Goal: Task Accomplishment & Management: Manage account settings

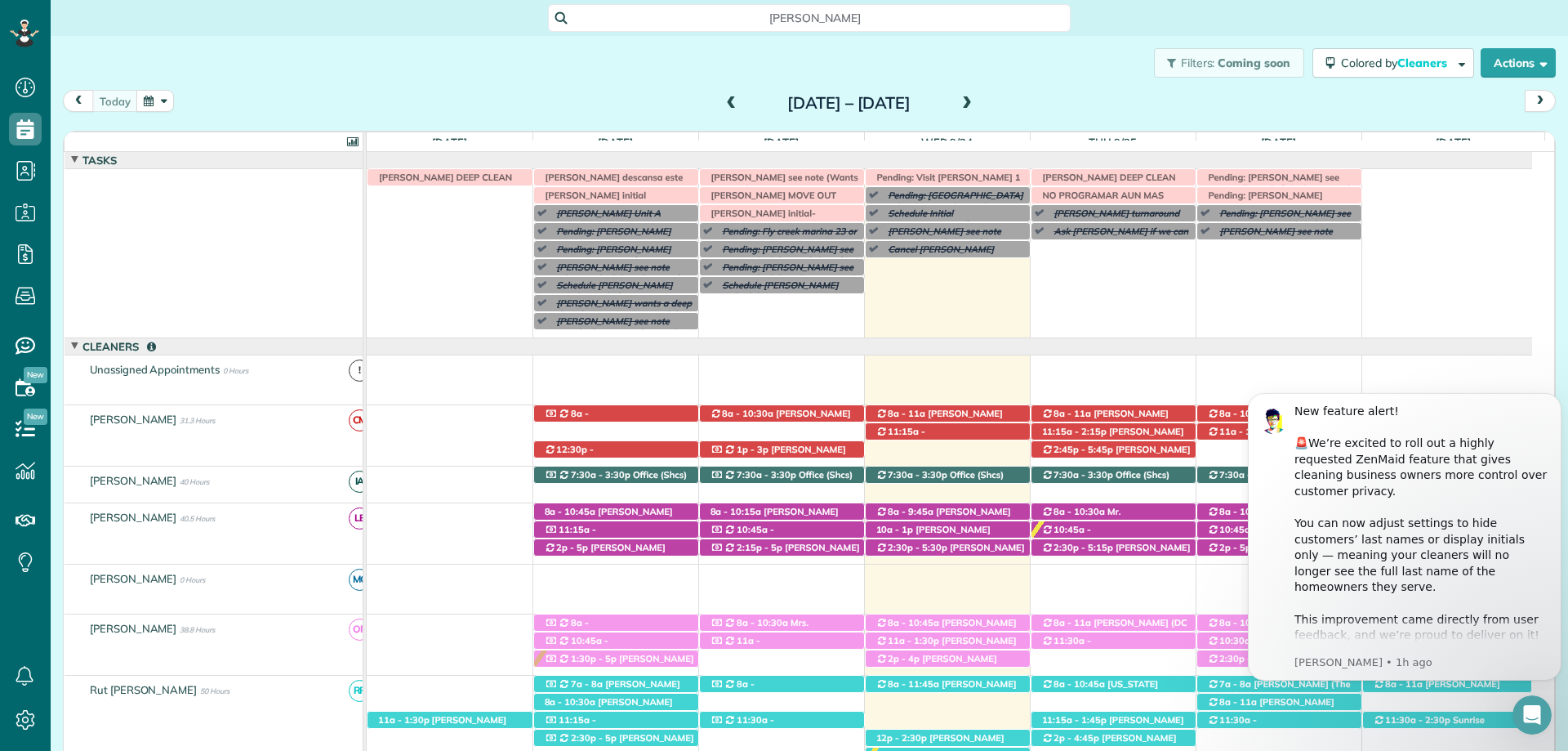
scroll to position [8, 8]
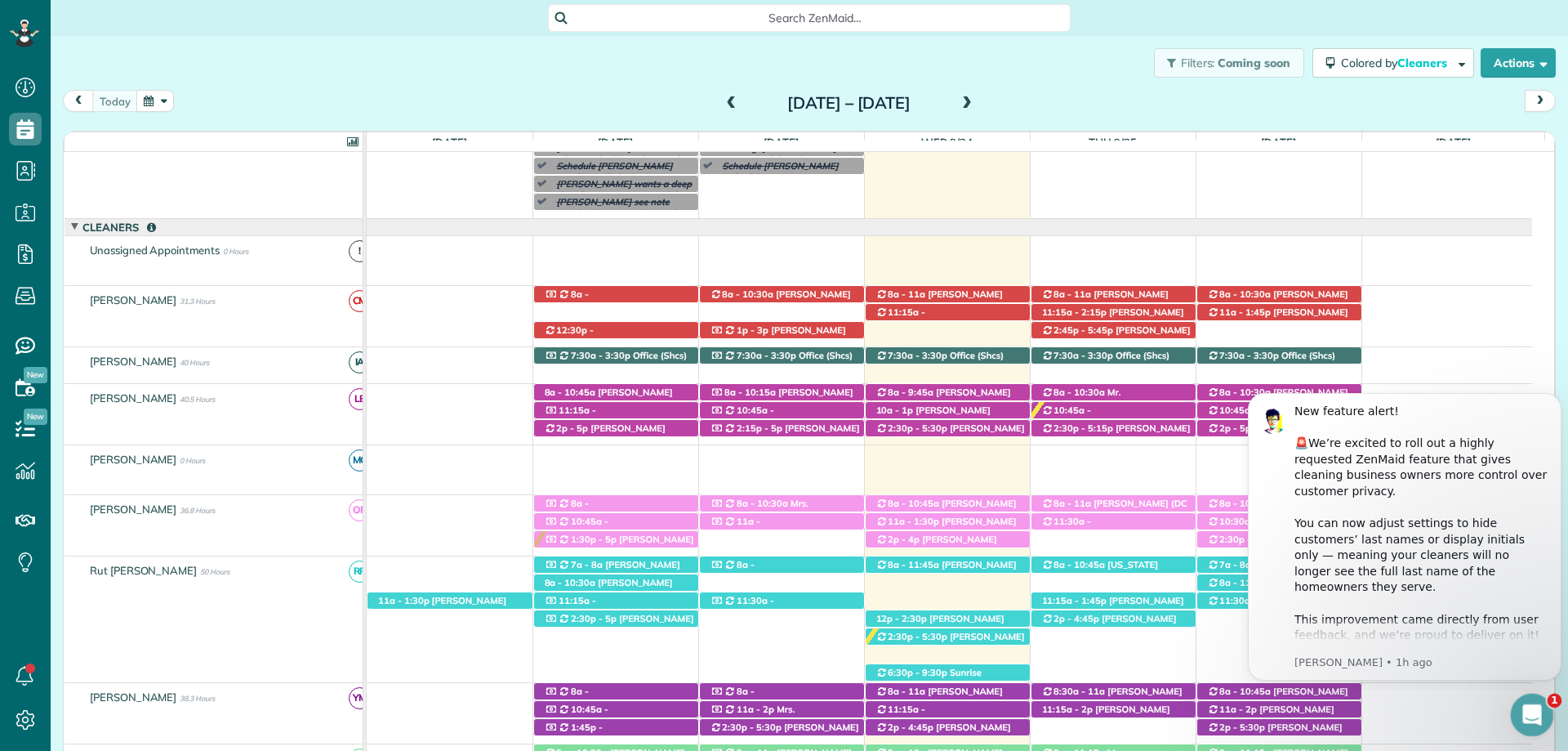
click at [1536, 705] on icon "Open Intercom Messenger" at bounding box center [1530, 712] width 27 height 27
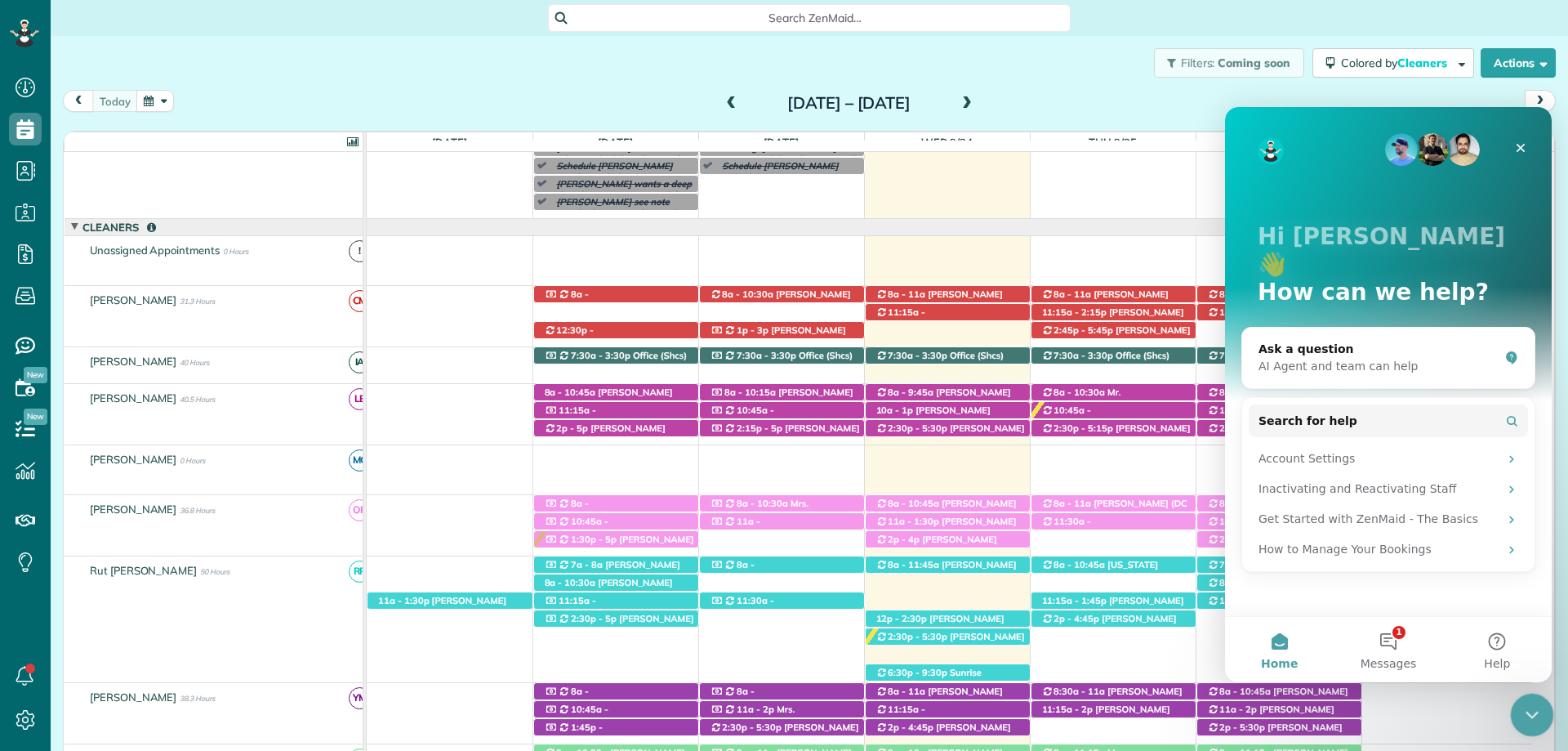
click at [1534, 706] on icon "Close Intercom Messenger" at bounding box center [1529, 712] width 19 height 19
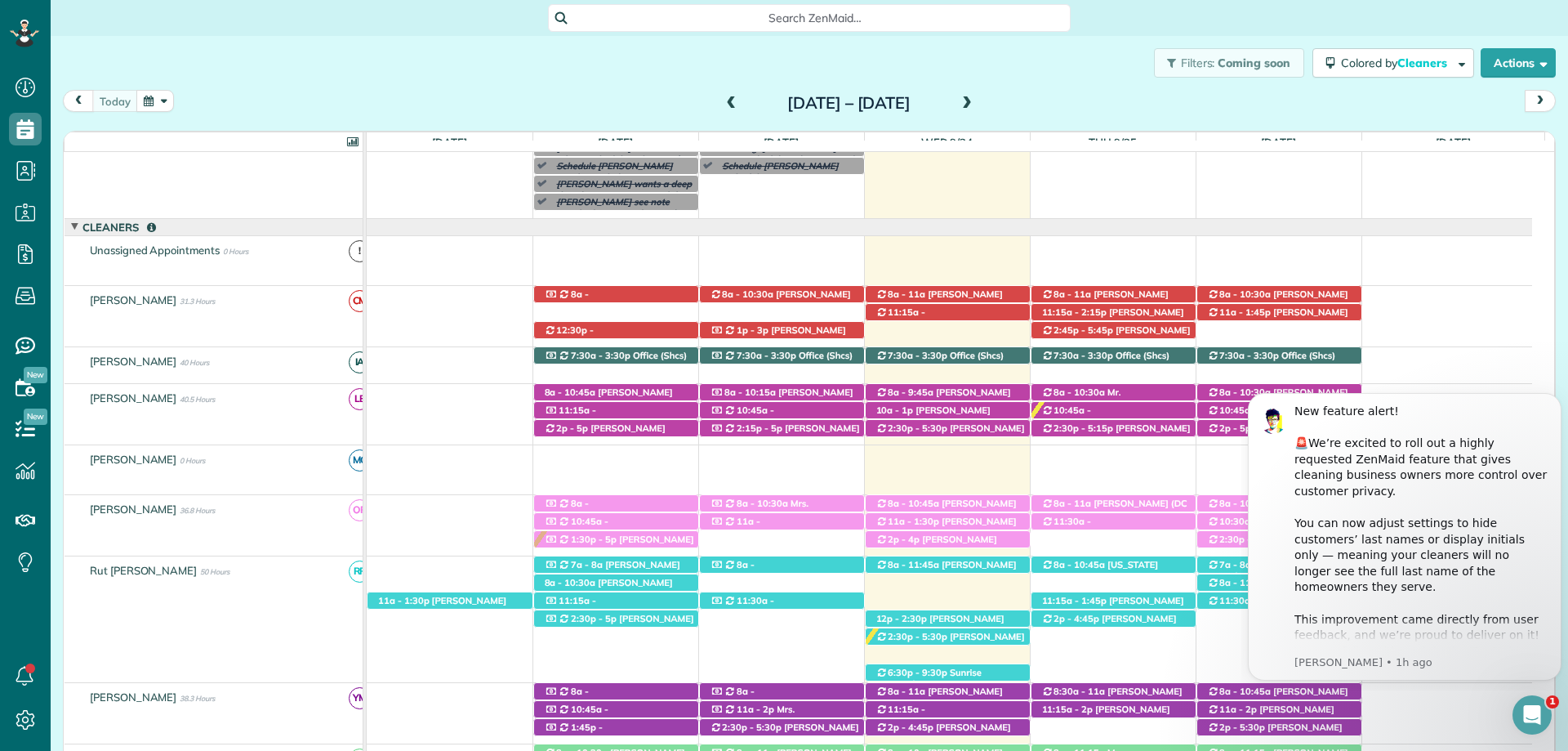
click at [1000, 60] on div "Filters: Coming soon Colored by Cleaners Color by Cleaner Color by Team Color b…" at bounding box center [810, 63] width 1518 height 54
click at [1531, 708] on icon "Open Intercom Messenger" at bounding box center [1530, 712] width 27 height 27
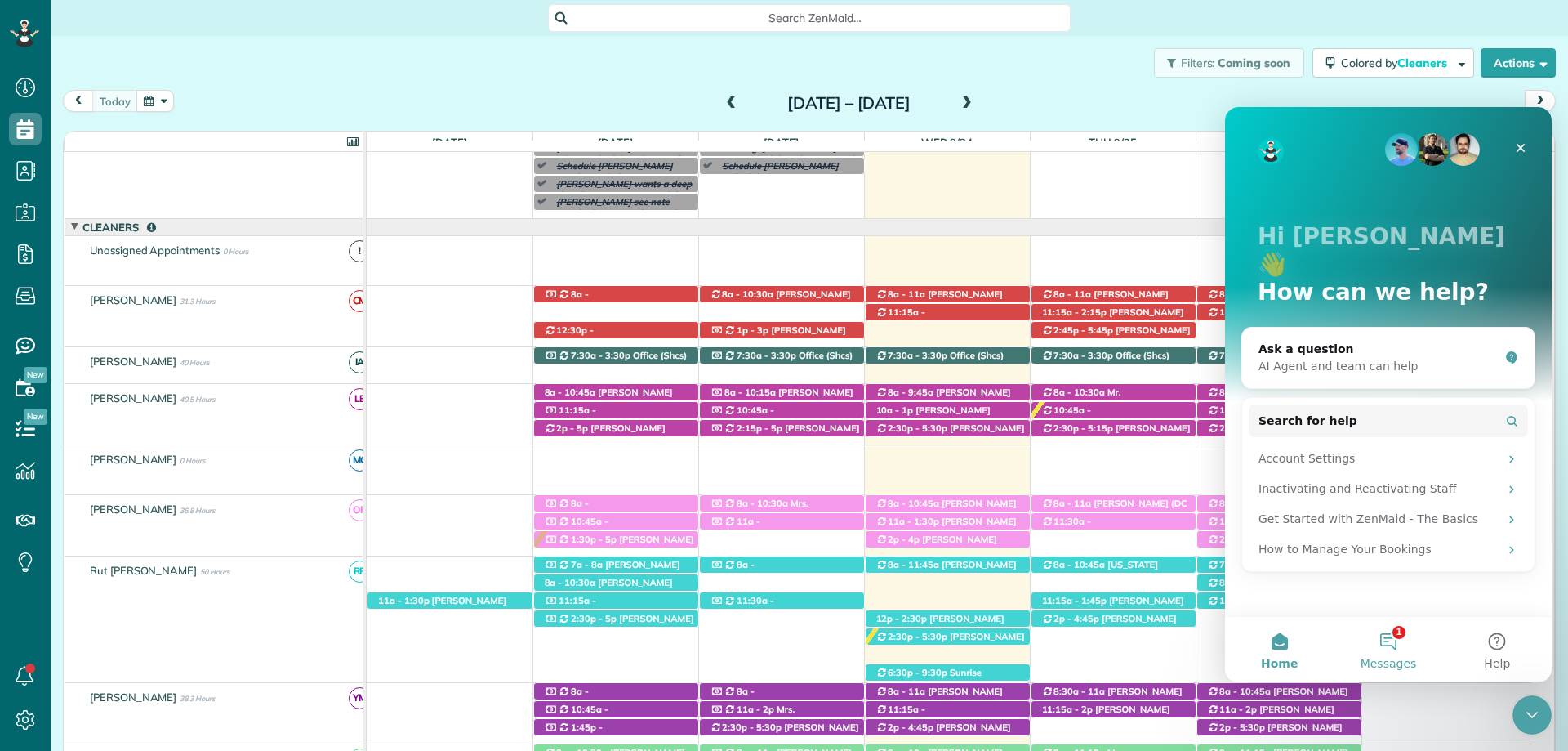
click at [1424, 642] on button "1 Messages" at bounding box center [1388, 650] width 109 height 66
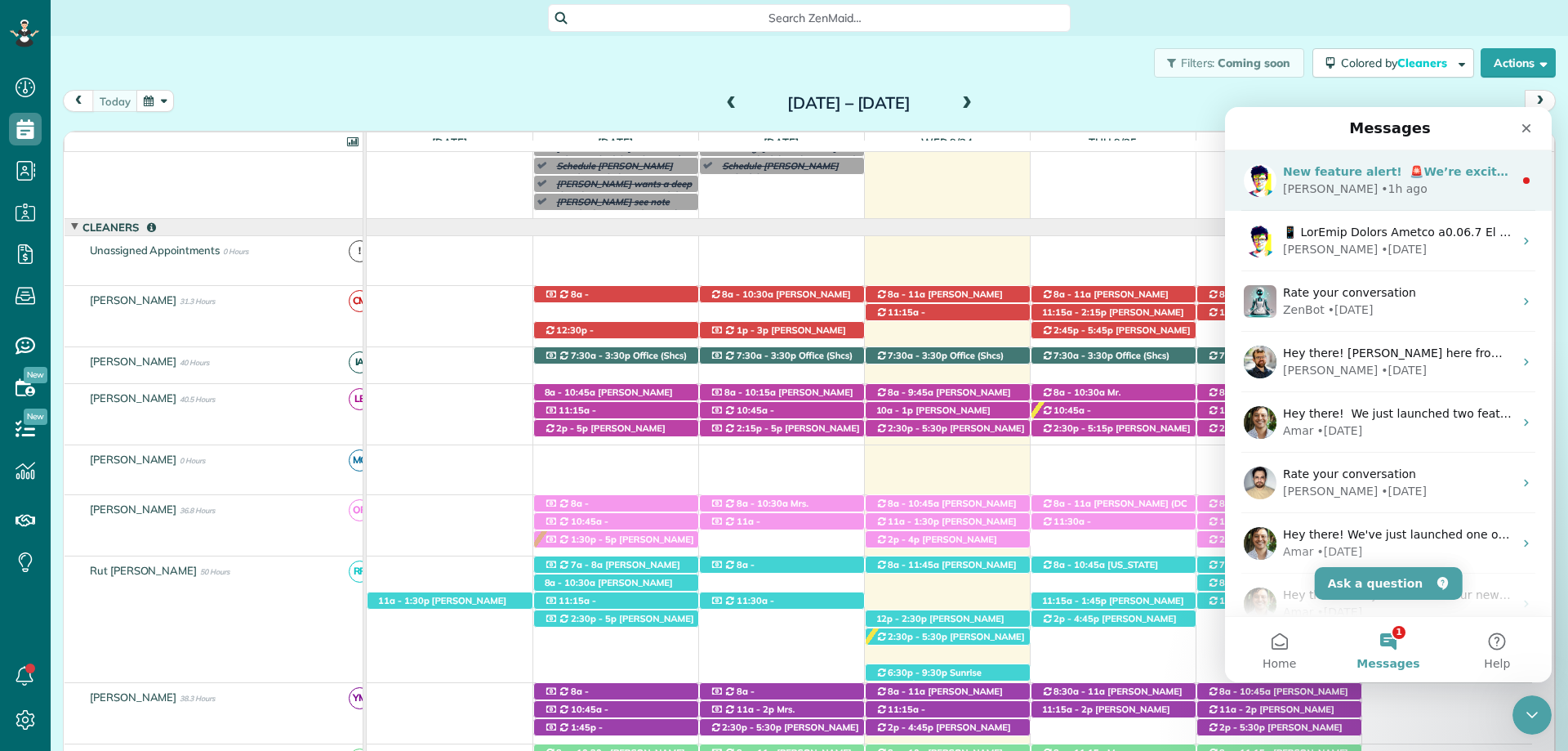
click at [1411, 185] on div "Alexandre • 1h ago" at bounding box center [1397, 189] width 230 height 17
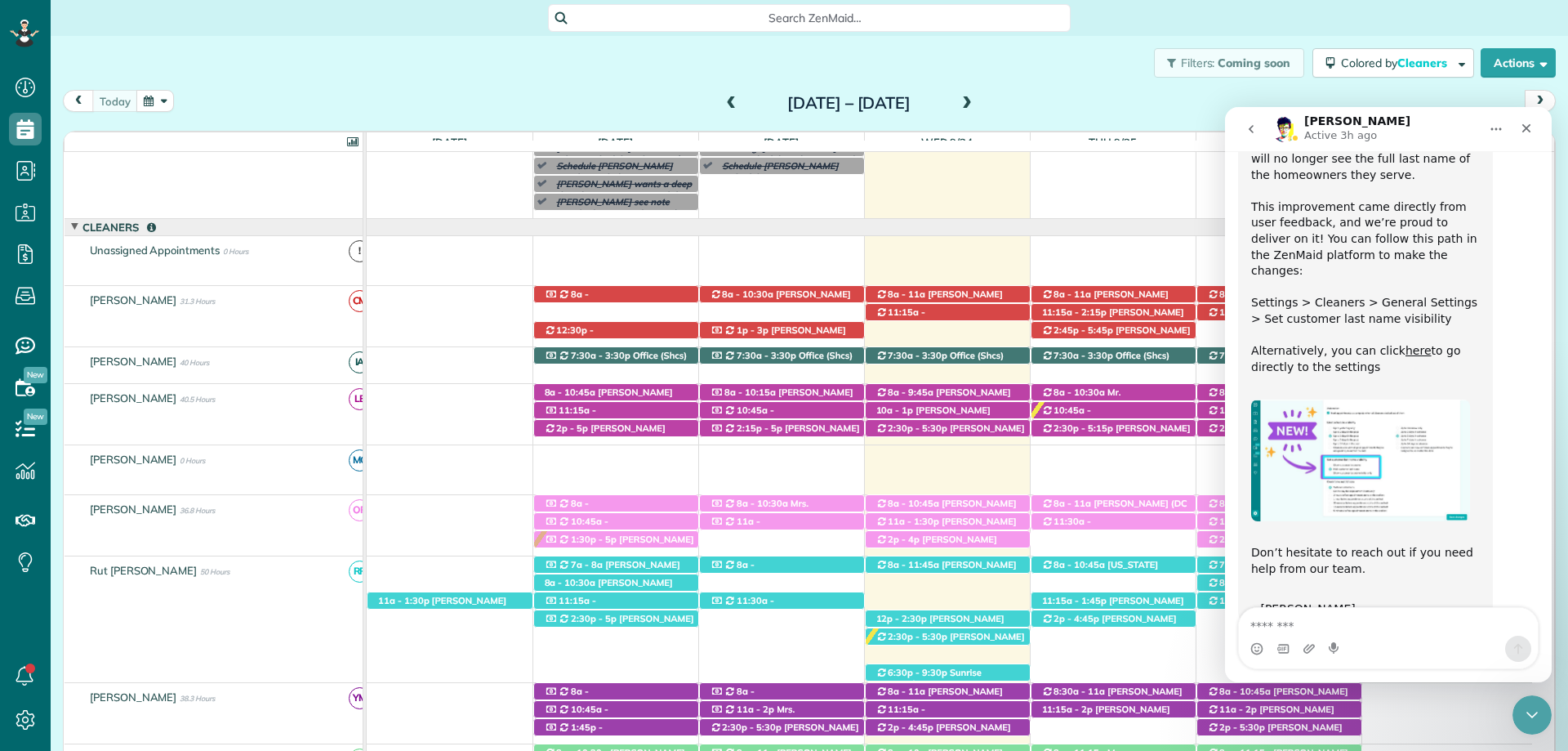
scroll to position [275, 0]
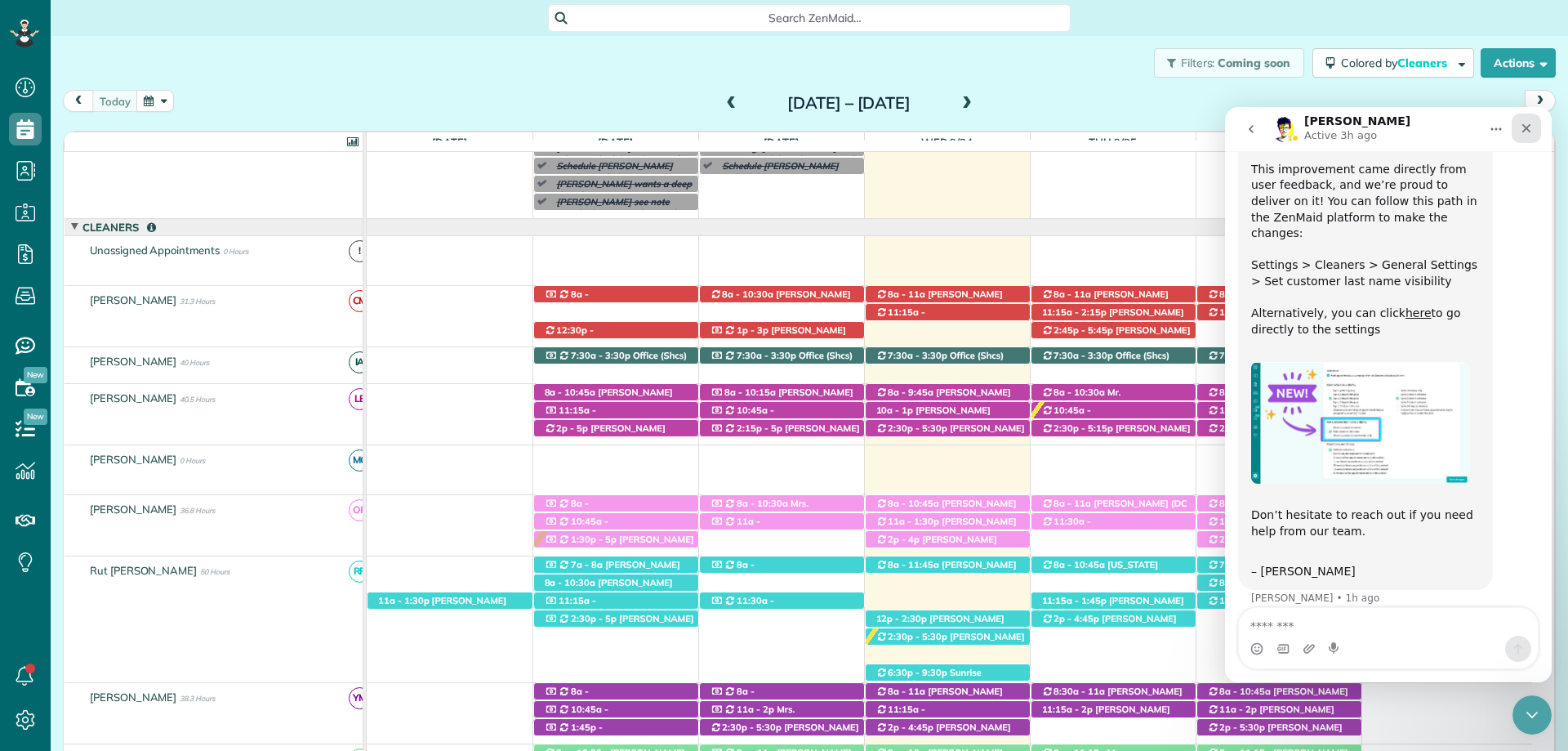
click at [1524, 125] on icon "Close" at bounding box center [1527, 128] width 9 height 9
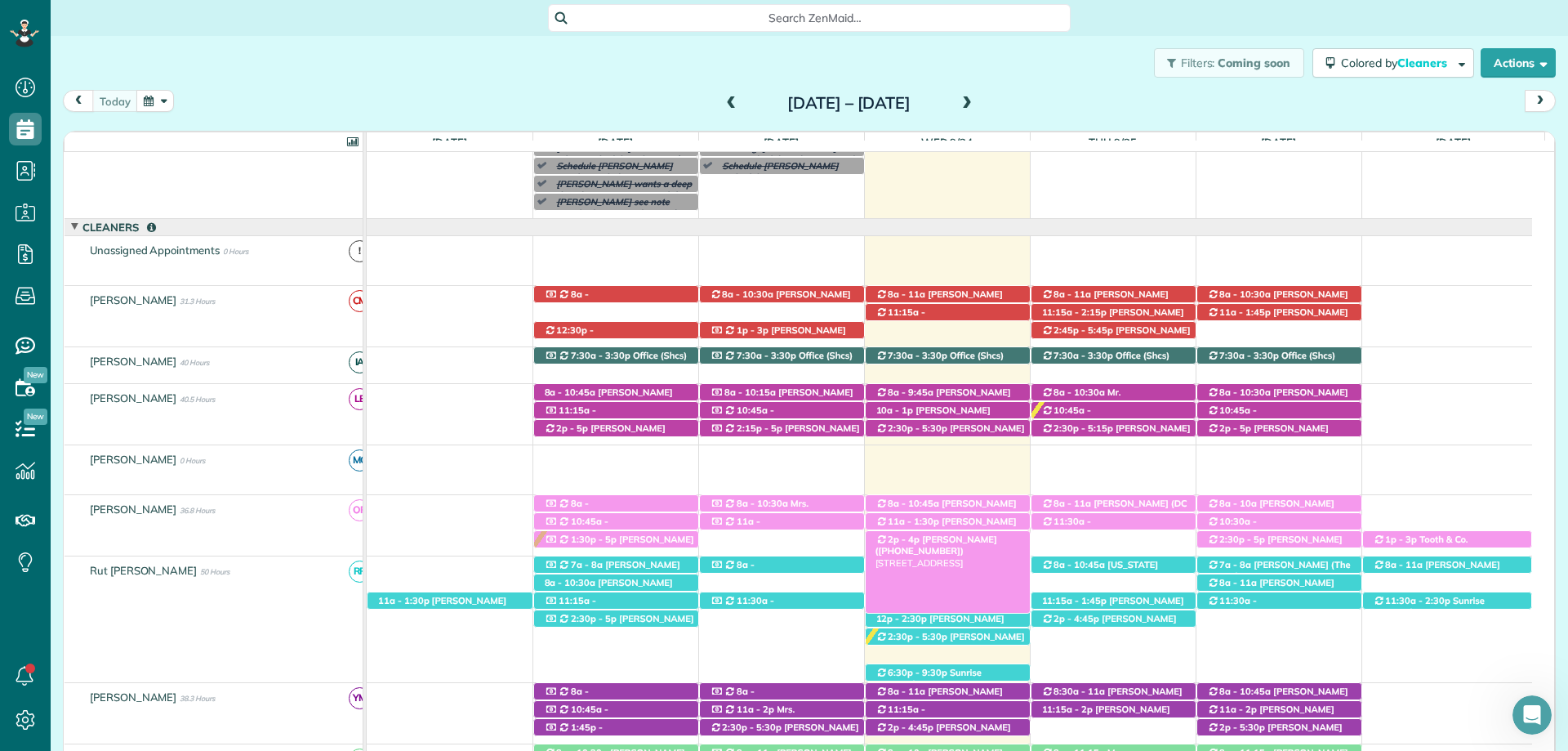
click at [988, 537] on span "[PERSON_NAME] ([PHONE_NUMBER])" at bounding box center [937, 545] width 121 height 23
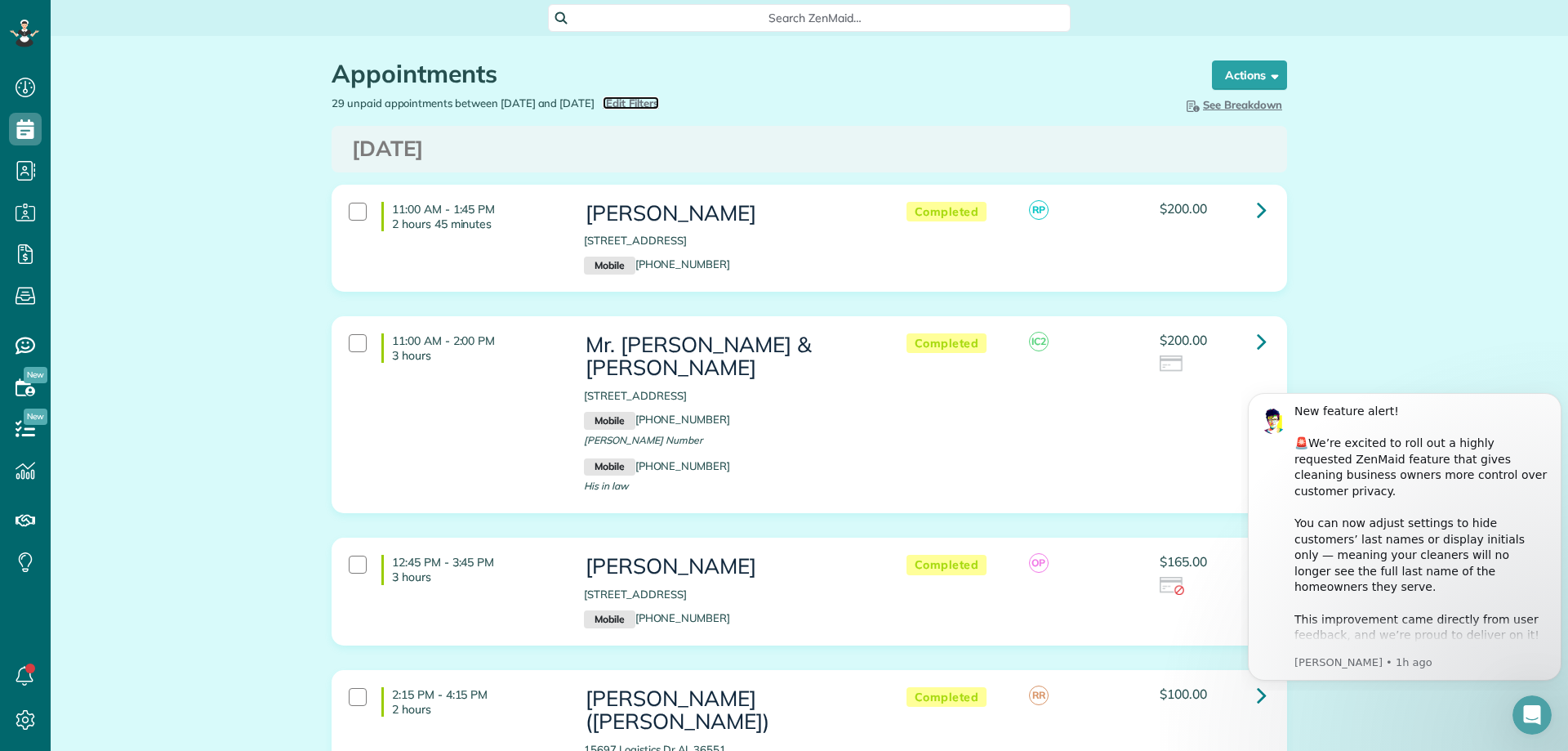
click at [659, 99] on span "Edit Filters" at bounding box center [632, 103] width 53 height 13
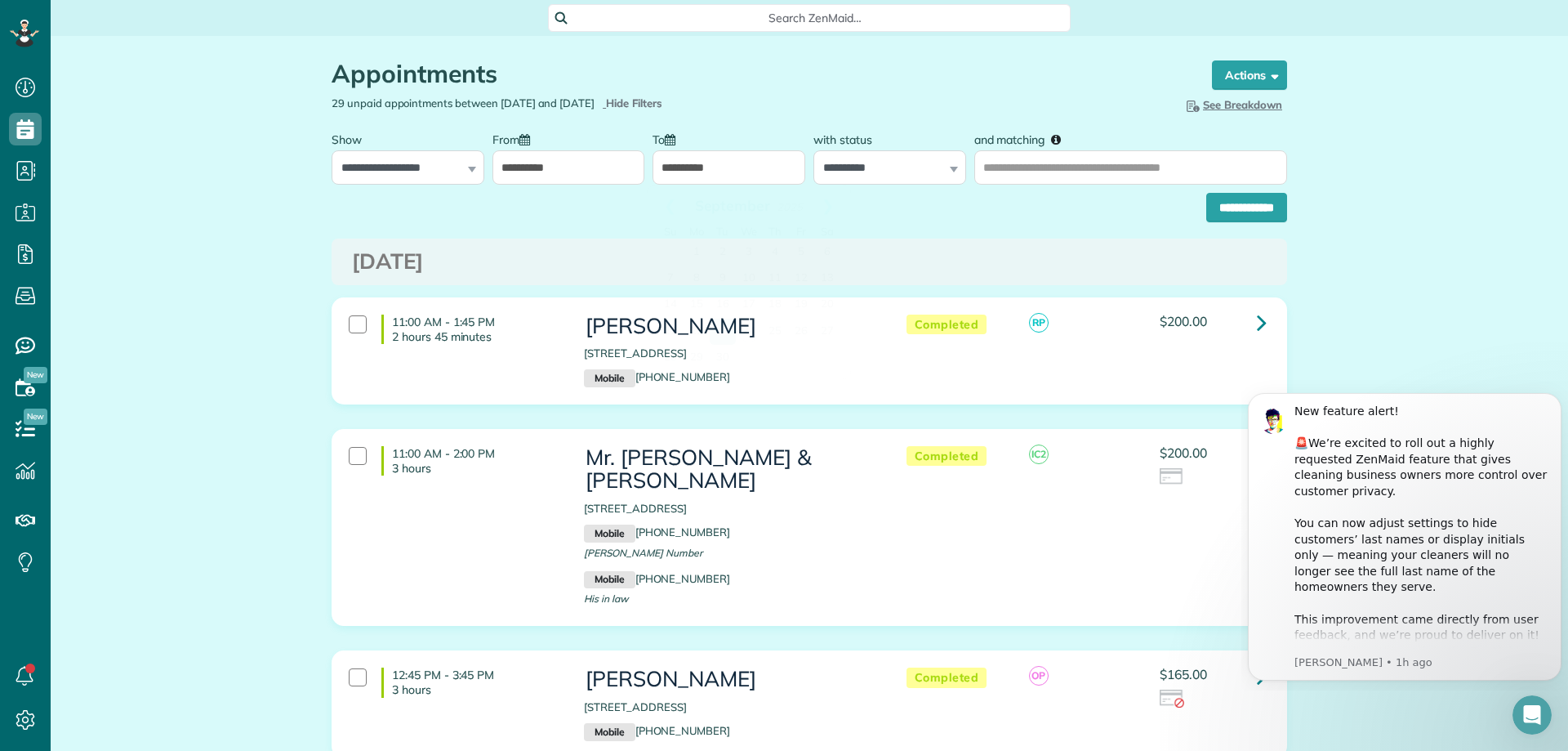
click at [757, 174] on input "**********" at bounding box center [729, 168] width 152 height 35
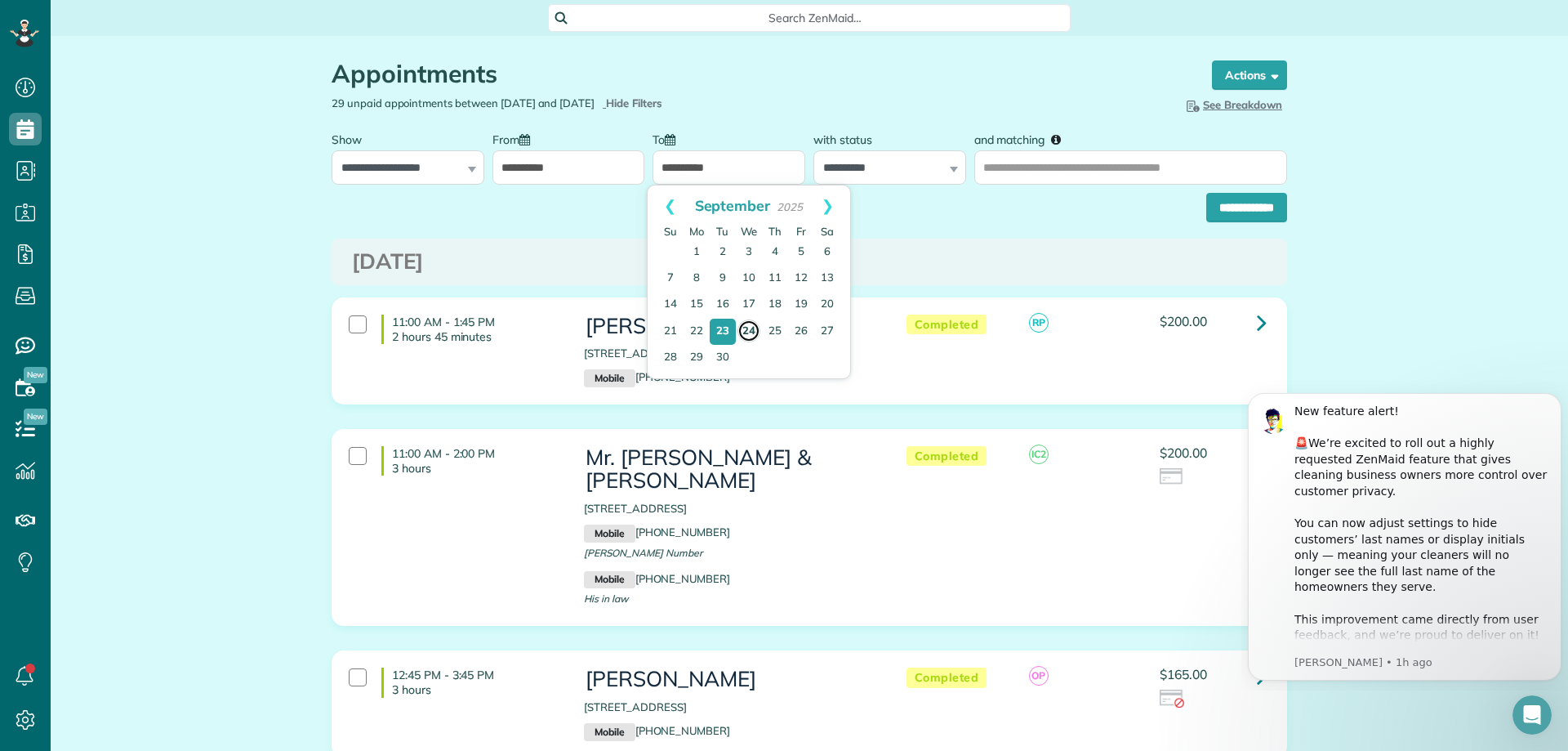
click at [747, 328] on link "24" at bounding box center [749, 331] width 23 height 23
type input "**********"
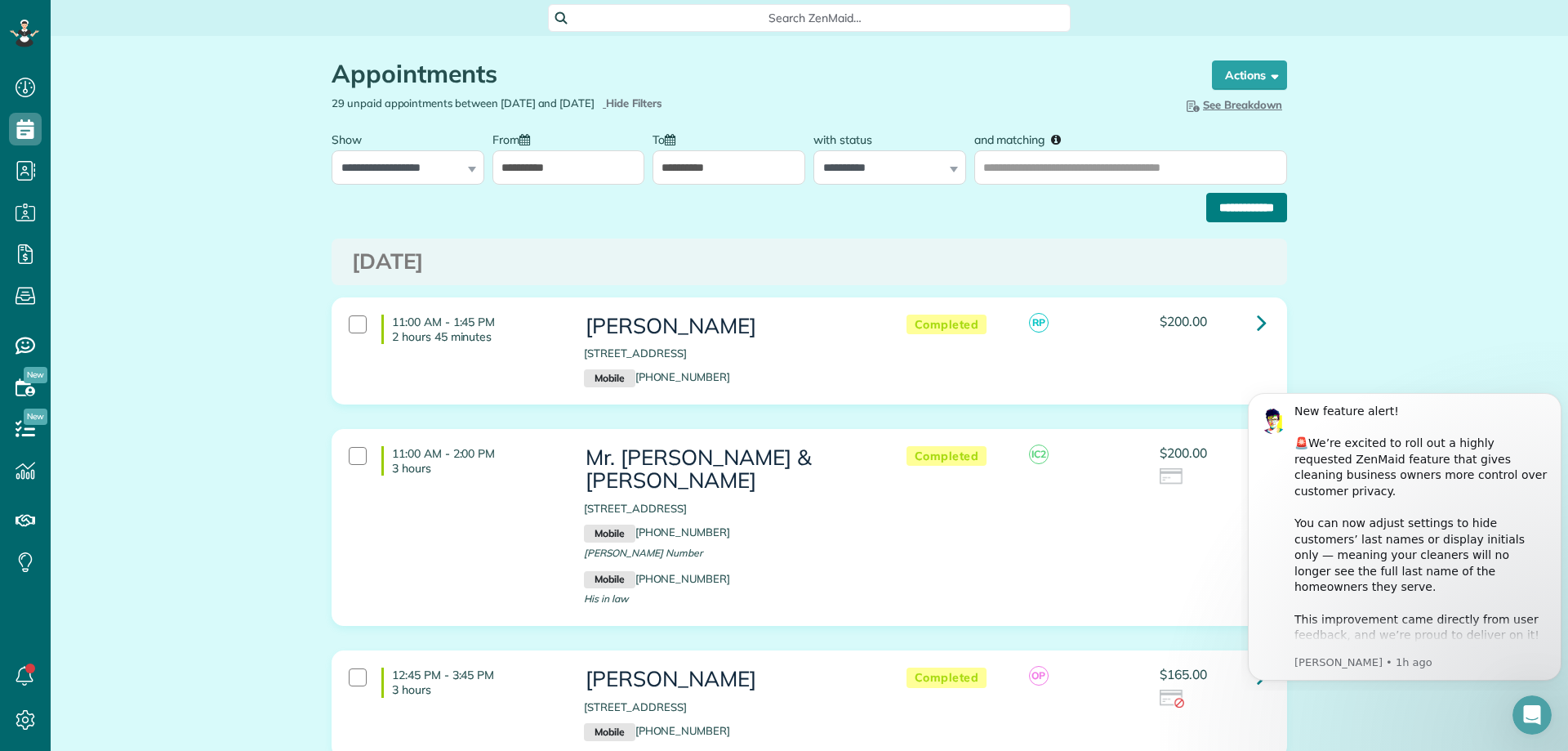
click at [1235, 207] on input "**********" at bounding box center [1247, 207] width 81 height 30
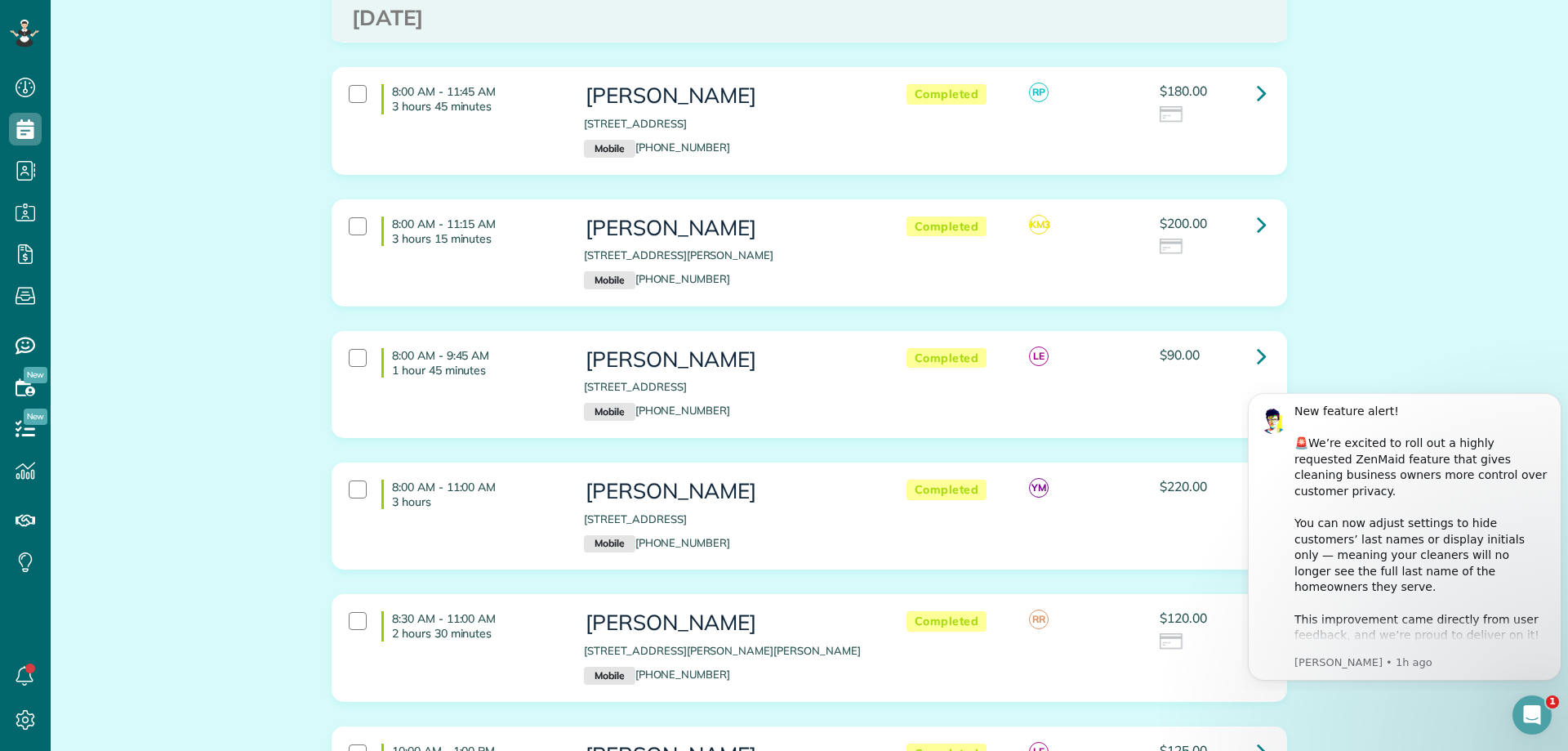
scroll to position [5311, 0]
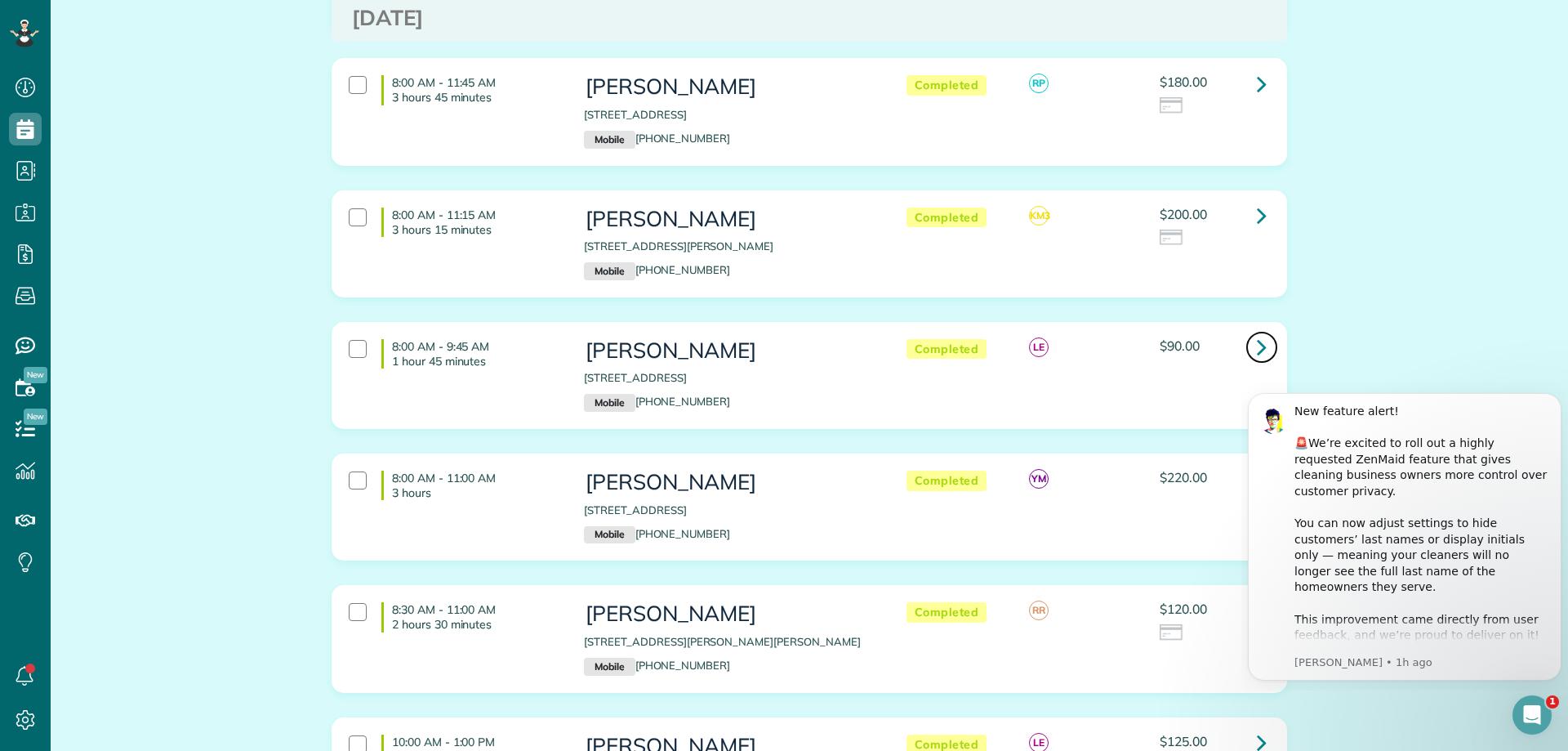
click at [1259, 333] on icon at bounding box center [1262, 347] width 10 height 29
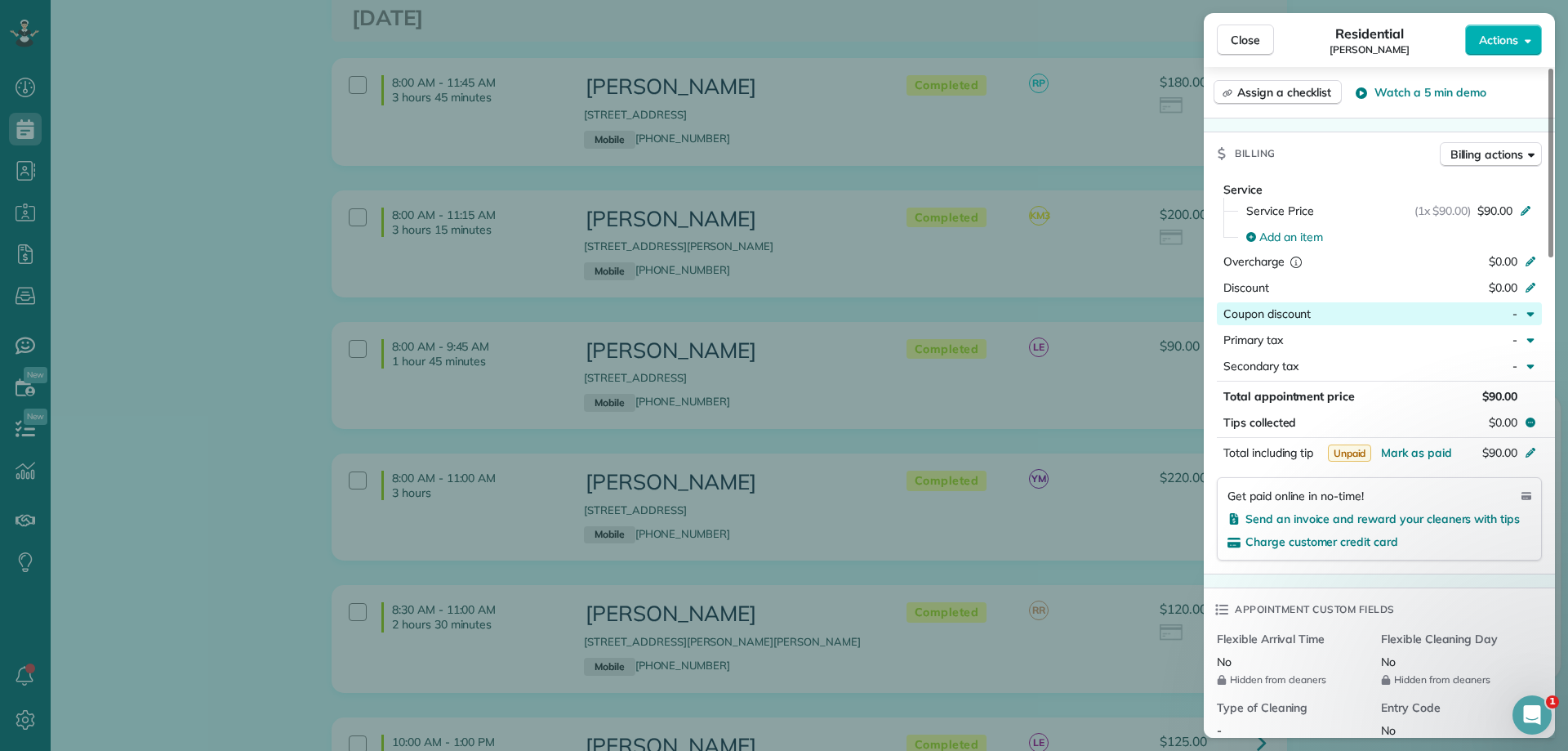
scroll to position [654, 0]
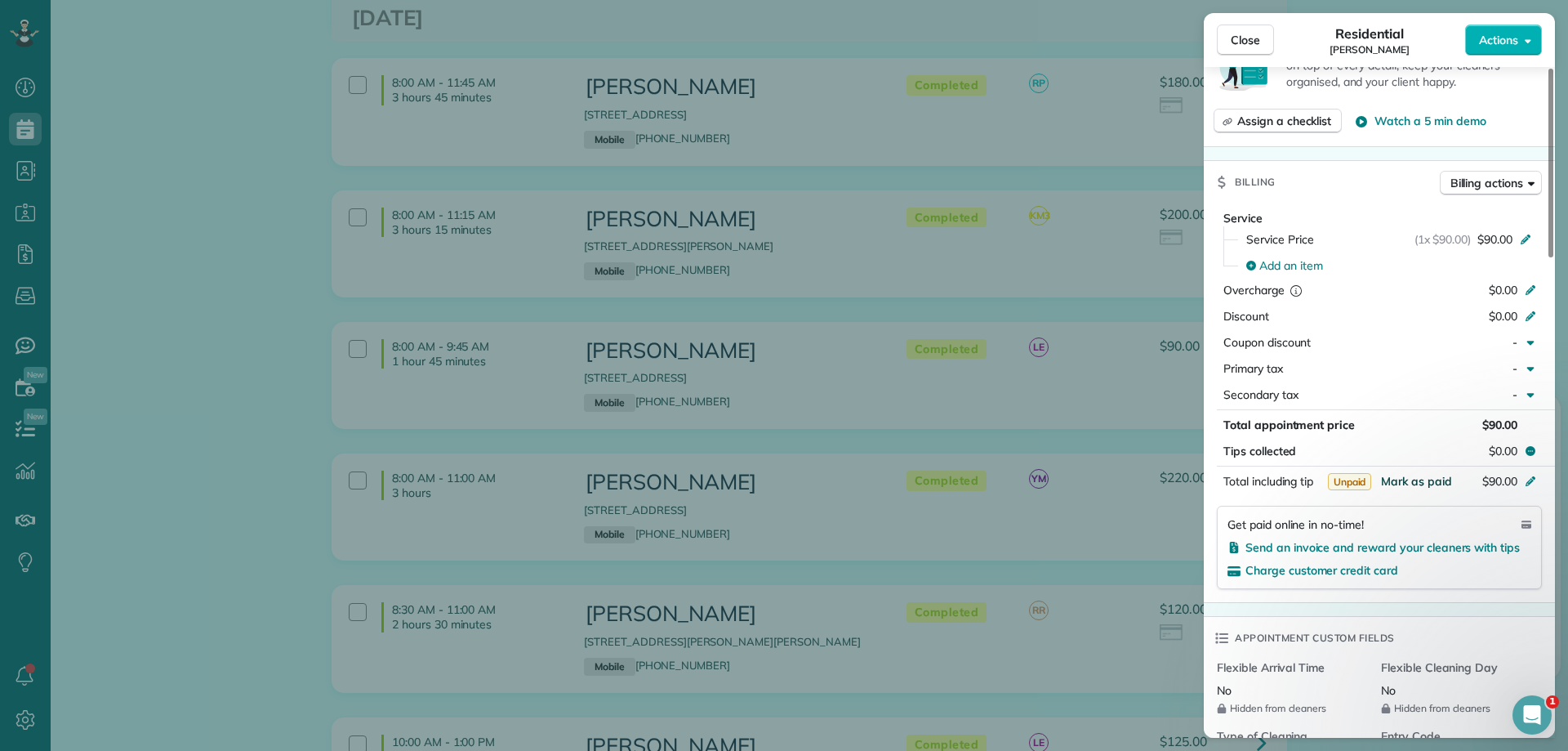
click at [1428, 476] on span "Mark as paid" at bounding box center [1417, 481] width 71 height 14
click at [1251, 33] on span "Close" at bounding box center [1245, 40] width 30 height 16
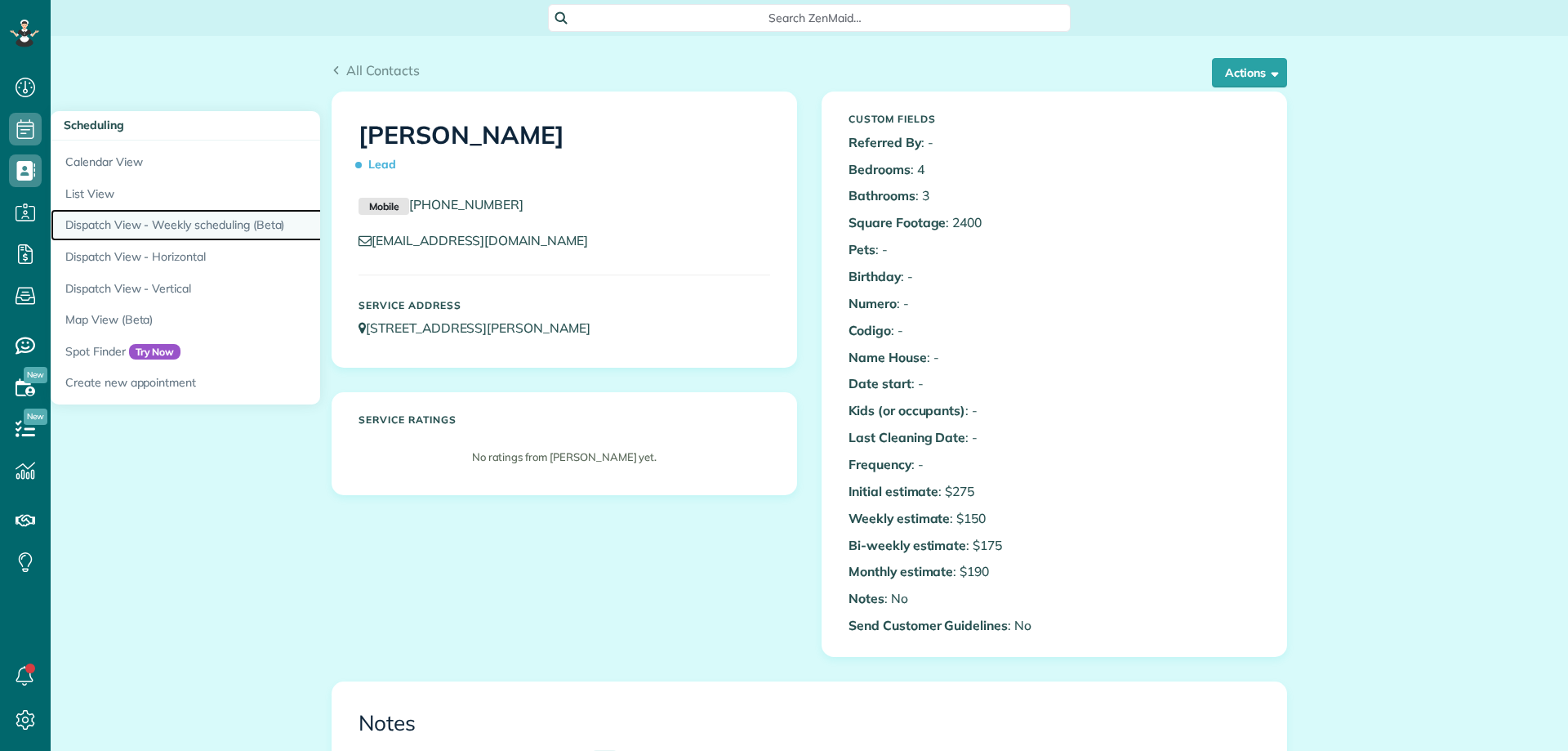
click at [191, 225] on link "Dispatch View - Weekly scheduling (Beta)" at bounding box center [255, 225] width 409 height 32
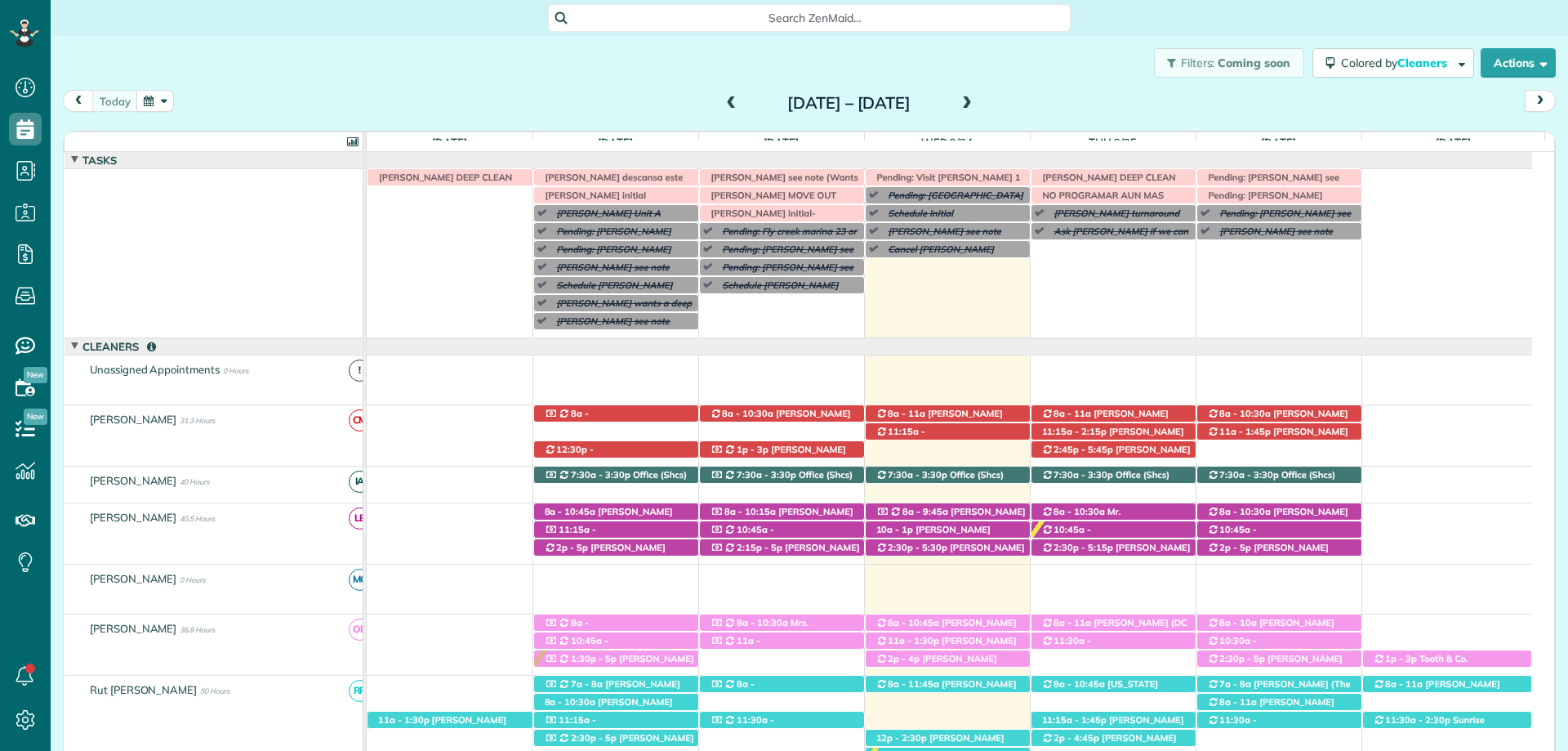
scroll to position [120, 0]
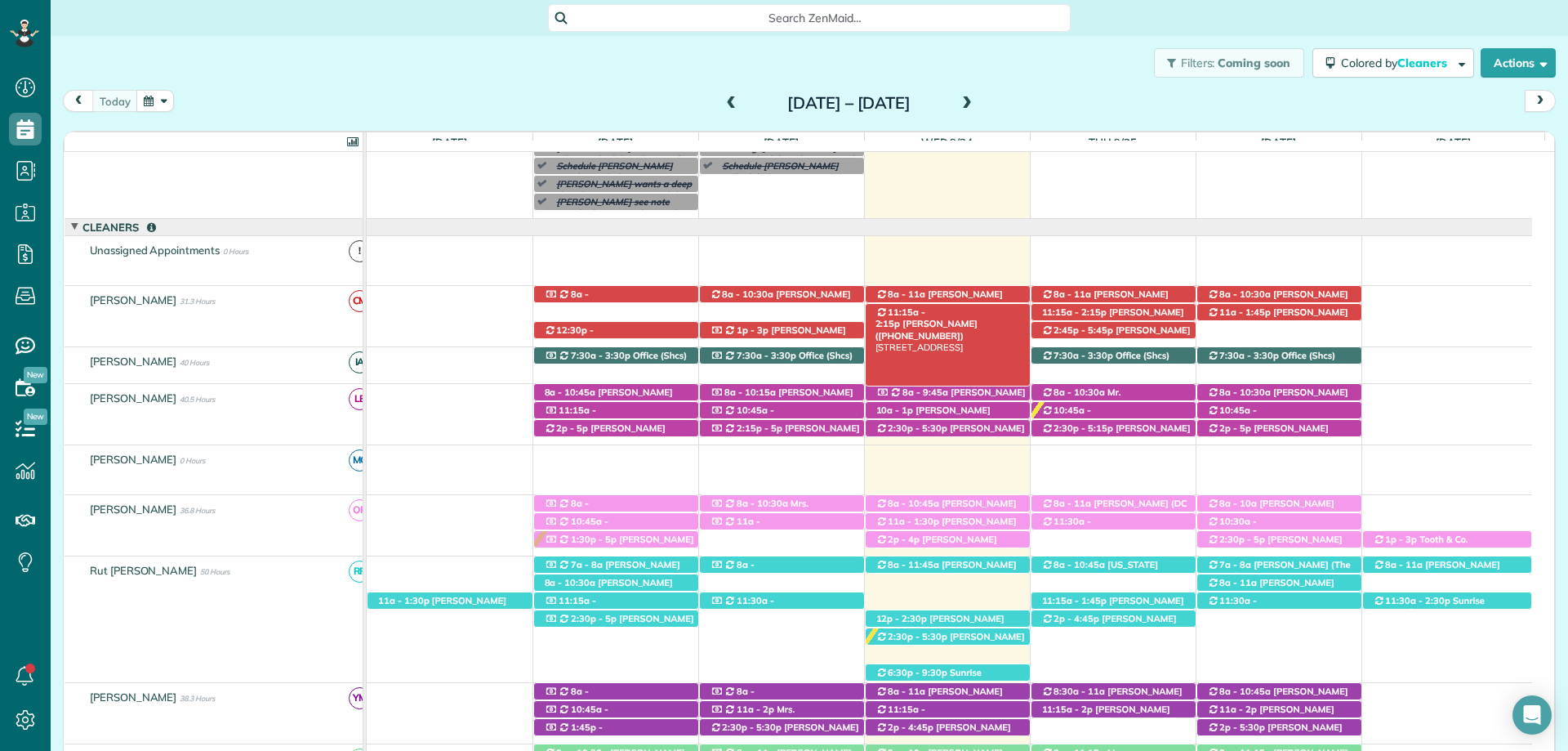
drag, startPoint x: 1117, startPoint y: 1, endPoint x: 870, endPoint y: 307, distance: 393.2
click at [1117, 1] on div "Search ZenMaid…" at bounding box center [810, 17] width 1518 height 36
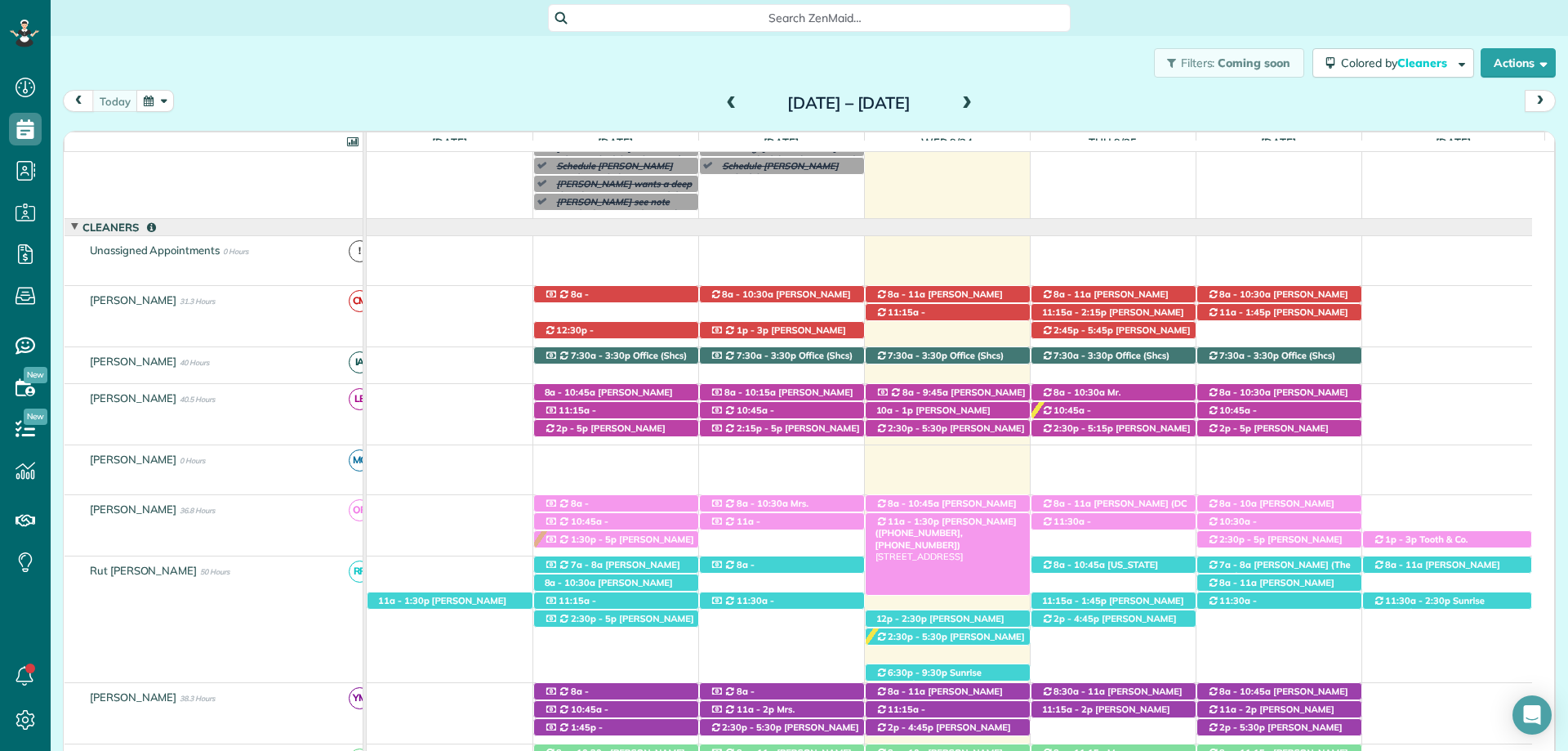
click at [980, 522] on span "Mrs. Taylor Richerson (+12514231095, +12519671026)" at bounding box center [946, 533] width 142 height 35
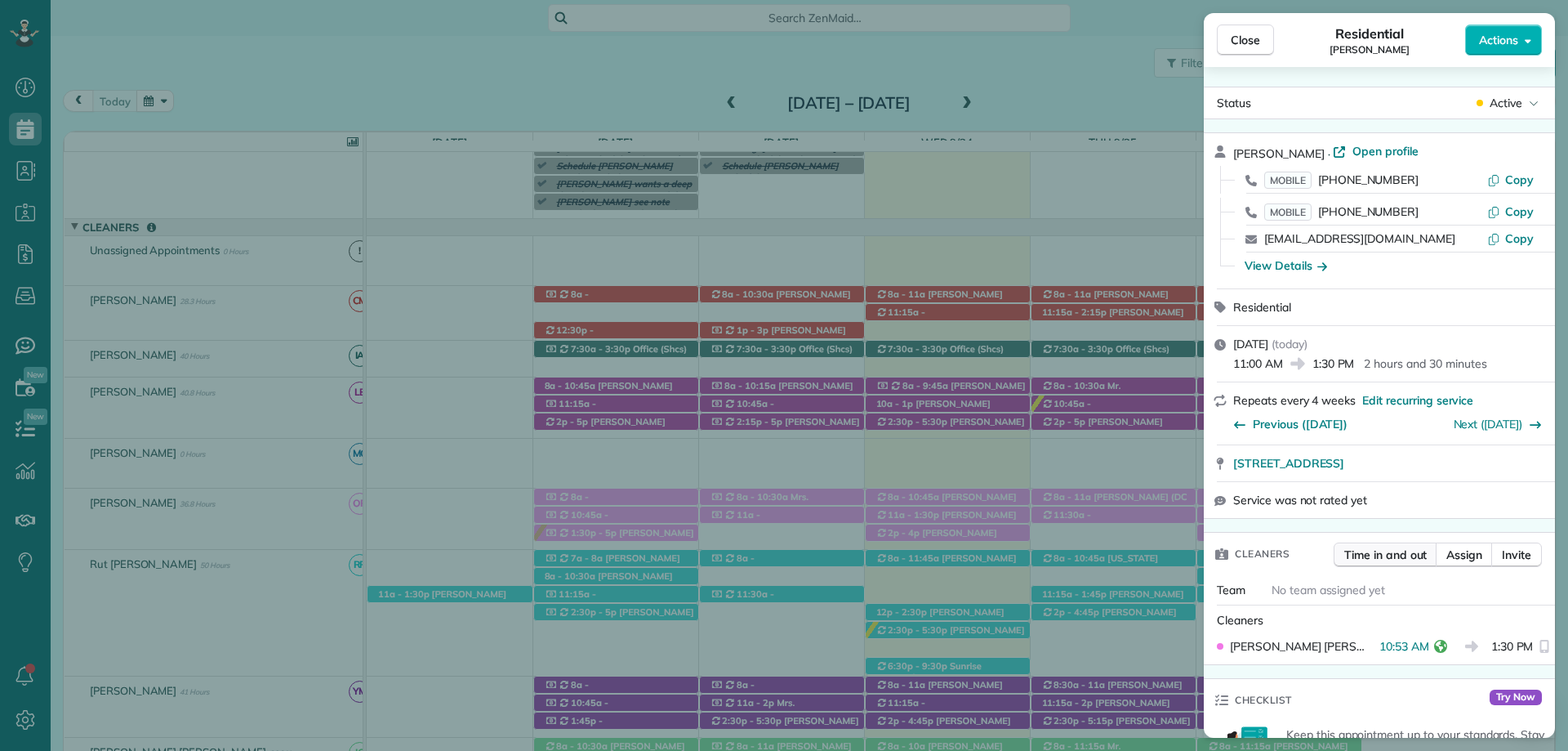
click at [1397, 550] on span "Time in and out" at bounding box center [1386, 554] width 83 height 16
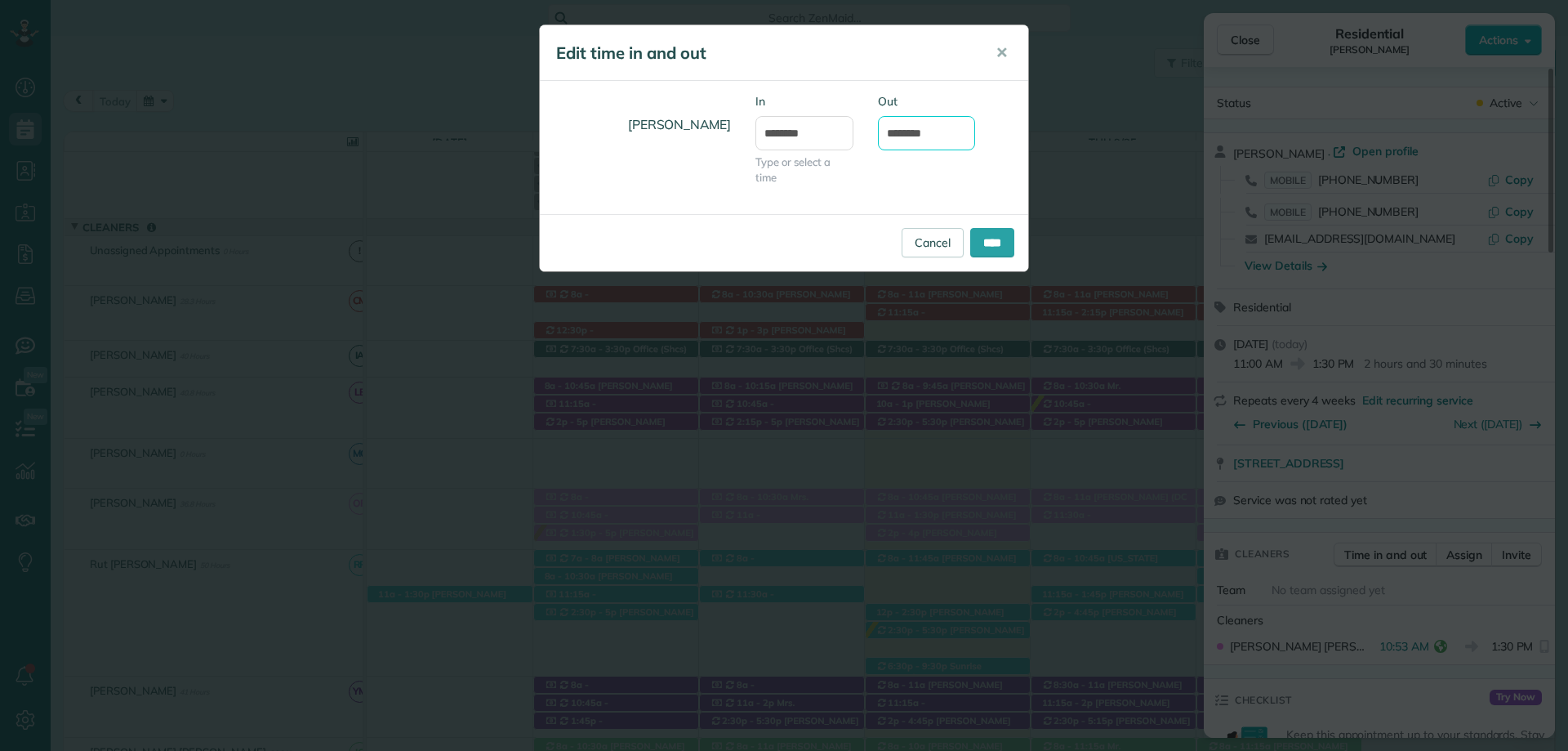
click at [912, 132] on input "*******" at bounding box center [927, 133] width 98 height 35
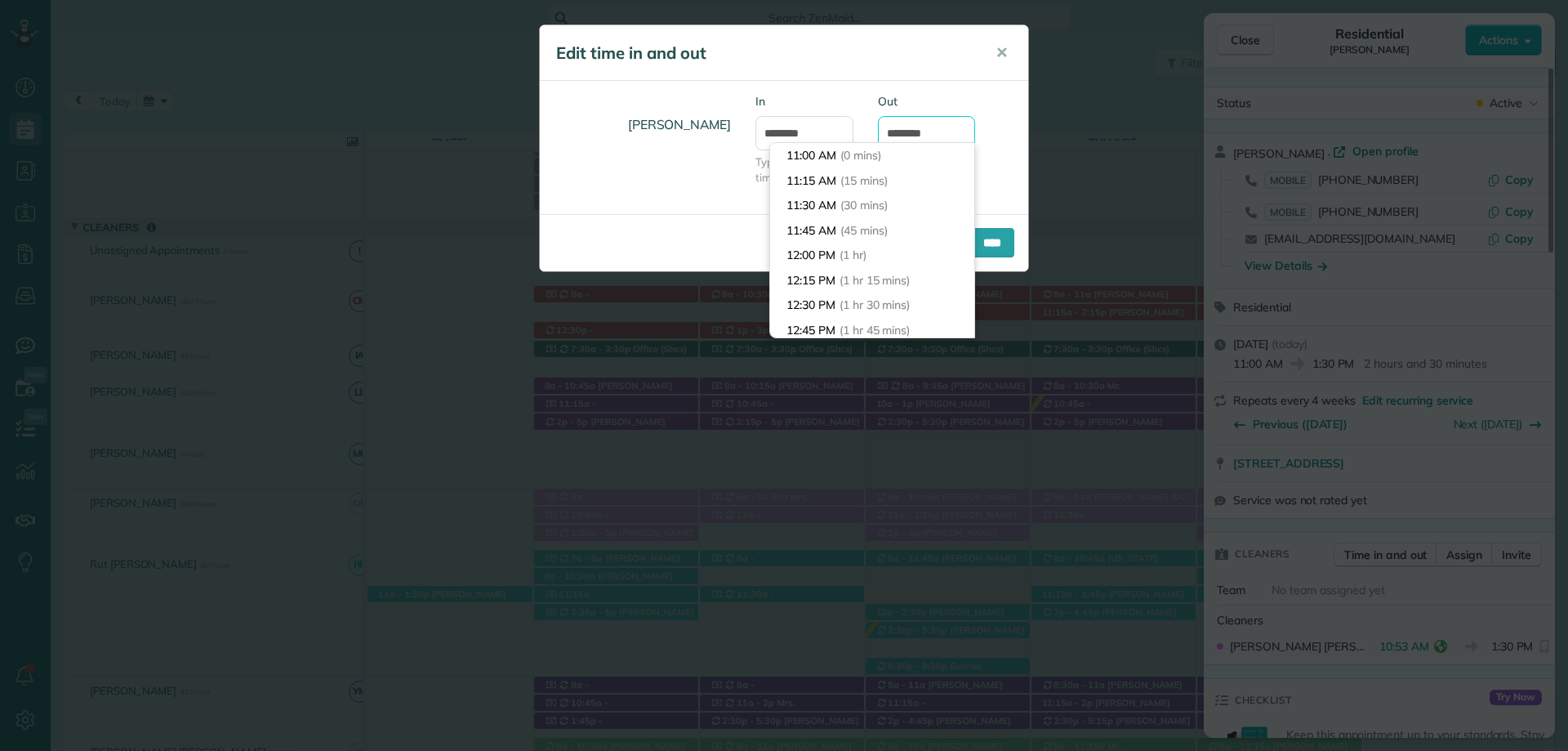
scroll to position [225, 0]
type input "*******"
click at [862, 230] on body "Dashboard Scheduling Calendar View List View Dispatch View - Weekly scheduling …" at bounding box center [784, 375] width 1568 height 751
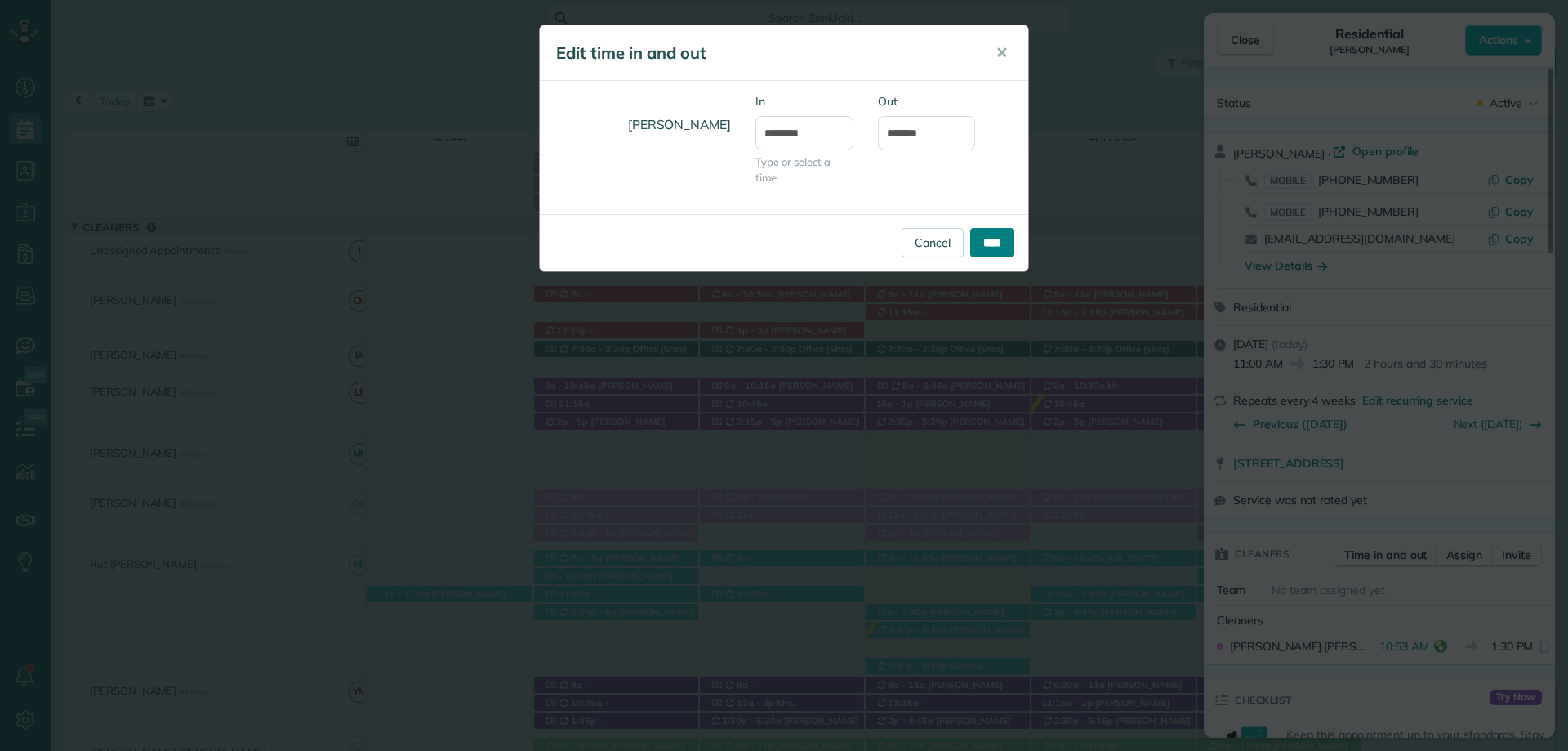
click at [986, 233] on input "****" at bounding box center [993, 242] width 44 height 30
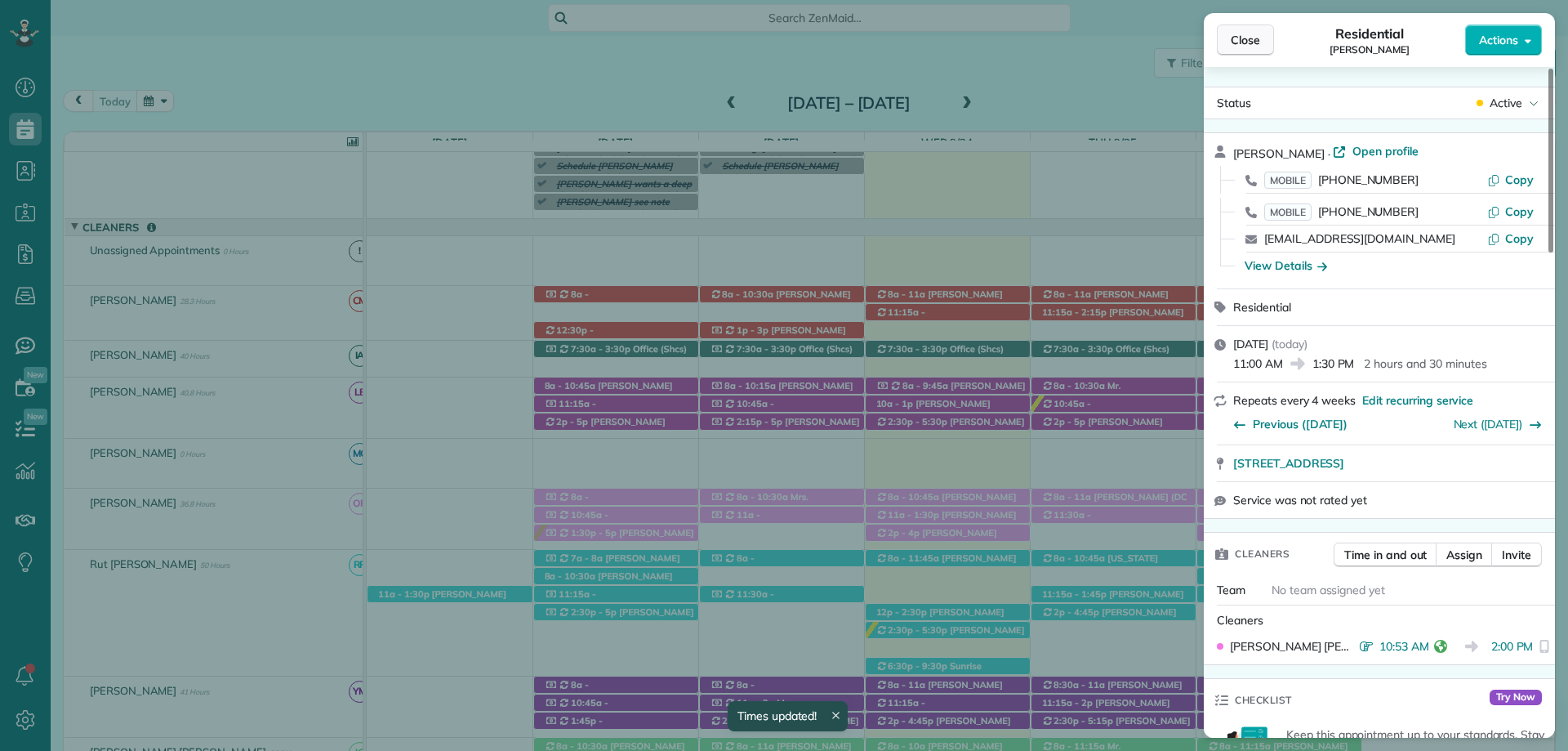
click at [1256, 45] on span "Close" at bounding box center [1245, 40] width 30 height 16
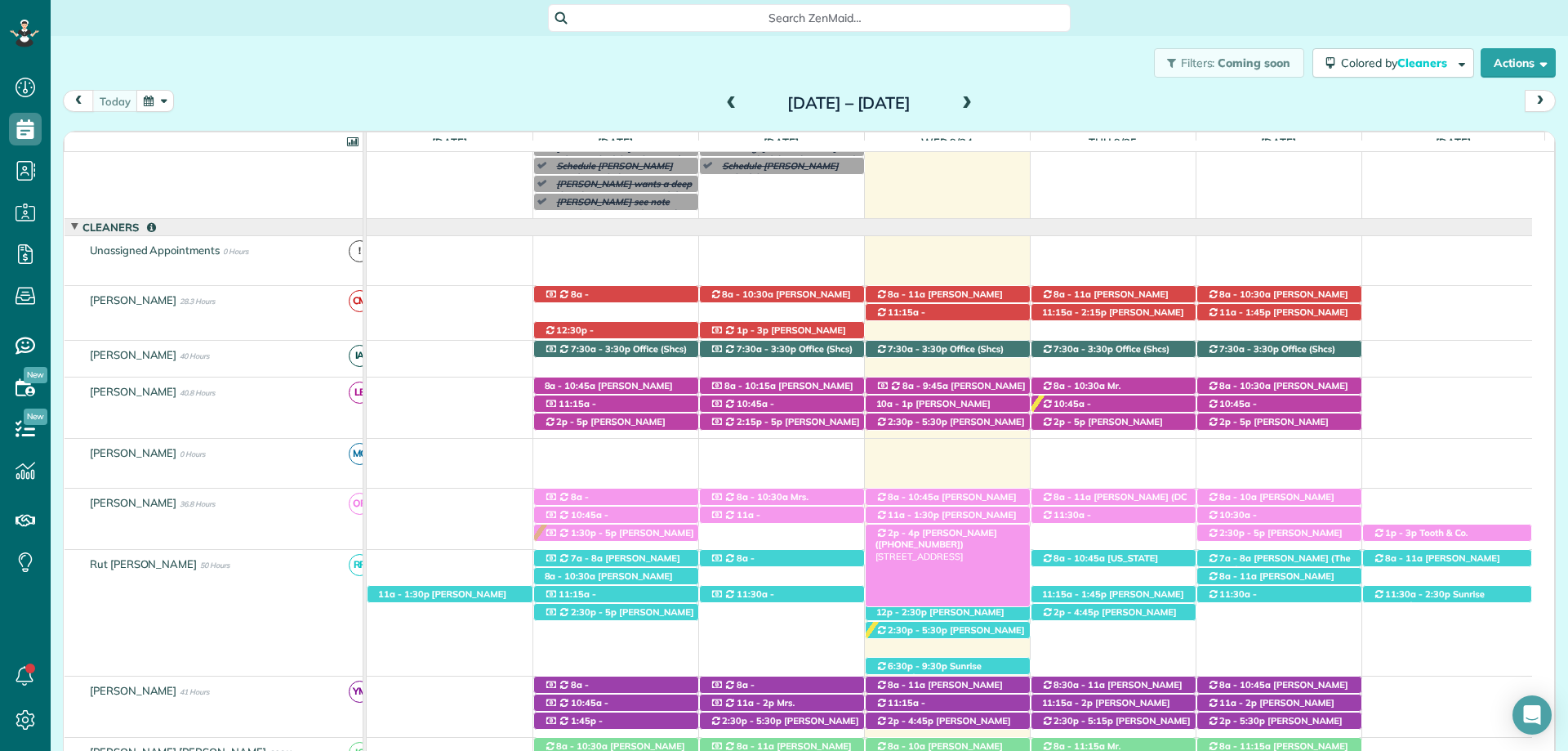
click at [969, 535] on span "[PERSON_NAME] ([PHONE_NUMBER])" at bounding box center [937, 539] width 121 height 23
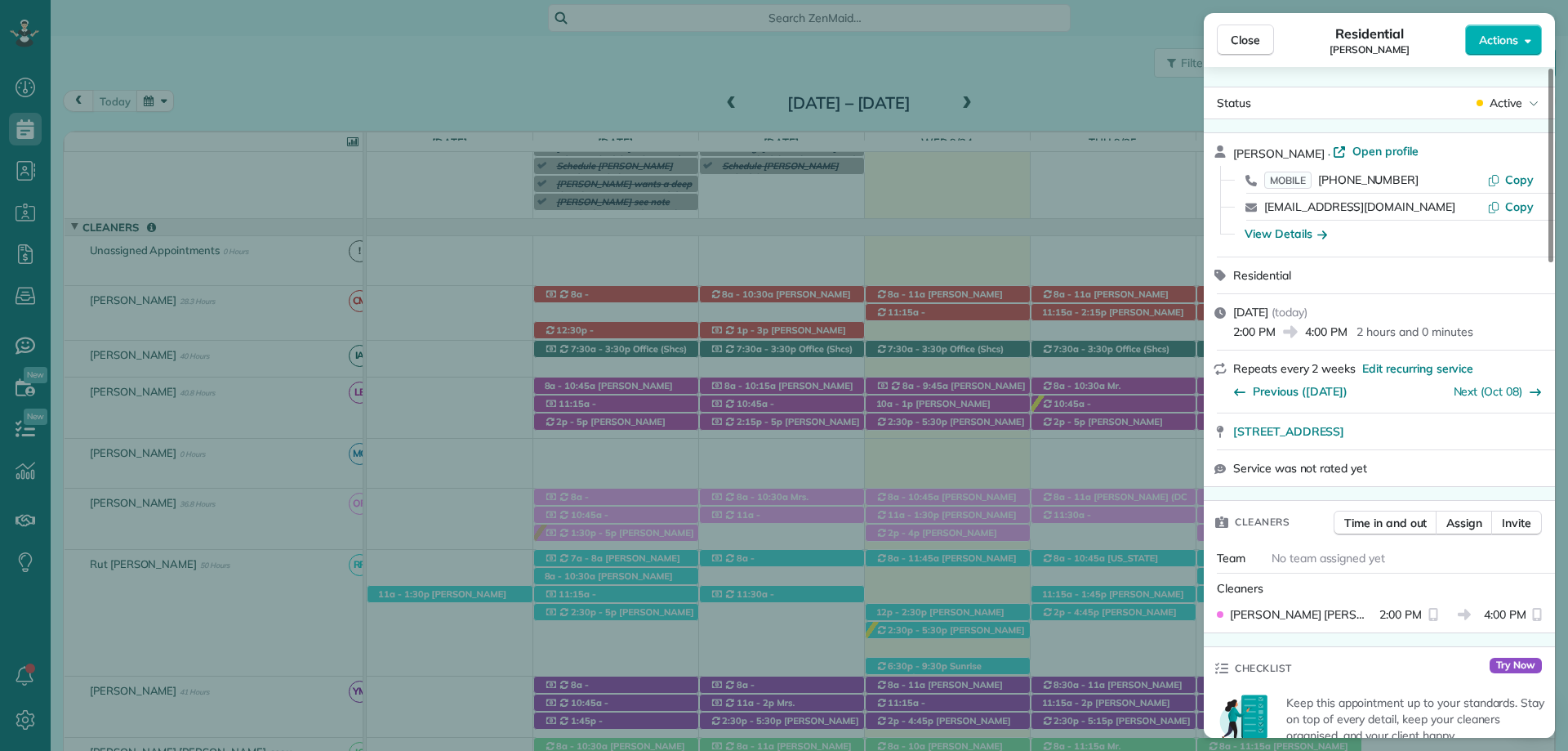
click at [1255, 53] on button "Close" at bounding box center [1245, 40] width 57 height 31
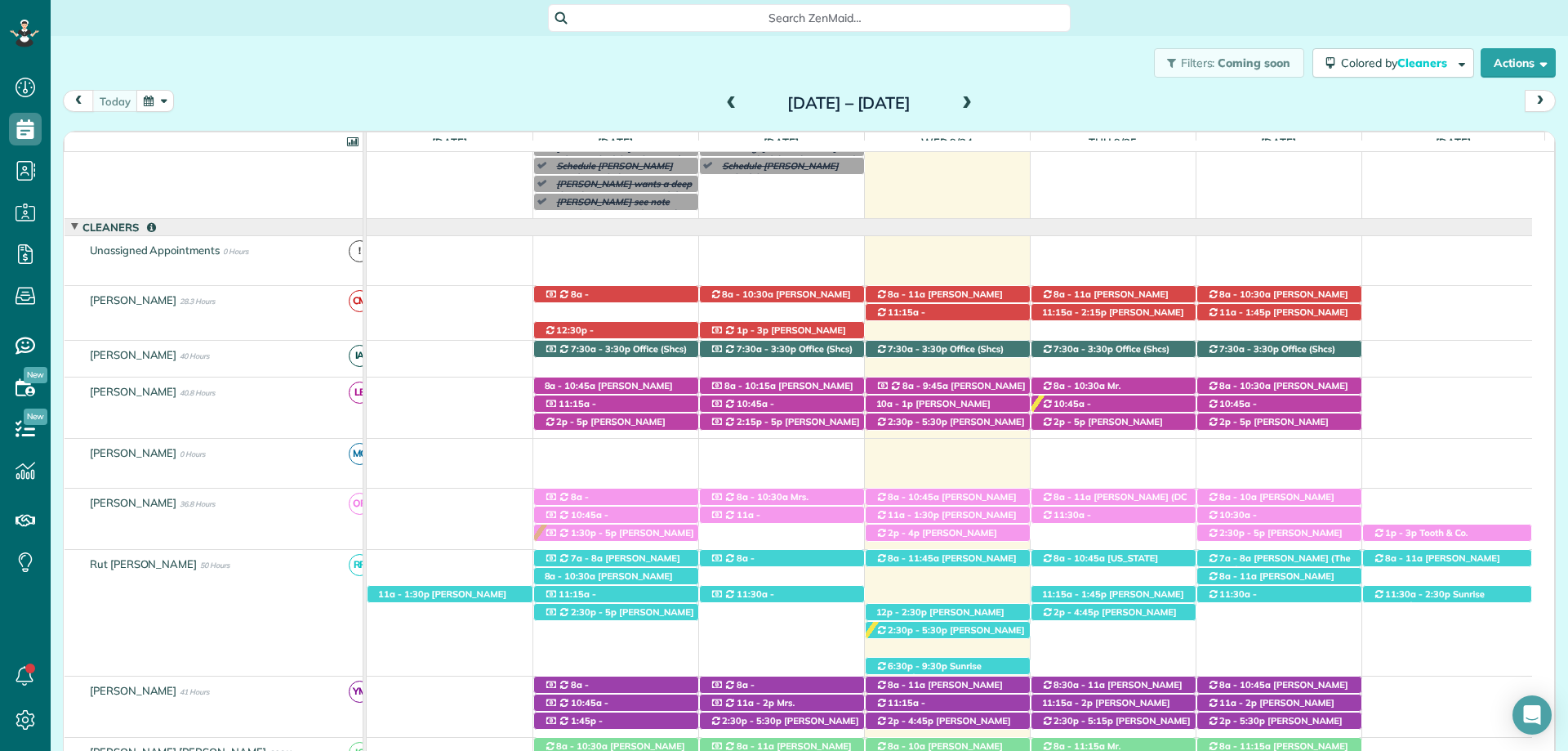
click at [1101, 4] on div "Search ZenMaid…" at bounding box center [810, 17] width 1518 height 28
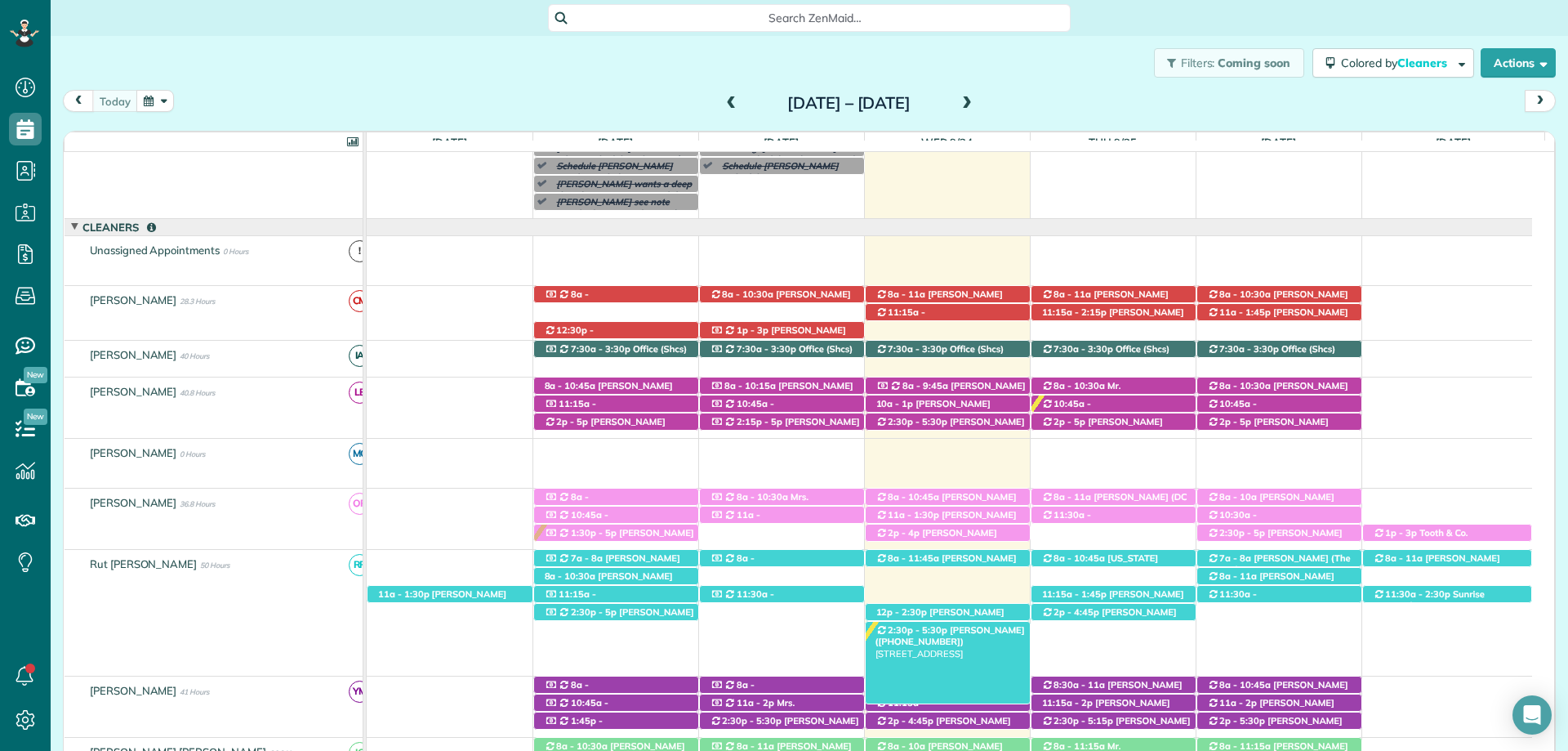
click at [929, 632] on span "2:30p - 5:30p" at bounding box center [917, 630] width 62 height 12
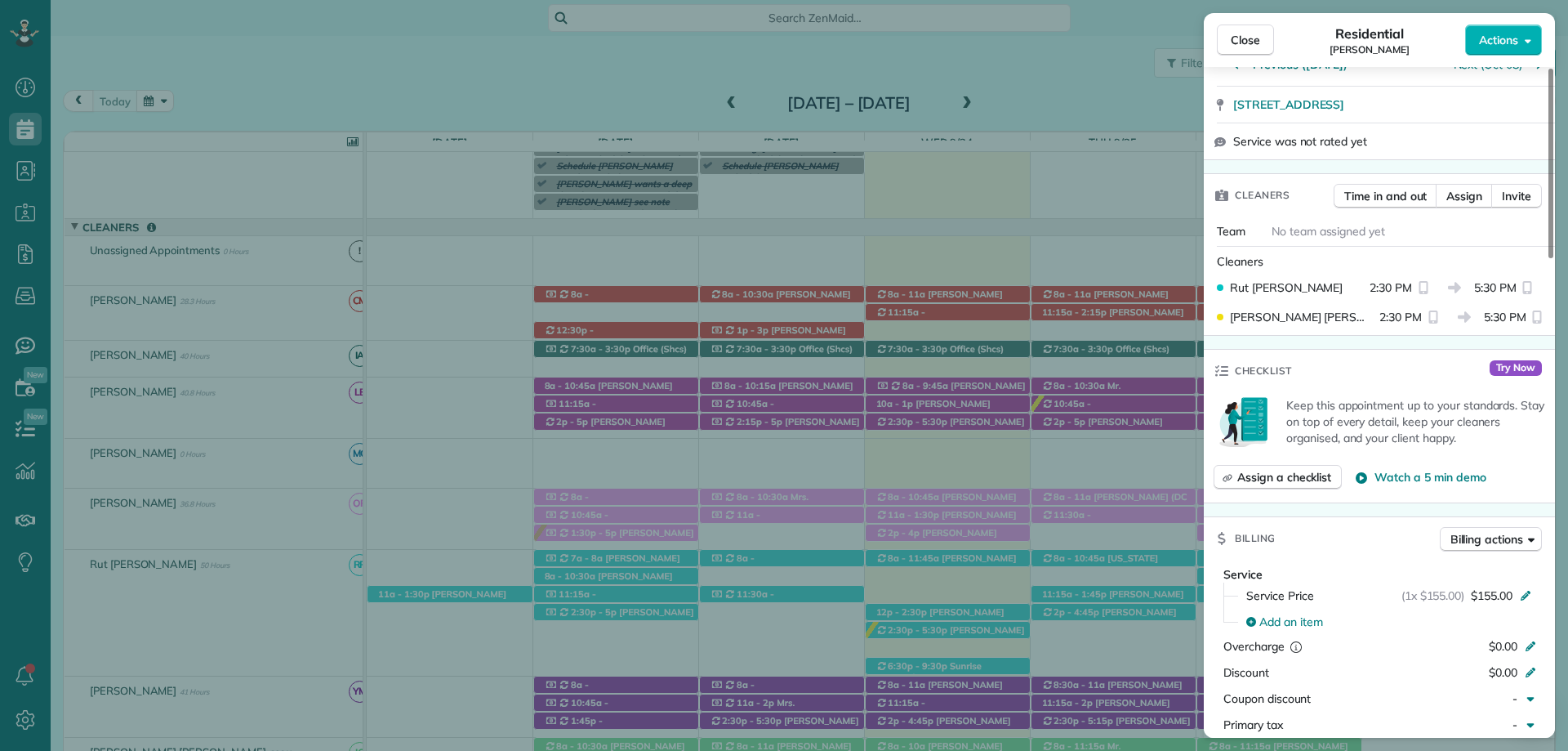
scroll to position [654, 0]
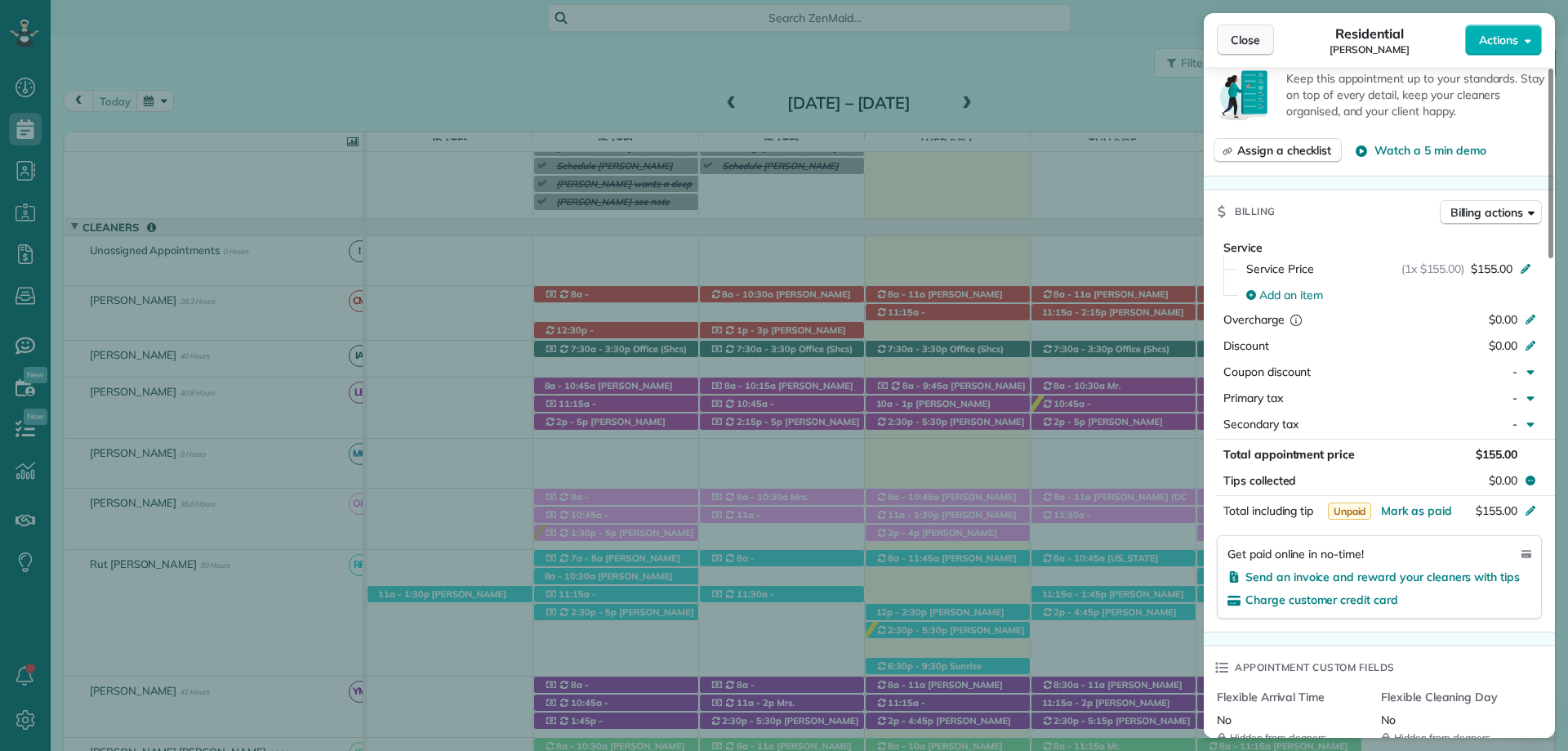
click at [1256, 39] on span "Close" at bounding box center [1245, 40] width 30 height 16
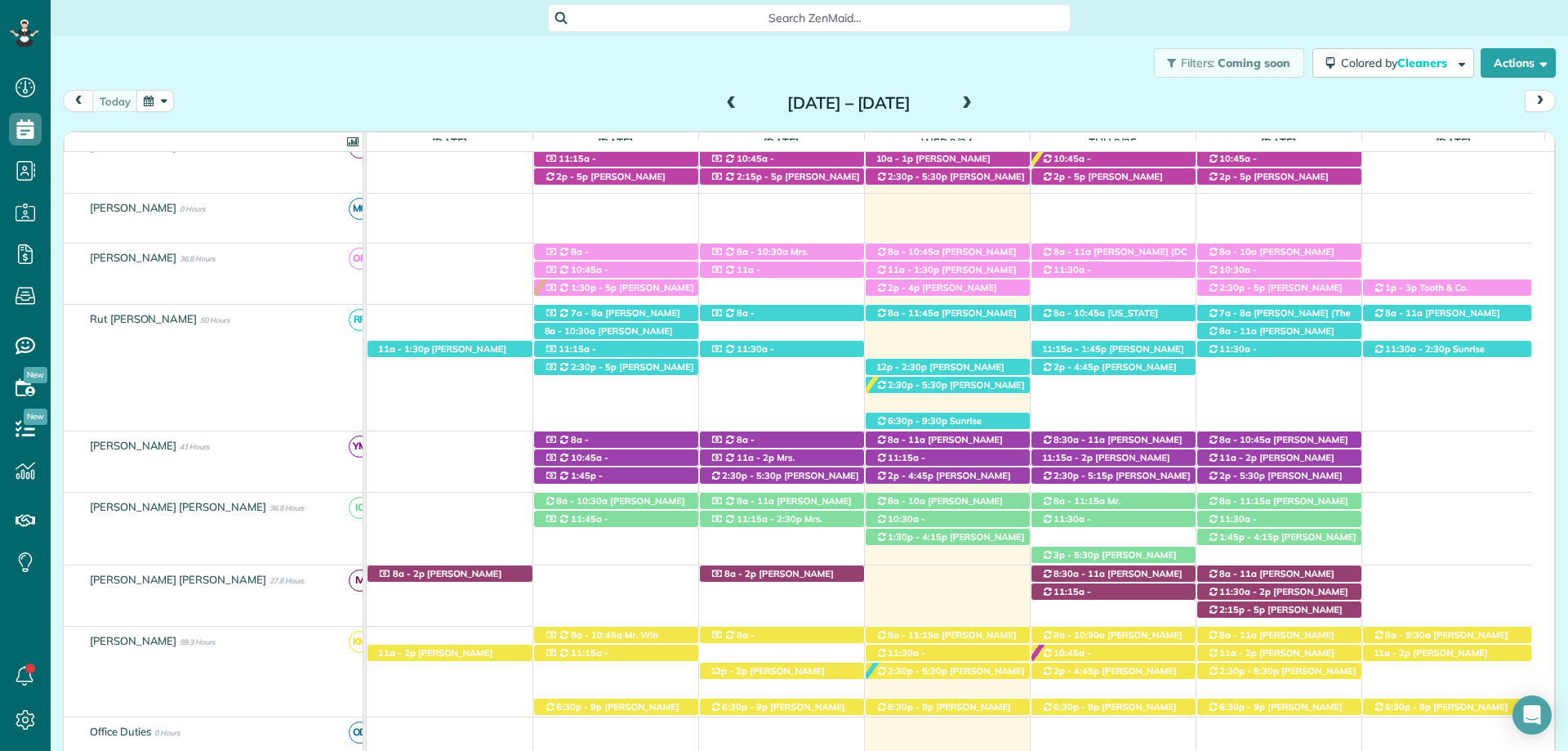
scroll to position [527, 0]
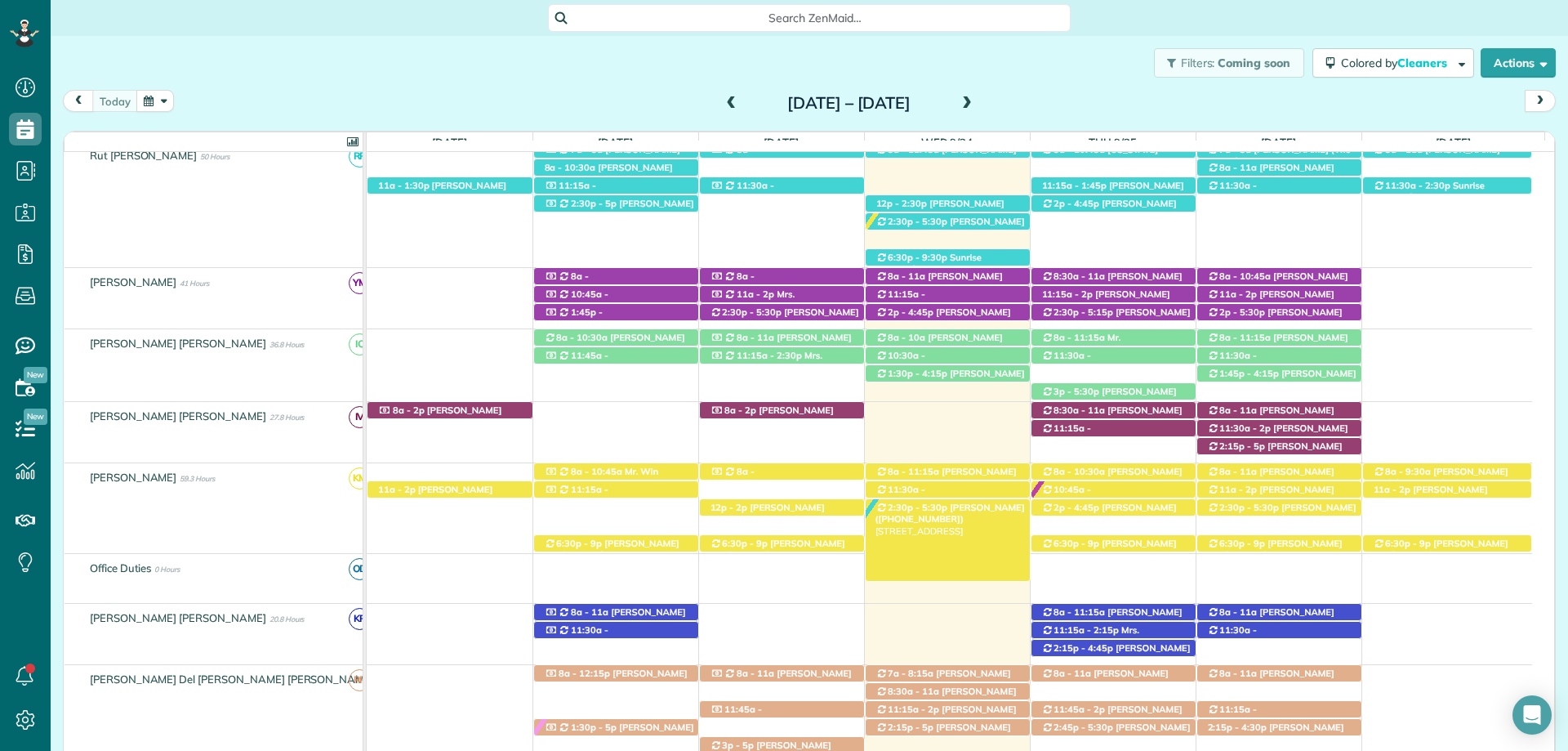
click at [981, 510] on span "[PERSON_NAME] ([PHONE_NUMBER])" at bounding box center [950, 513] width 149 height 23
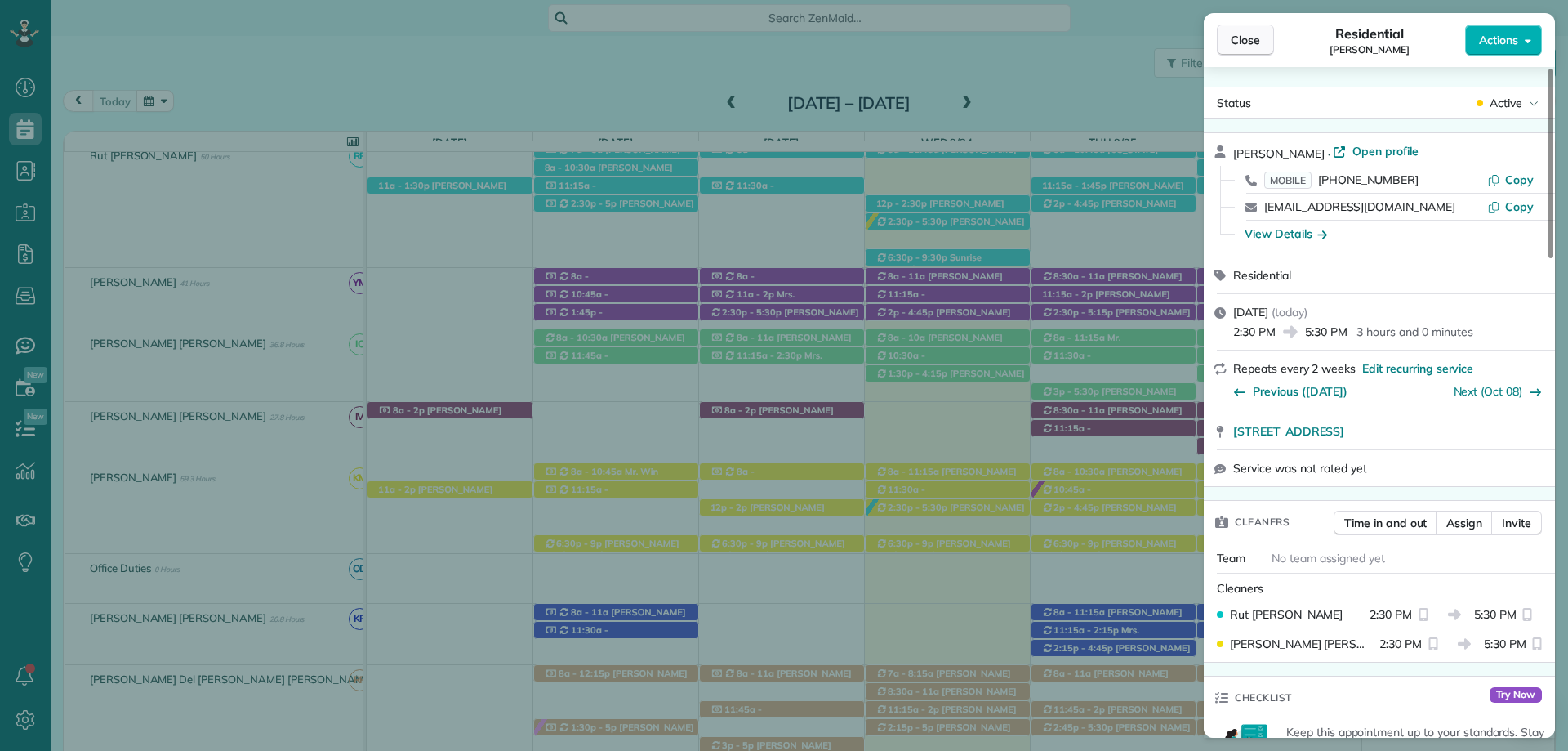
click at [1244, 45] on span "Close" at bounding box center [1245, 40] width 30 height 16
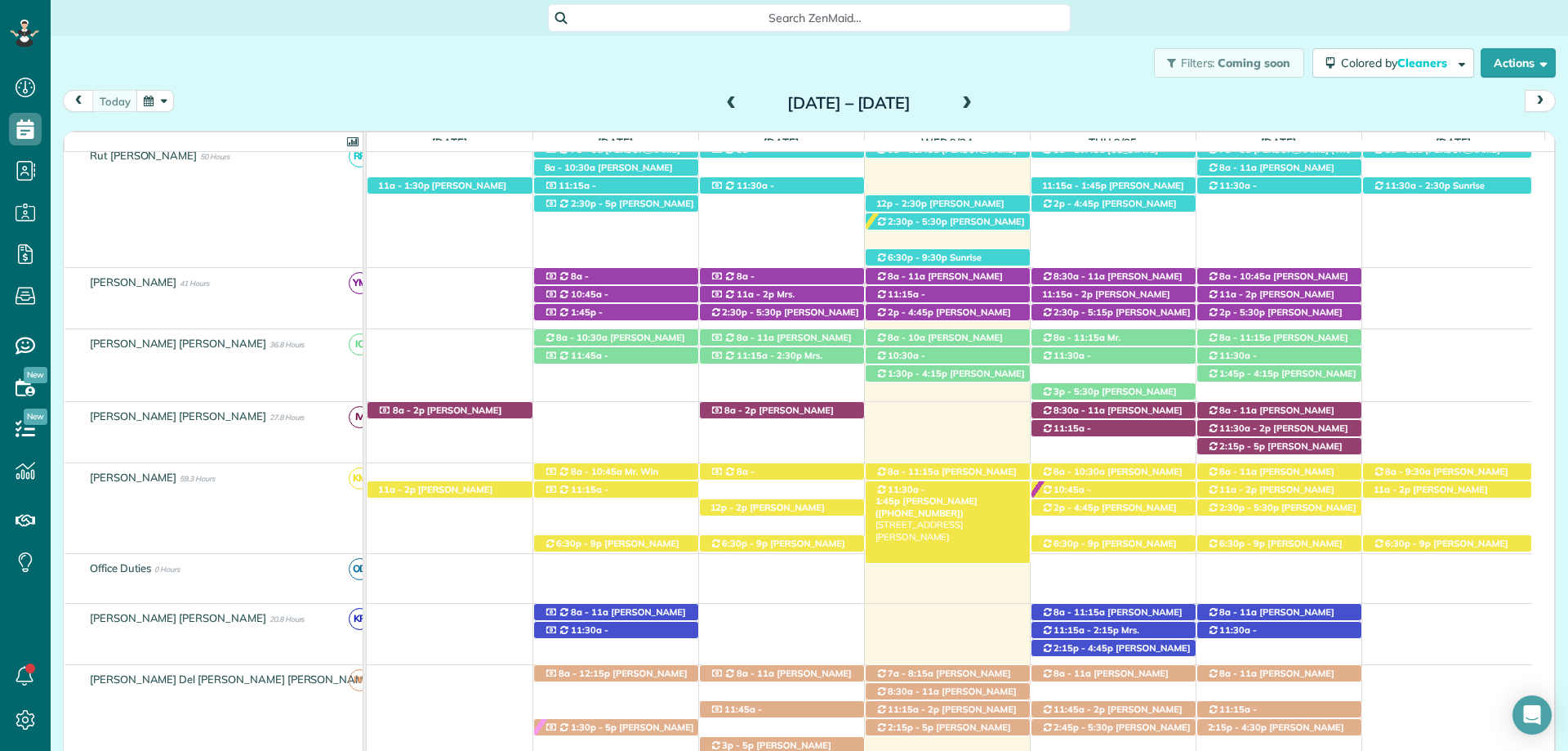
click at [977, 496] on span "[PERSON_NAME] ([PHONE_NUMBER])" at bounding box center [927, 507] width 102 height 23
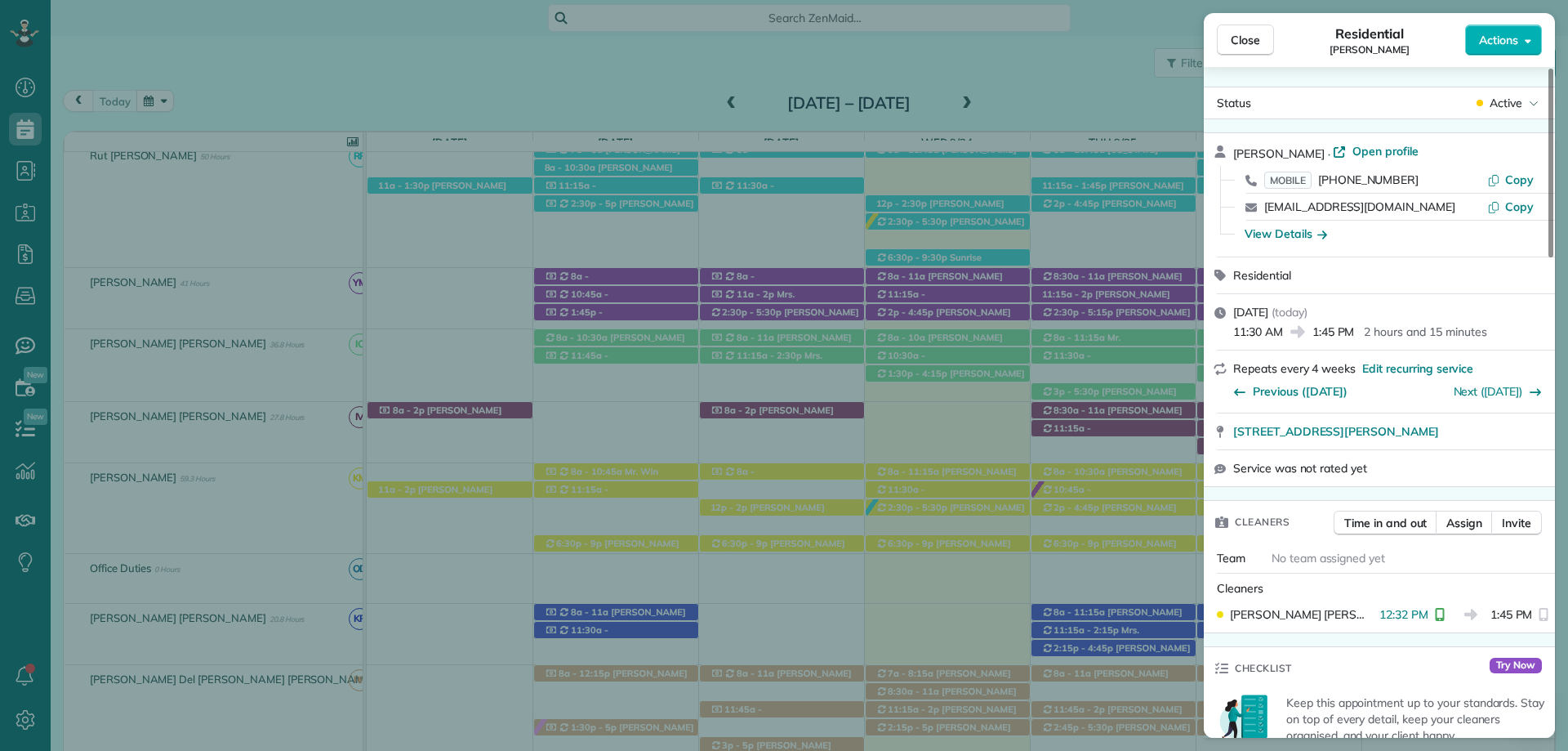
drag, startPoint x: 1245, startPoint y: 33, endPoint x: 1173, endPoint y: 449, distance: 422.2
click at [1245, 33] on span "Close" at bounding box center [1245, 40] width 30 height 16
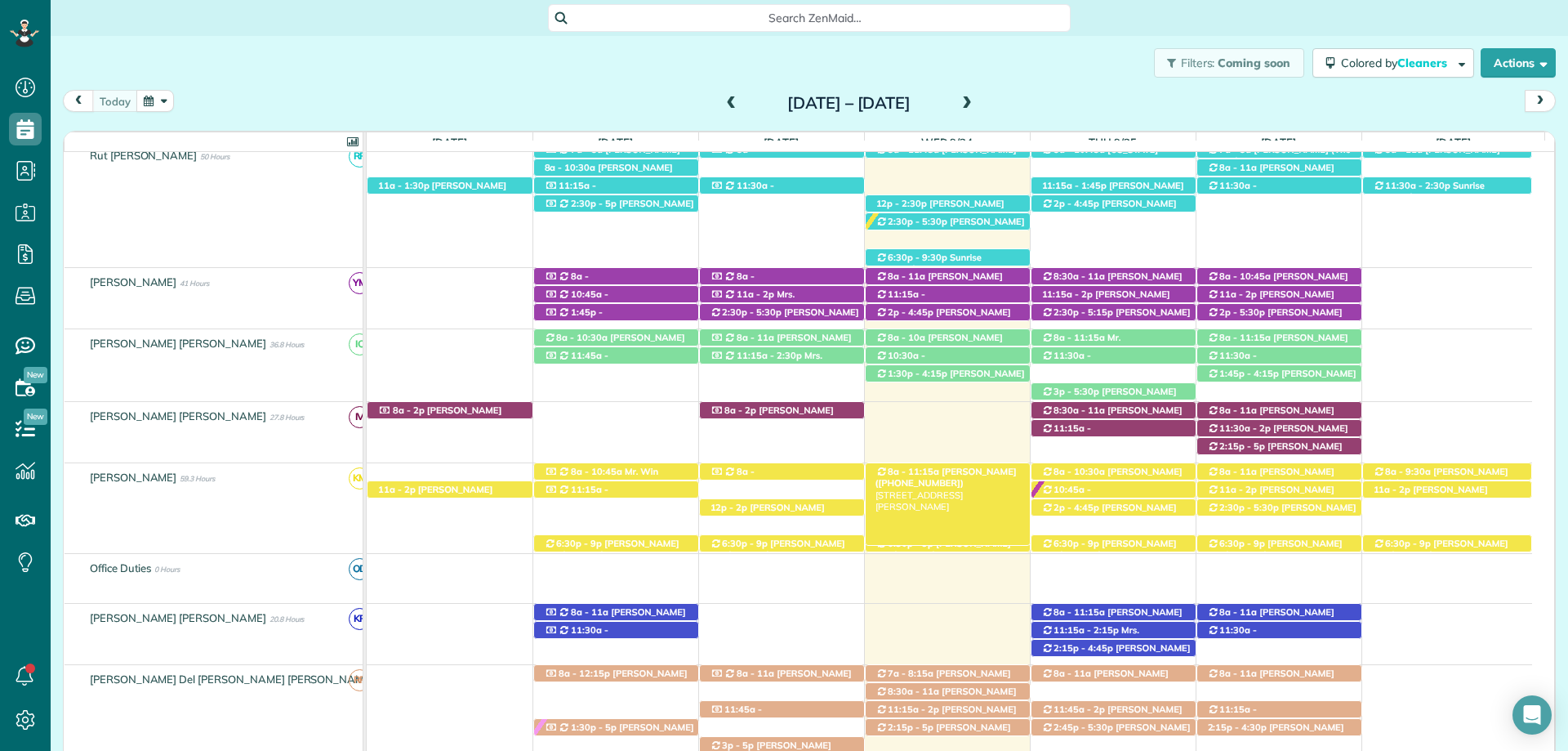
click at [970, 470] on span "[PERSON_NAME] ([PHONE_NUMBER])" at bounding box center [946, 477] width 142 height 23
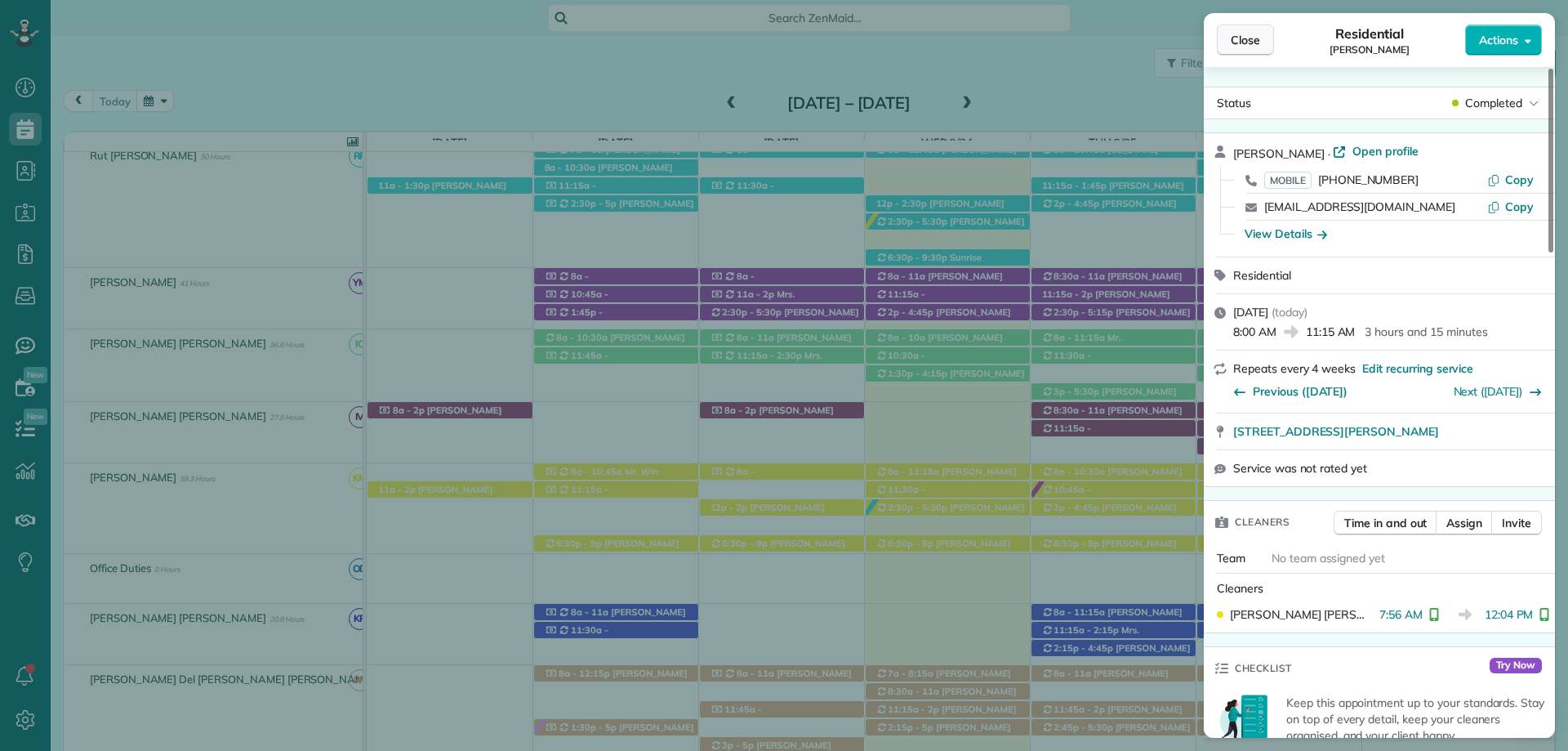
click at [1251, 30] on button "Close" at bounding box center [1245, 40] width 57 height 31
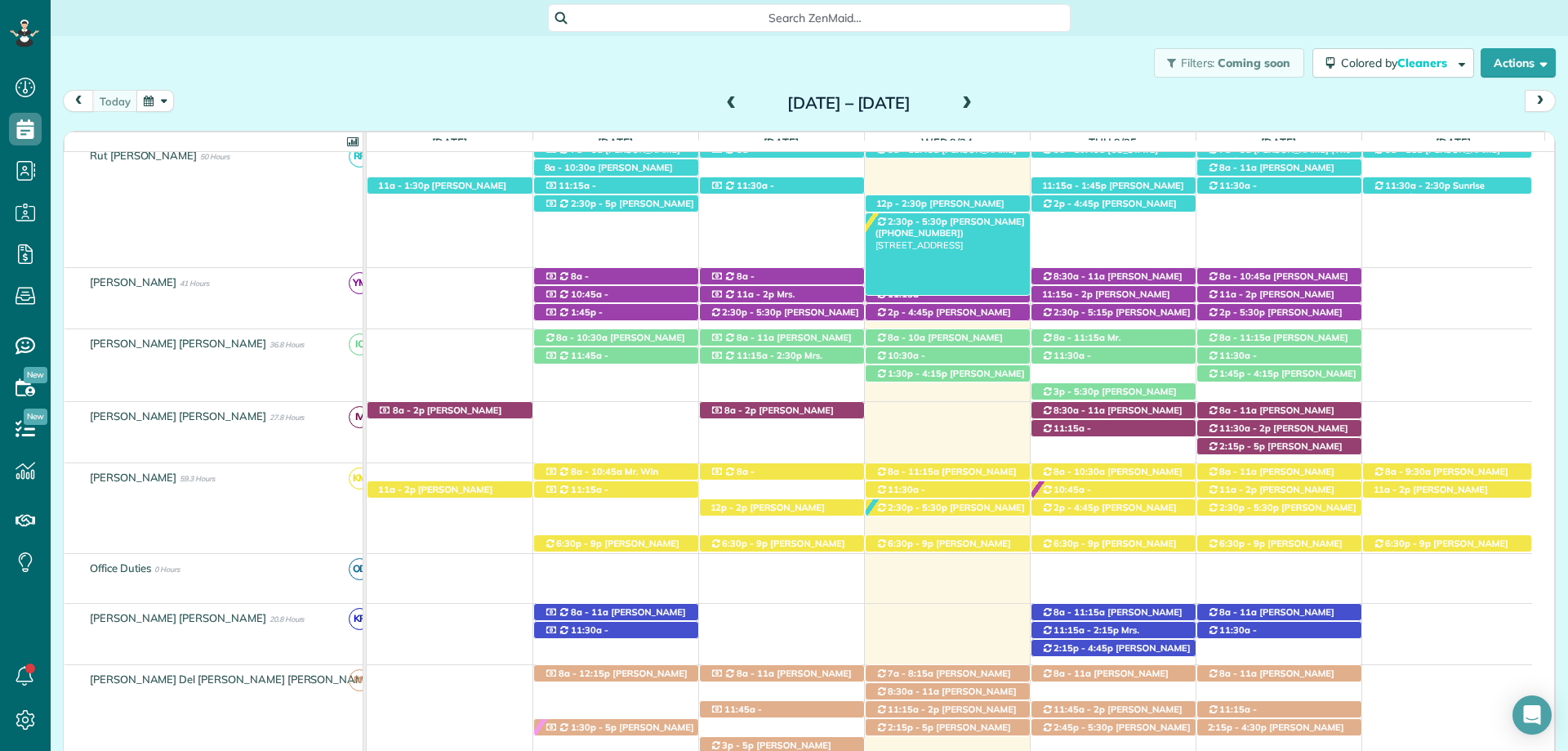
click at [948, 220] on span "[PERSON_NAME] ([PHONE_NUMBER])" at bounding box center [950, 228] width 149 height 23
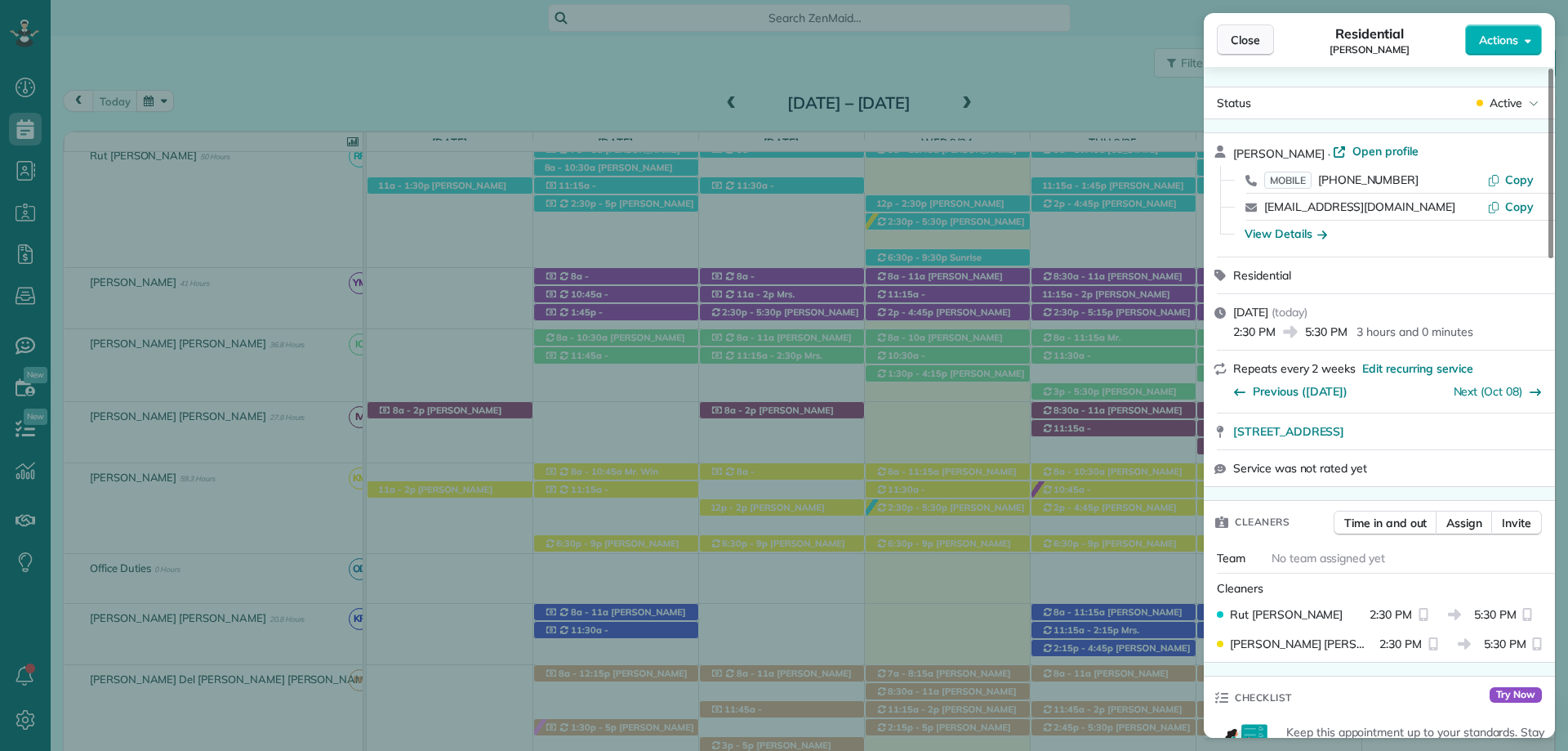
click at [1255, 49] on button "Close" at bounding box center [1245, 40] width 57 height 31
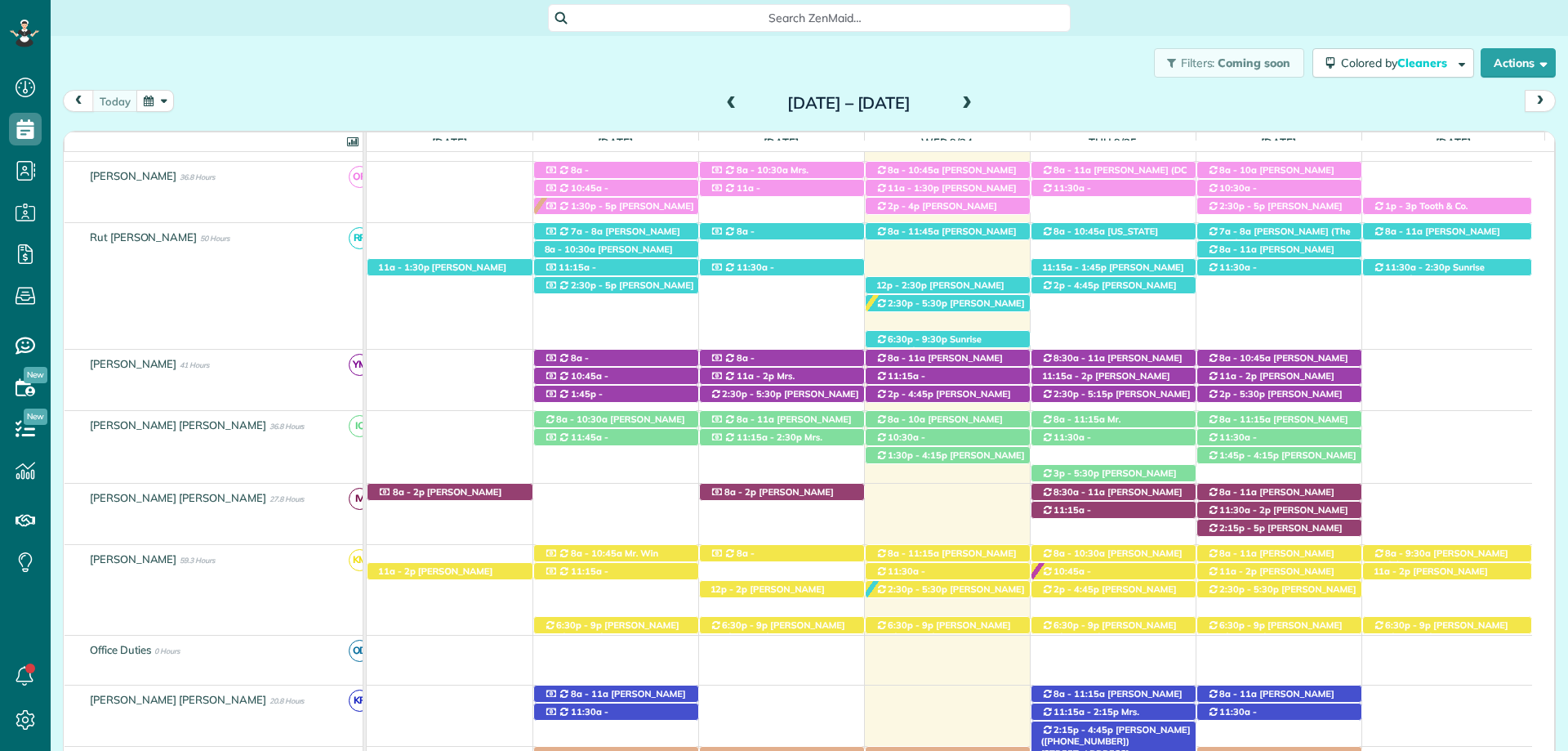
scroll to position [609, 0]
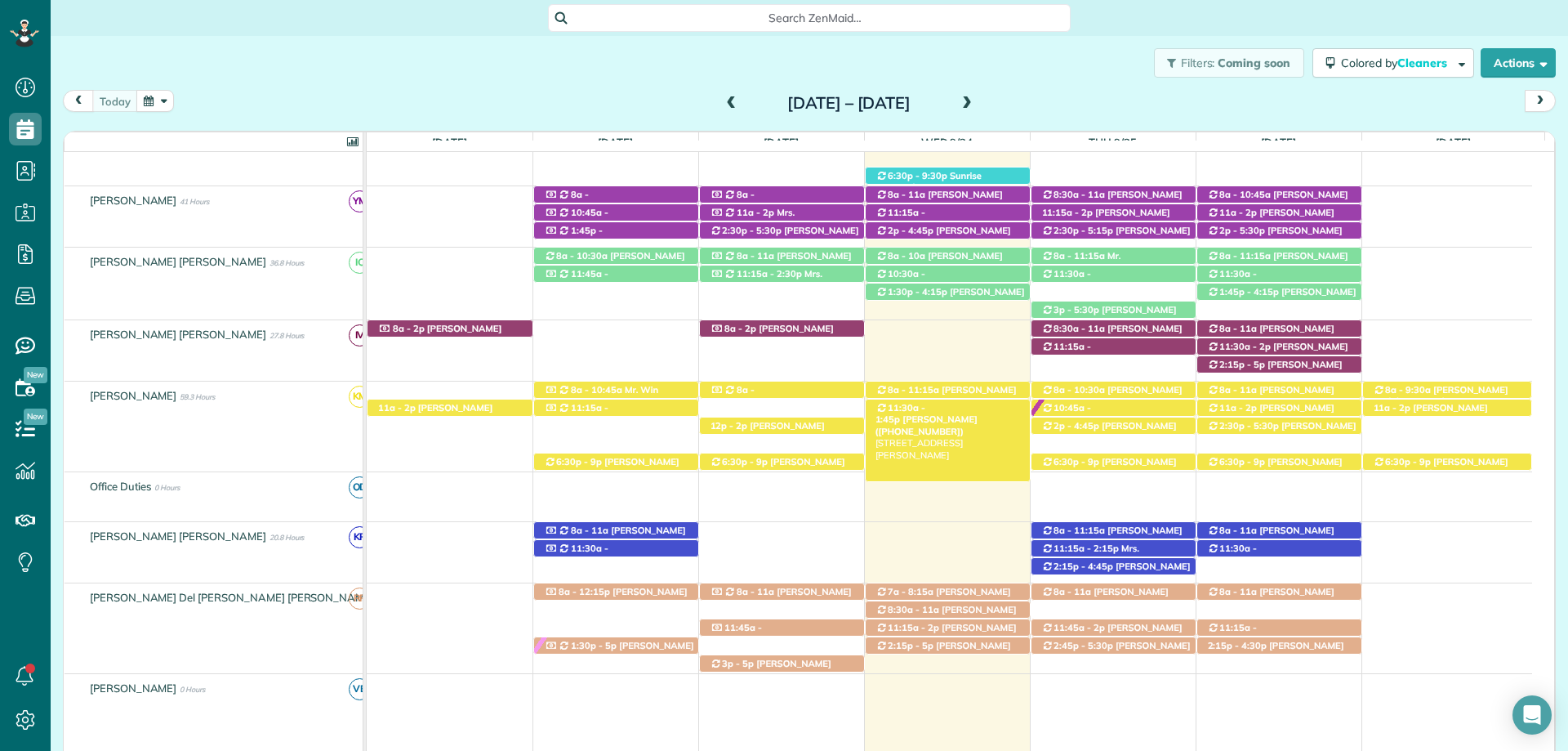
click at [958, 414] on span "[PERSON_NAME] ([PHONE_NUMBER])" at bounding box center [927, 425] width 102 height 23
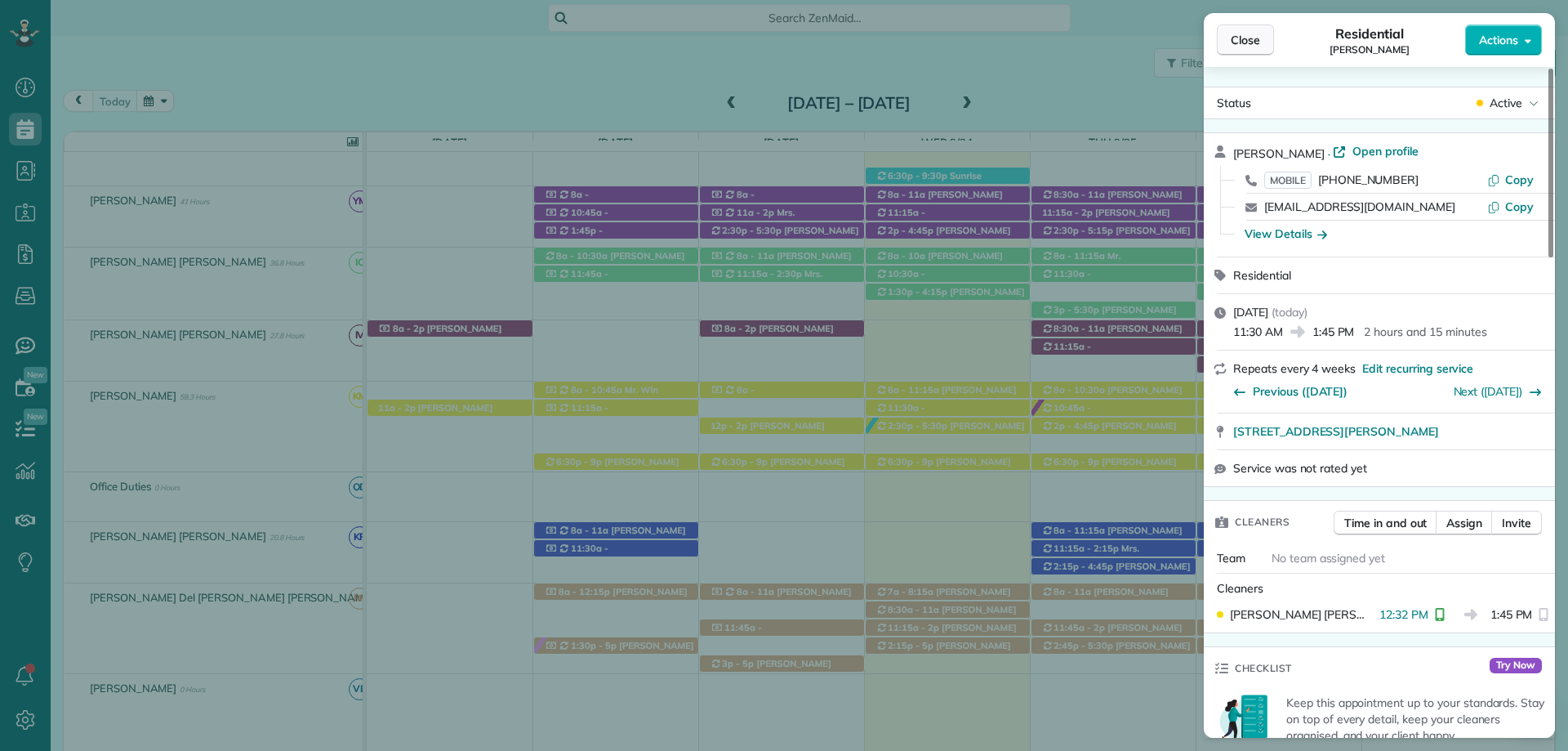
click at [1256, 46] on span "Close" at bounding box center [1245, 40] width 30 height 16
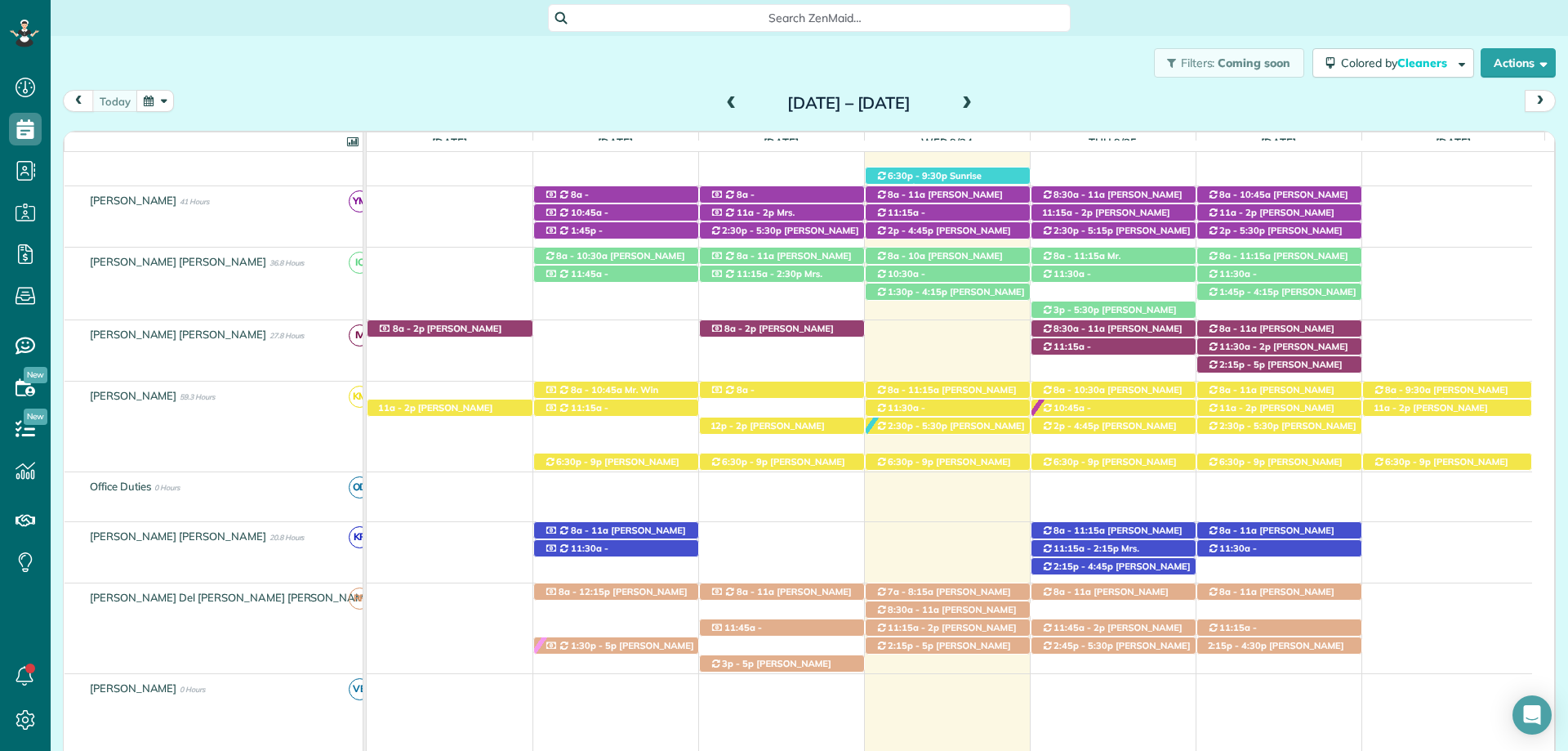
click at [976, 99] on span at bounding box center [967, 103] width 18 height 14
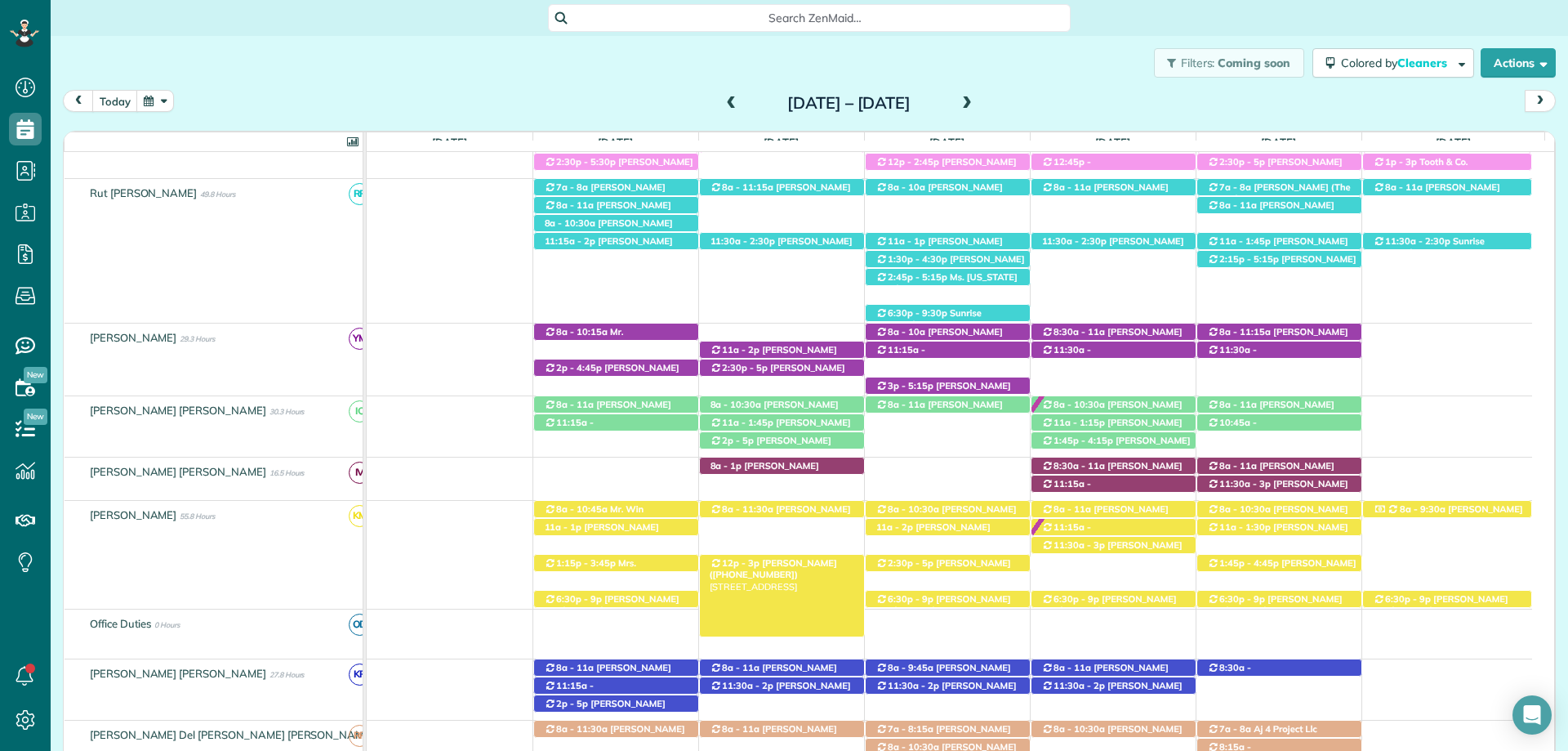
scroll to position [399, 0]
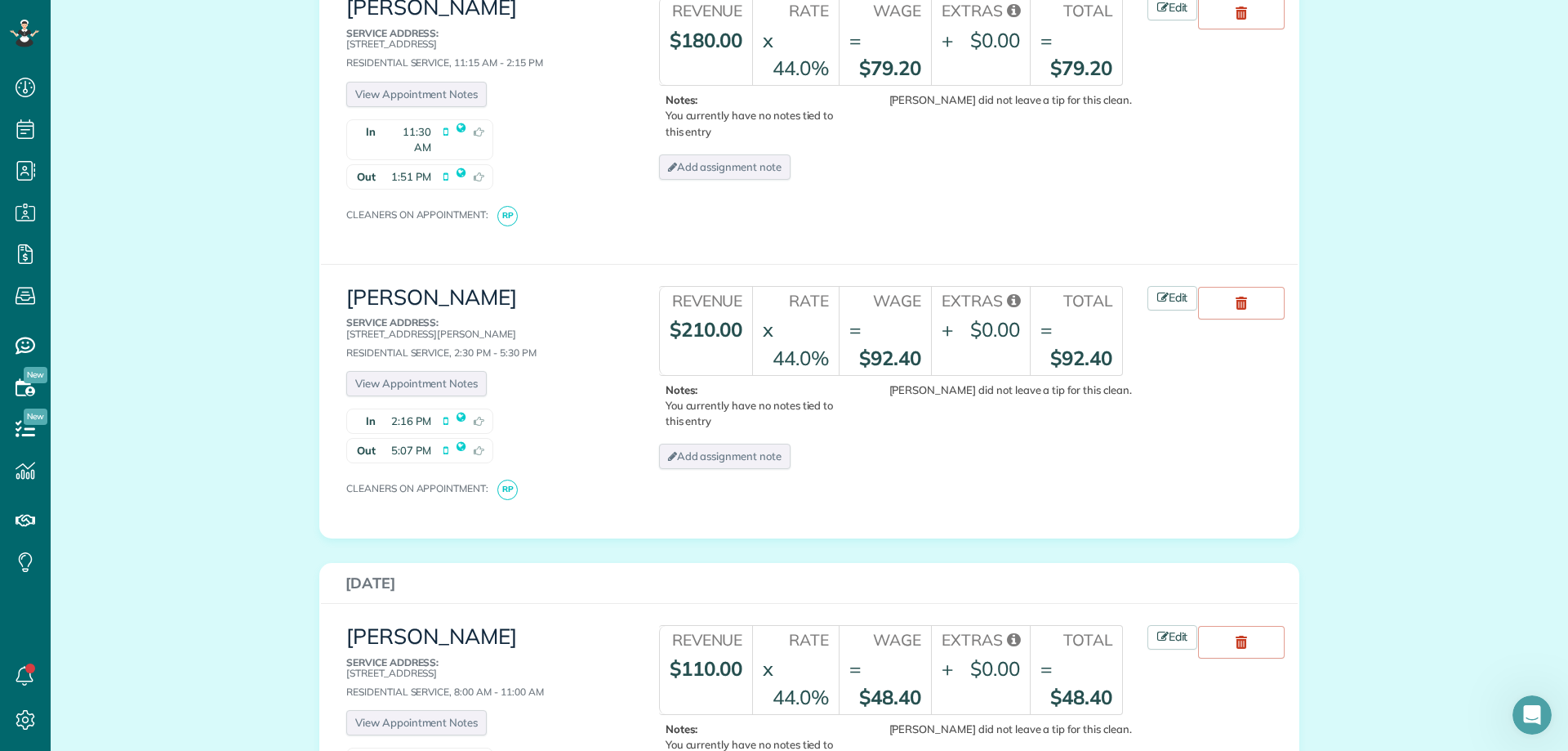
scroll to position [1030, 0]
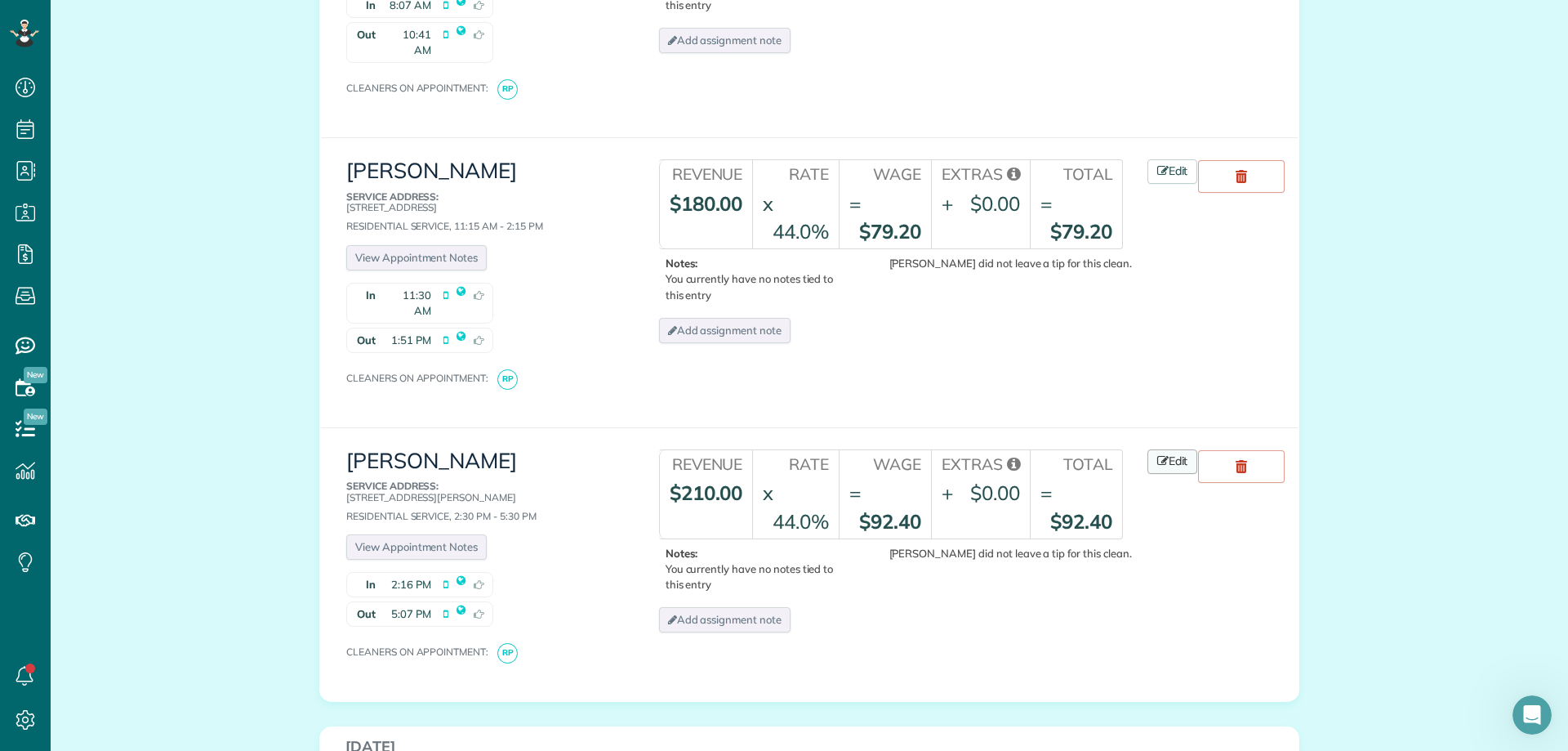
click at [1149, 449] on link "Edit" at bounding box center [1173, 461] width 51 height 24
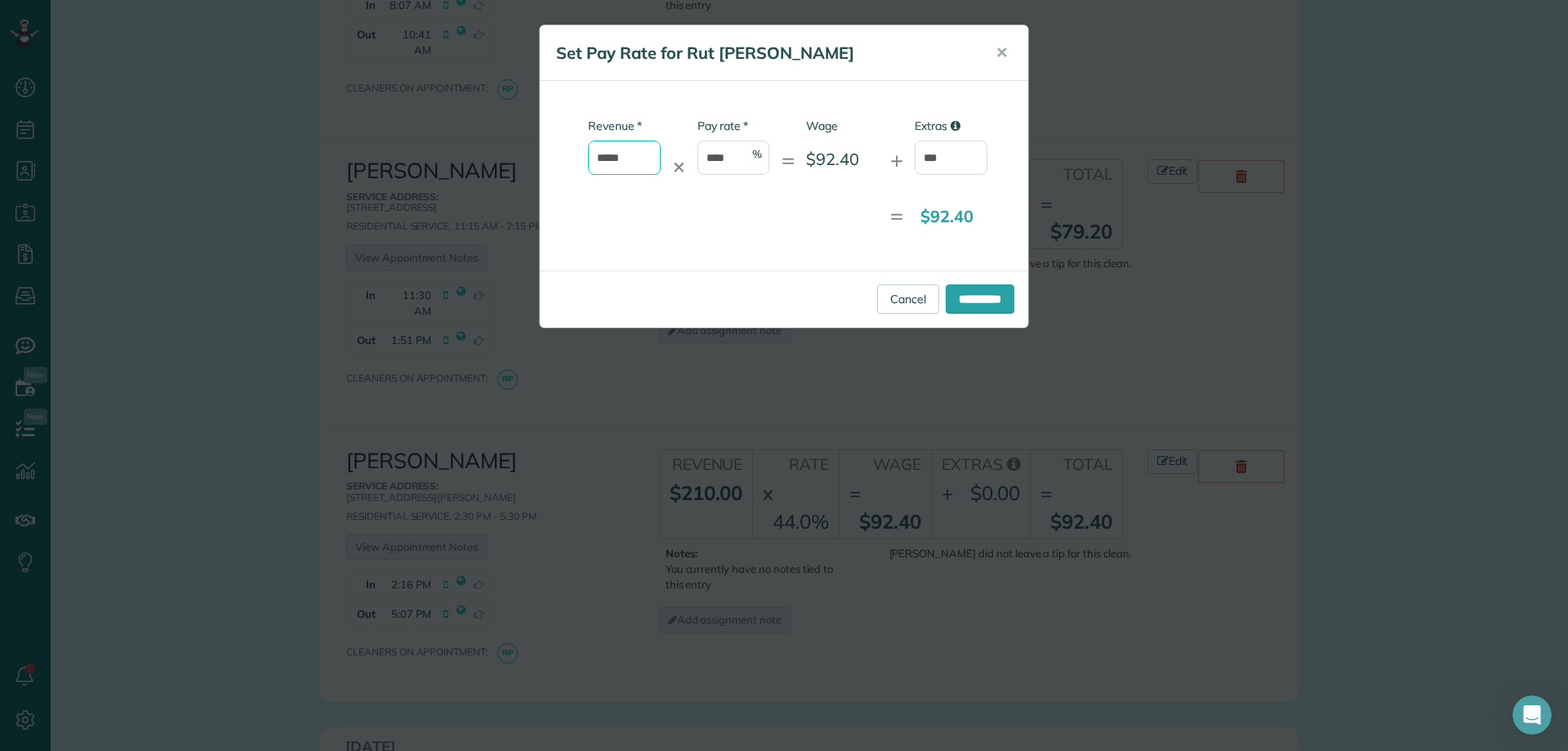
click at [609, 158] on input "*****" at bounding box center [624, 158] width 72 height 35
type input "*****"
click at [977, 303] on input "**********" at bounding box center [979, 299] width 68 height 30
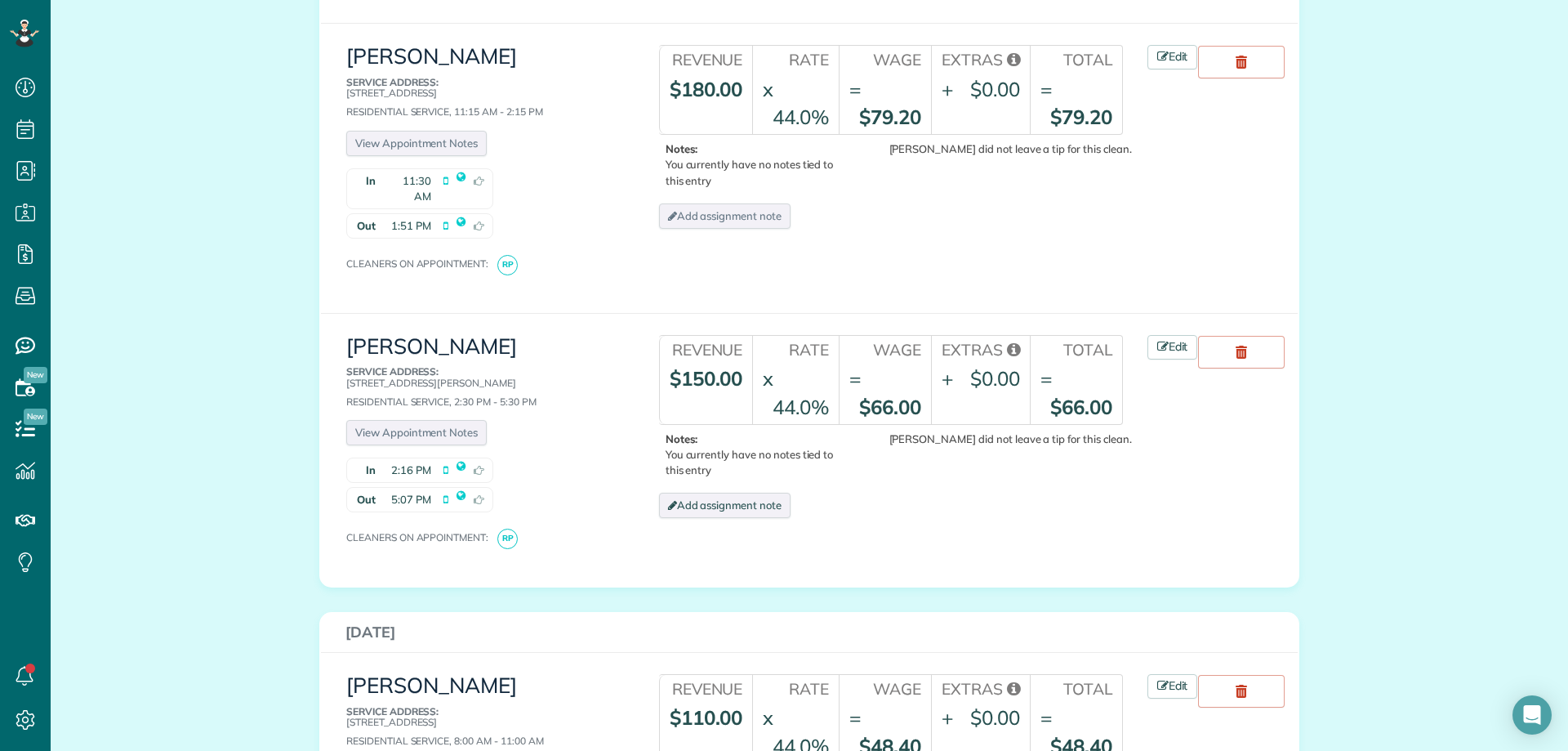
scroll to position [1225, 0]
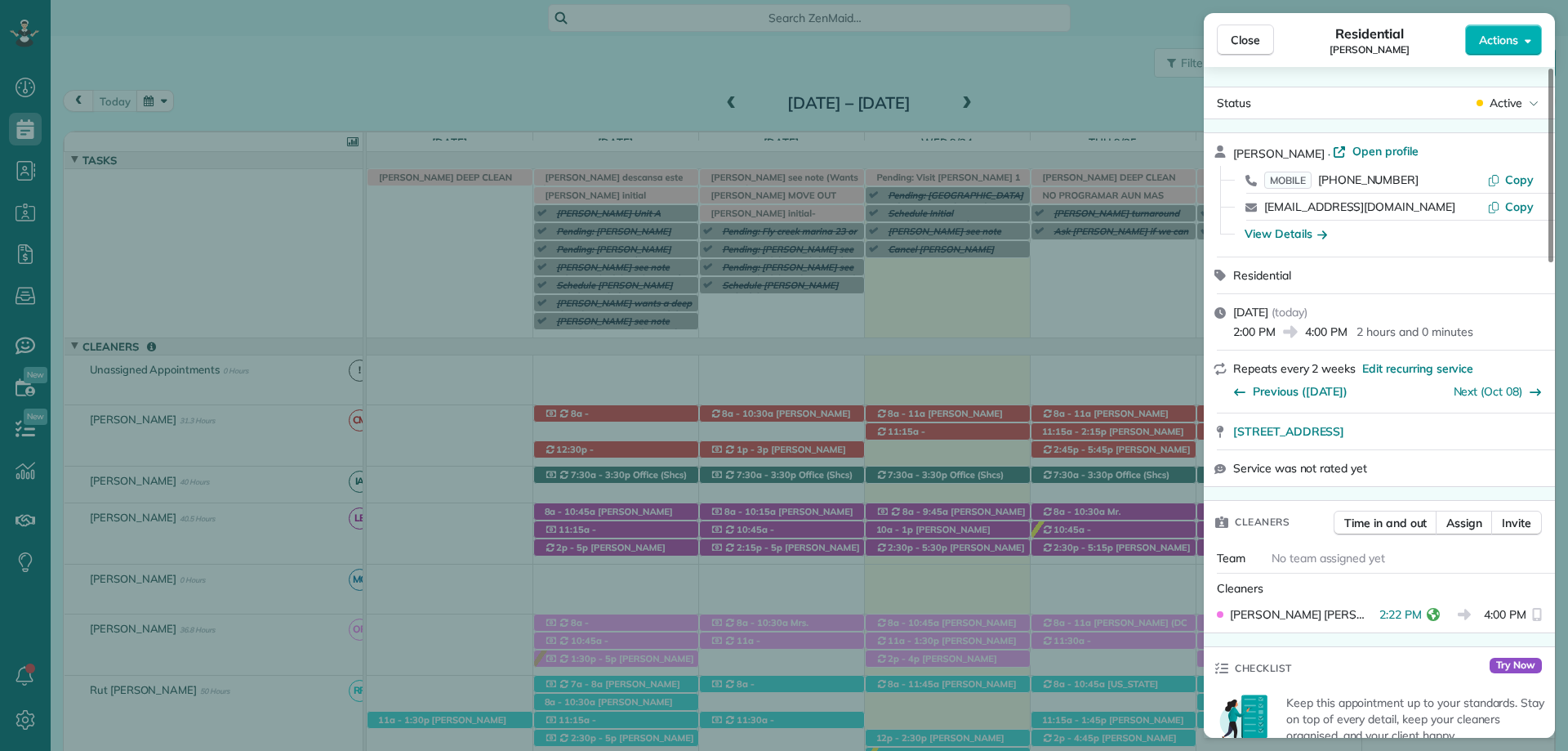
click at [1226, 40] on button "Close" at bounding box center [1245, 40] width 57 height 31
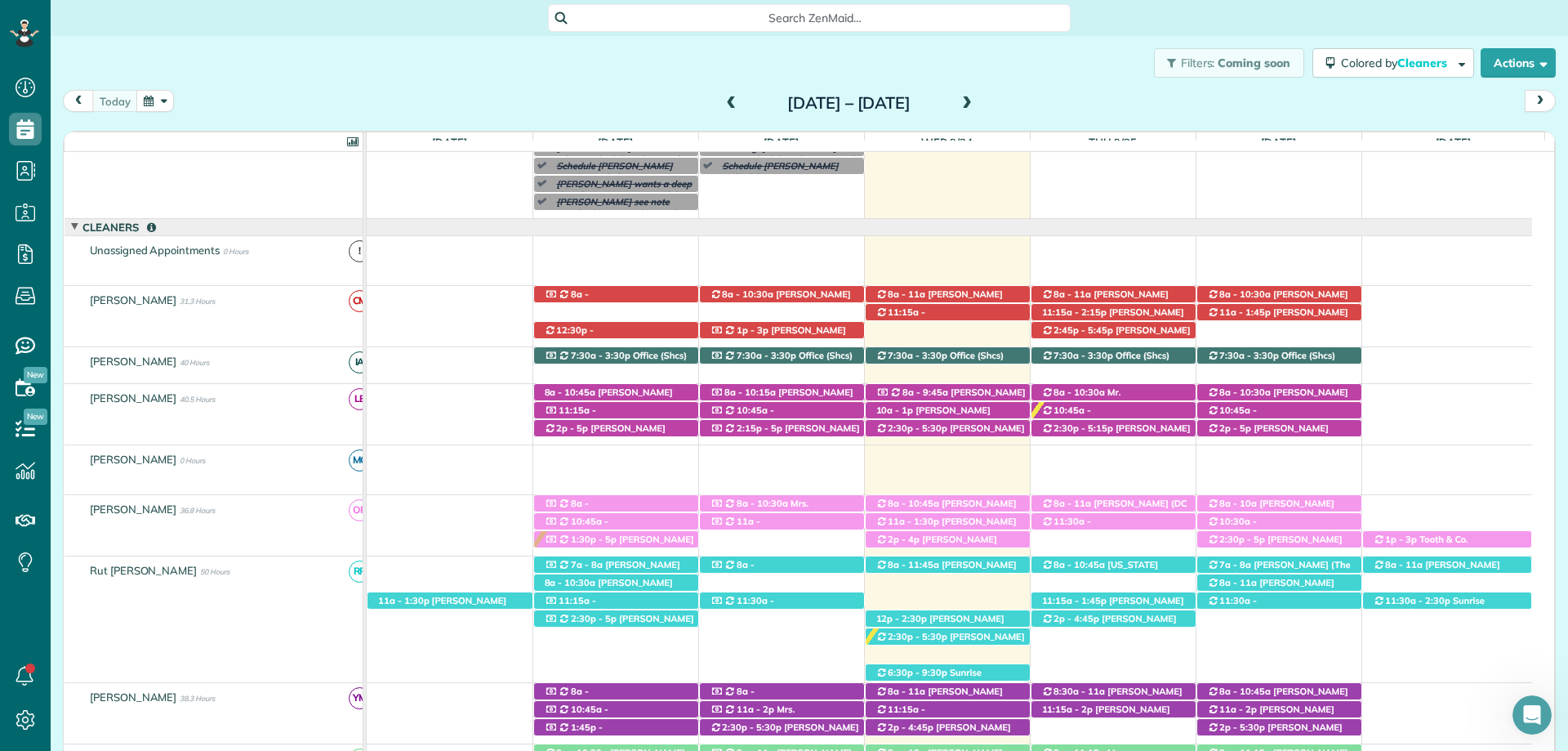
scroll to position [275, 0]
click at [723, 101] on span at bounding box center [731, 103] width 18 height 14
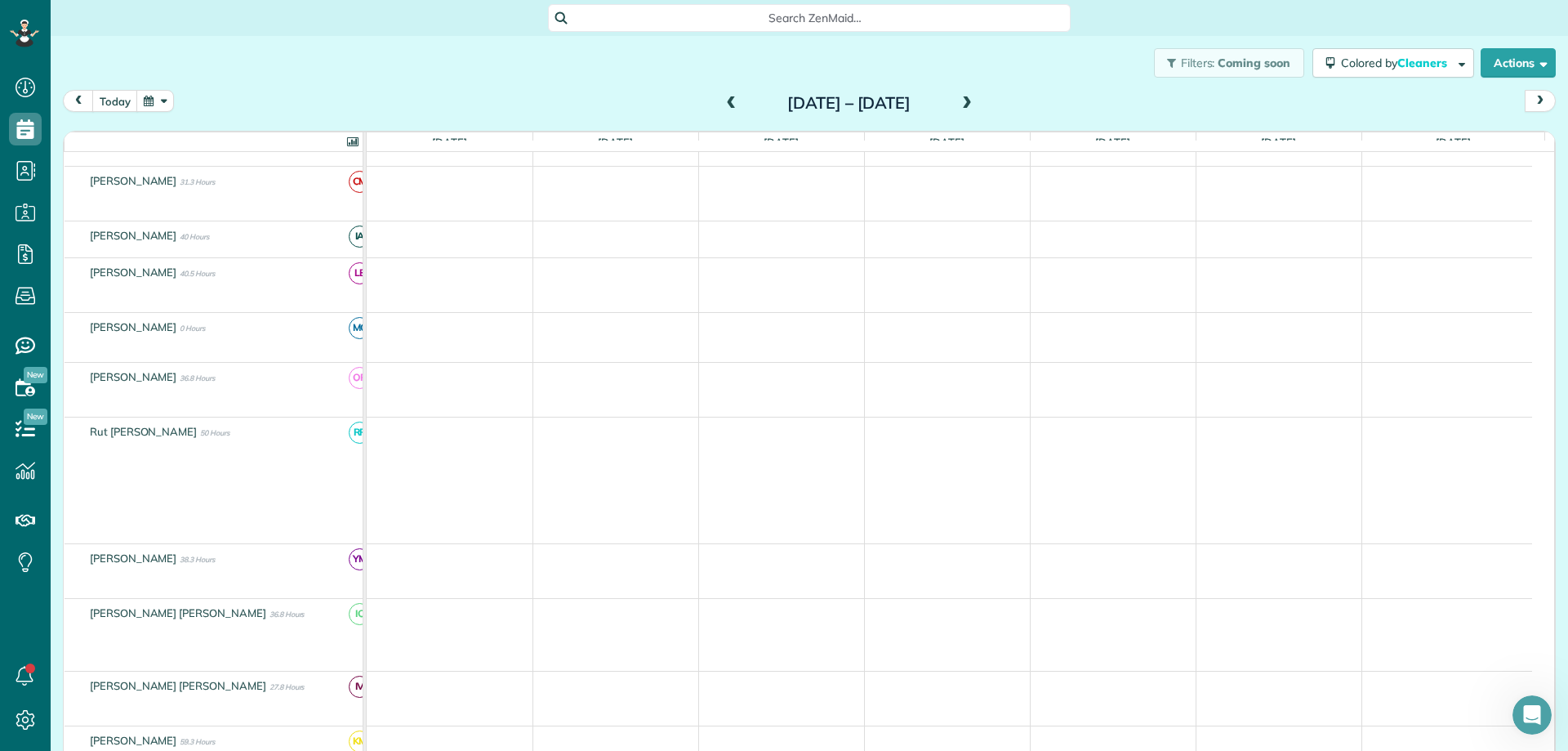
scroll to position [0, 0]
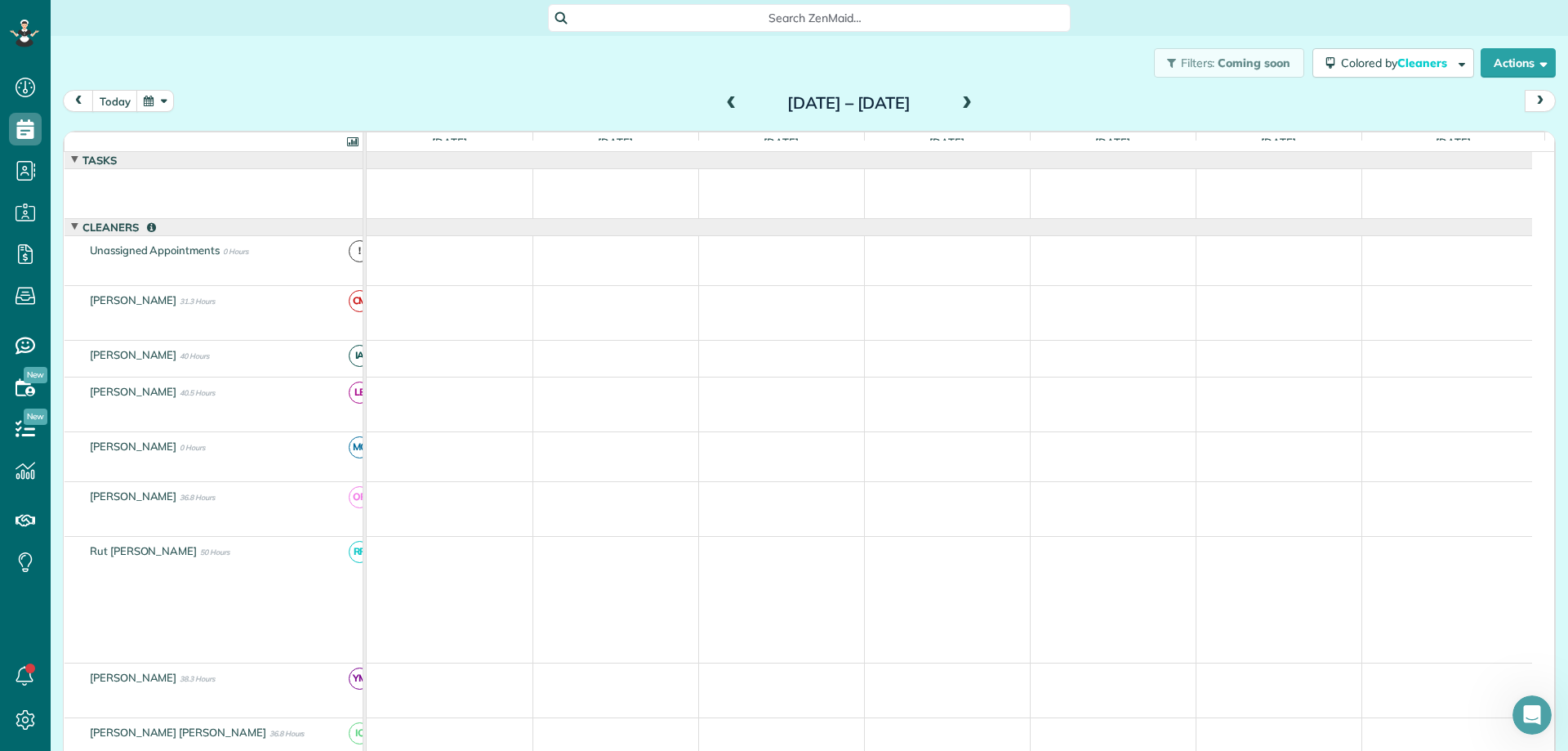
click at [723, 101] on span at bounding box center [731, 103] width 18 height 14
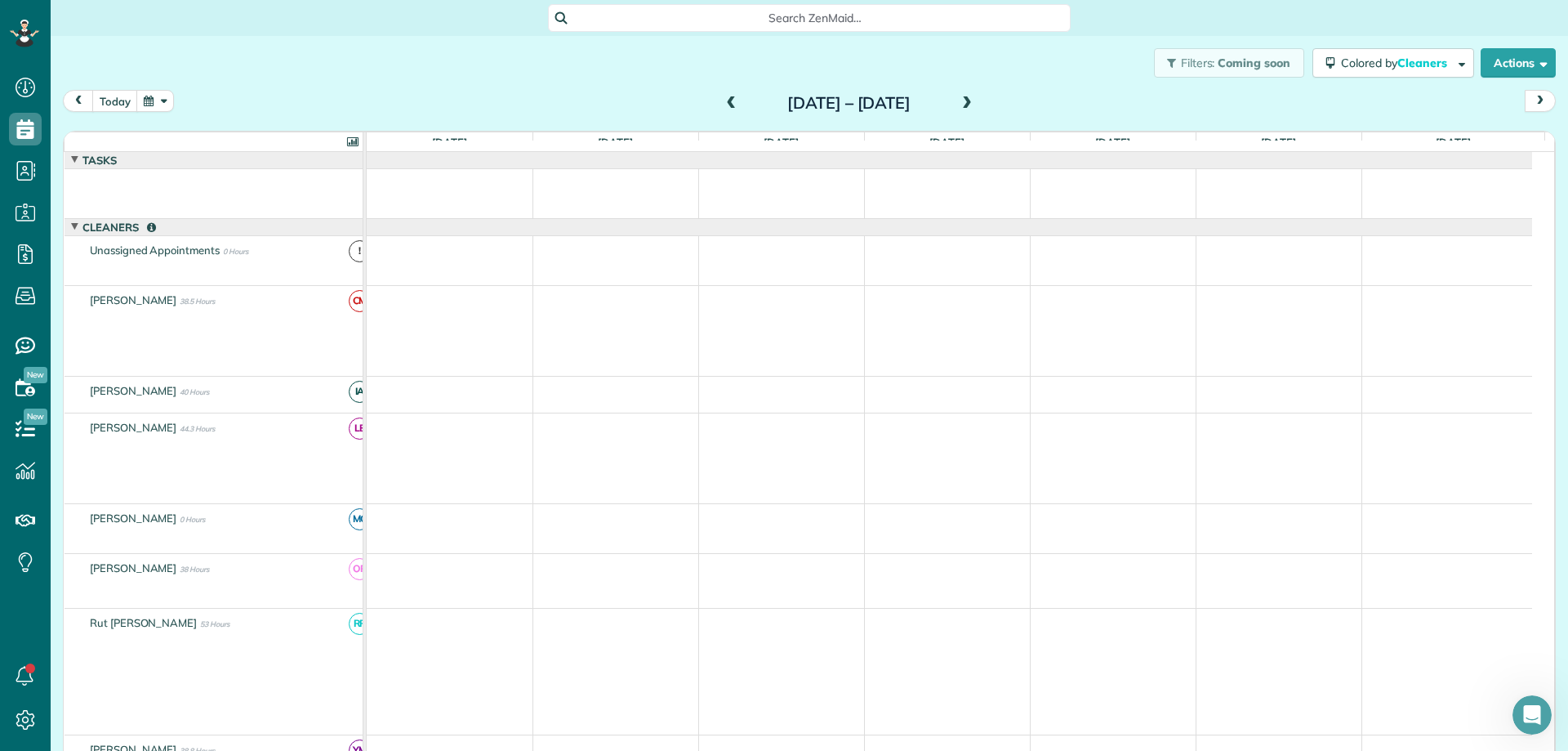
click at [976, 100] on span at bounding box center [967, 103] width 18 height 14
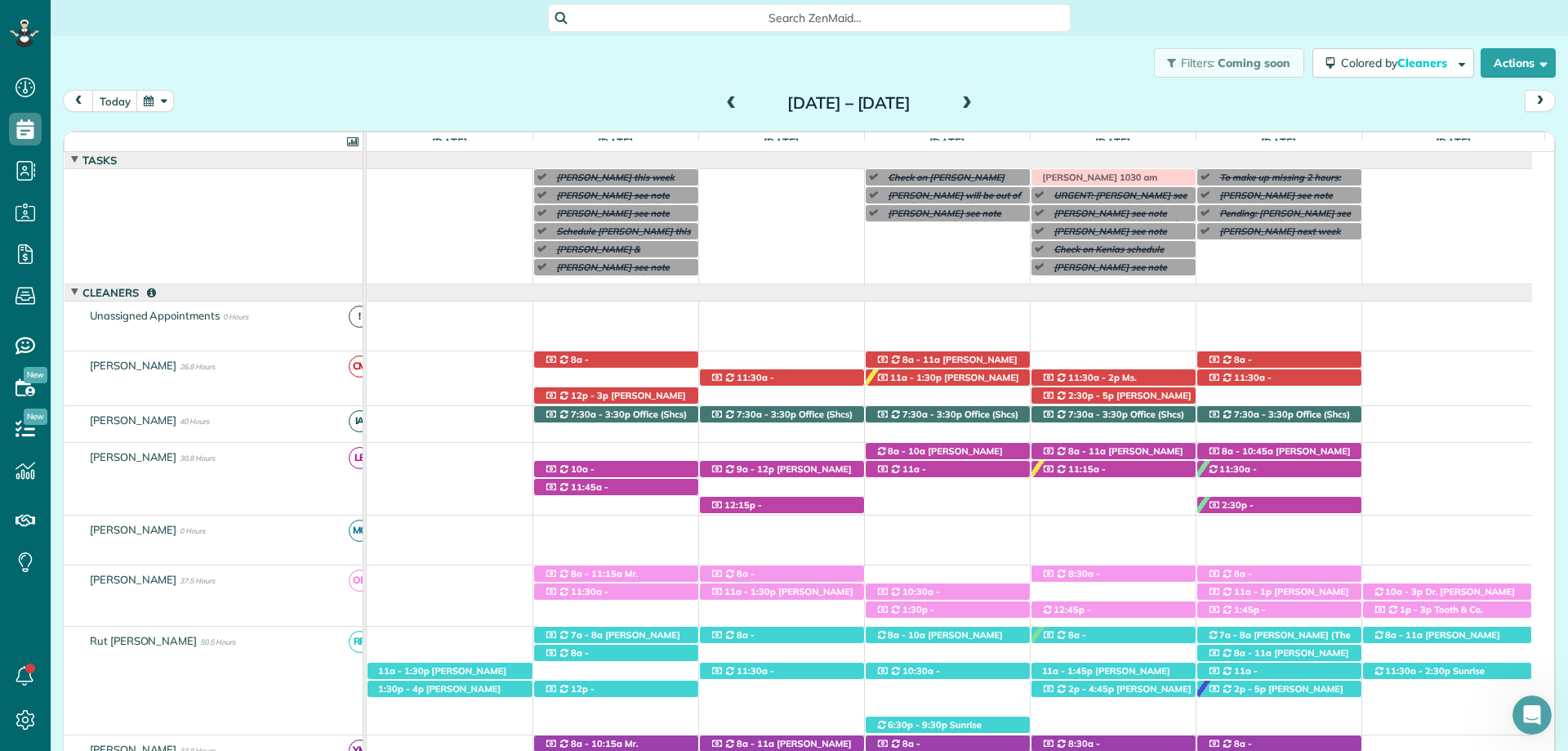
scroll to position [66, 0]
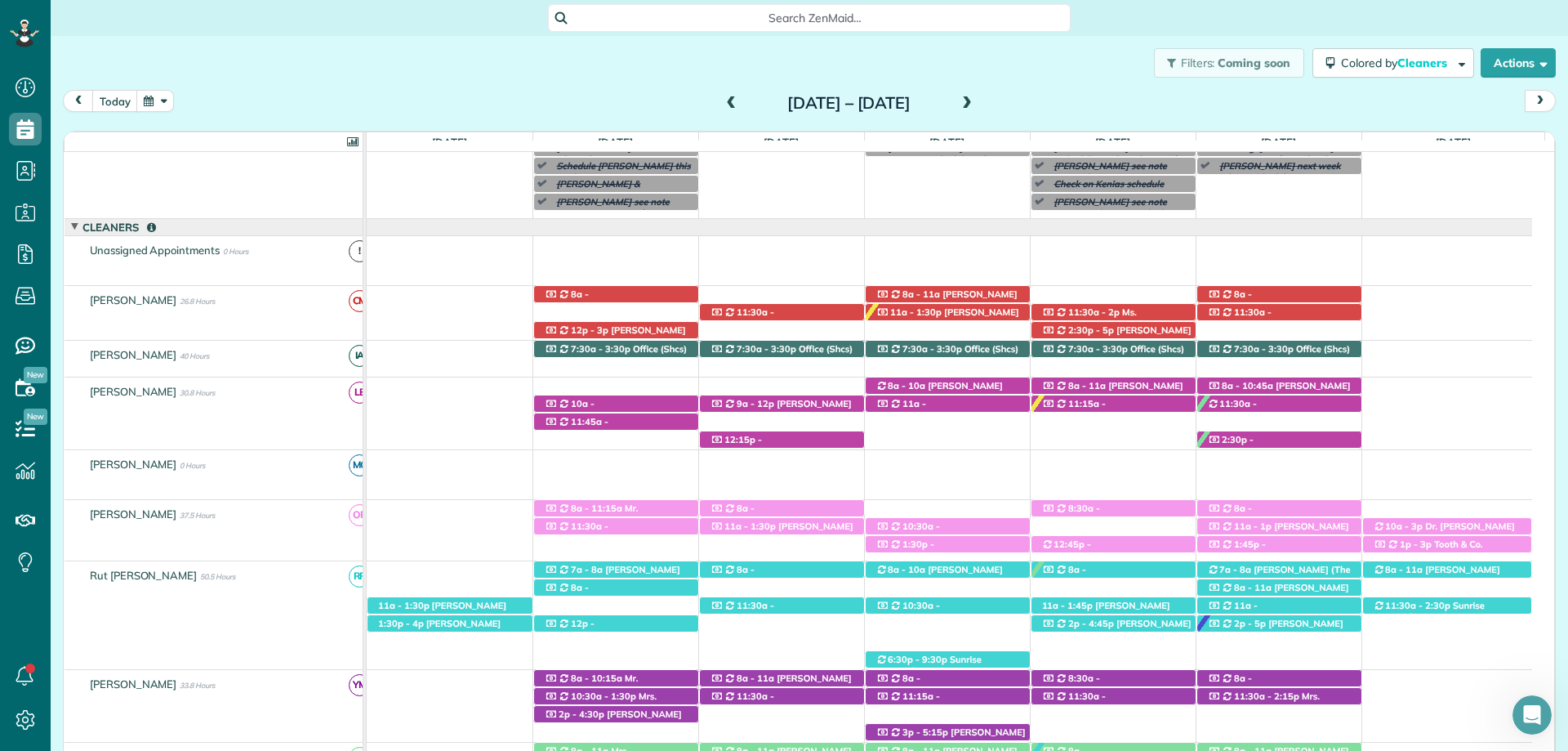
click at [723, 102] on span at bounding box center [731, 103] width 18 height 14
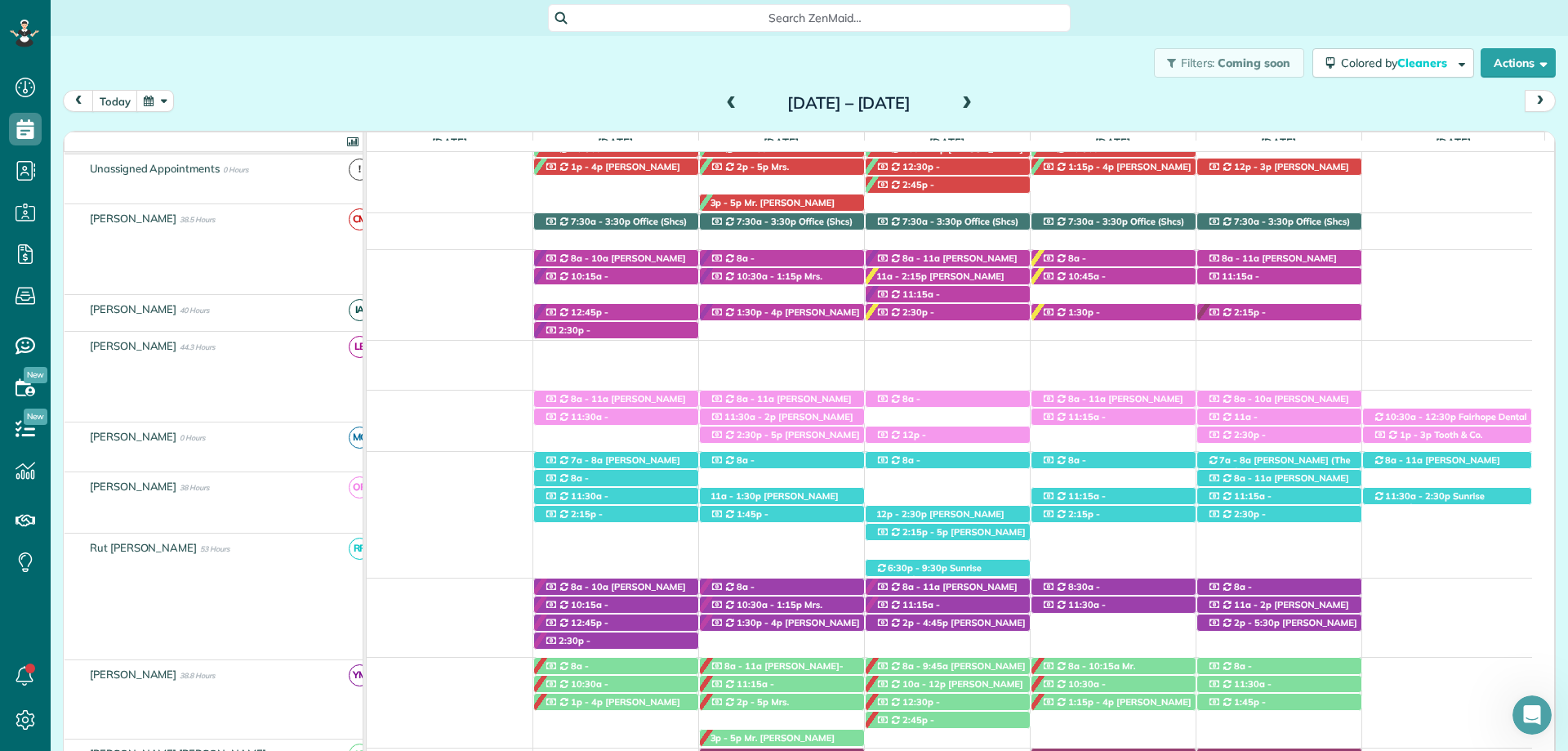
scroll to position [228, 0]
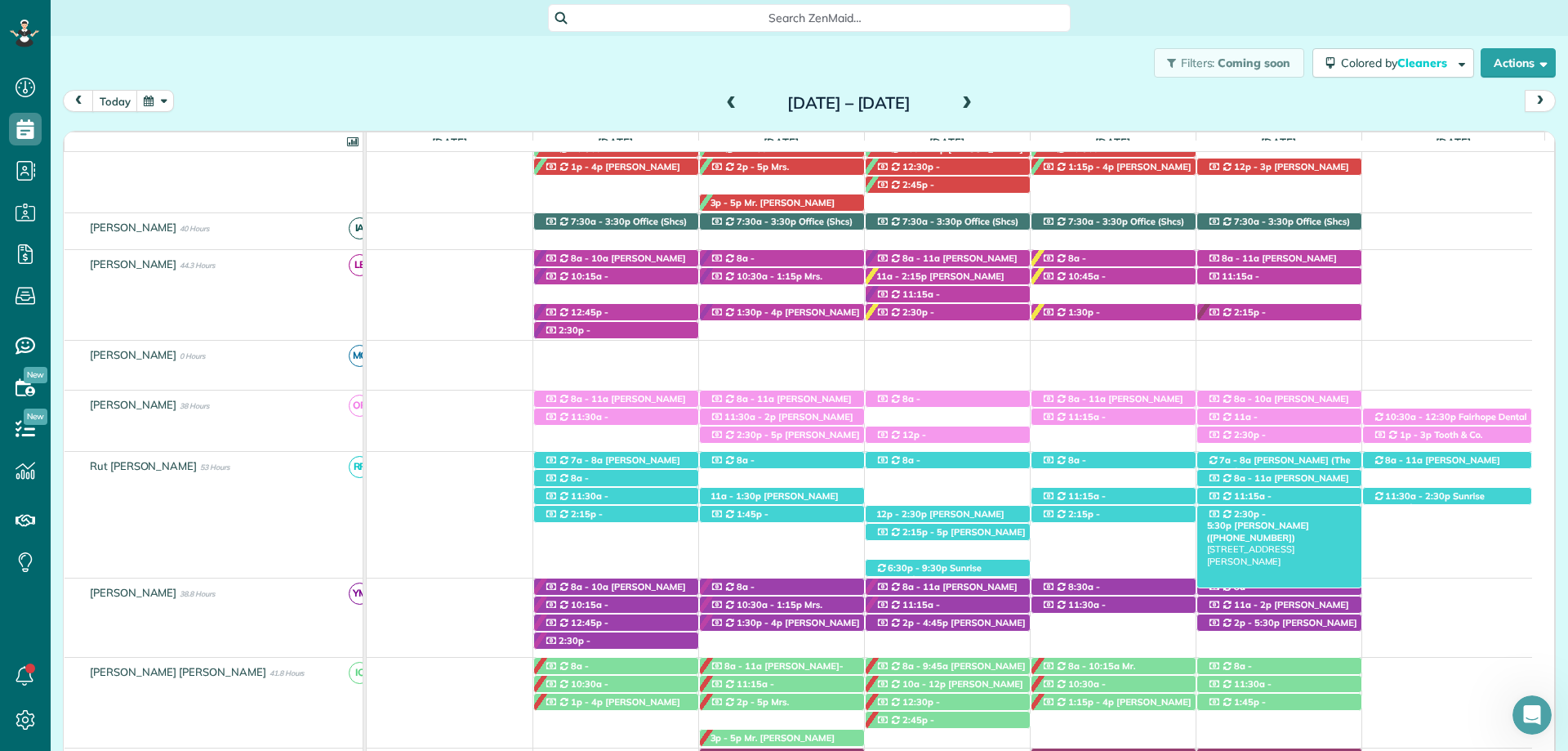
click at [1306, 520] on span "Lisa Mavar (+12515500269)" at bounding box center [1259, 531] width 102 height 23
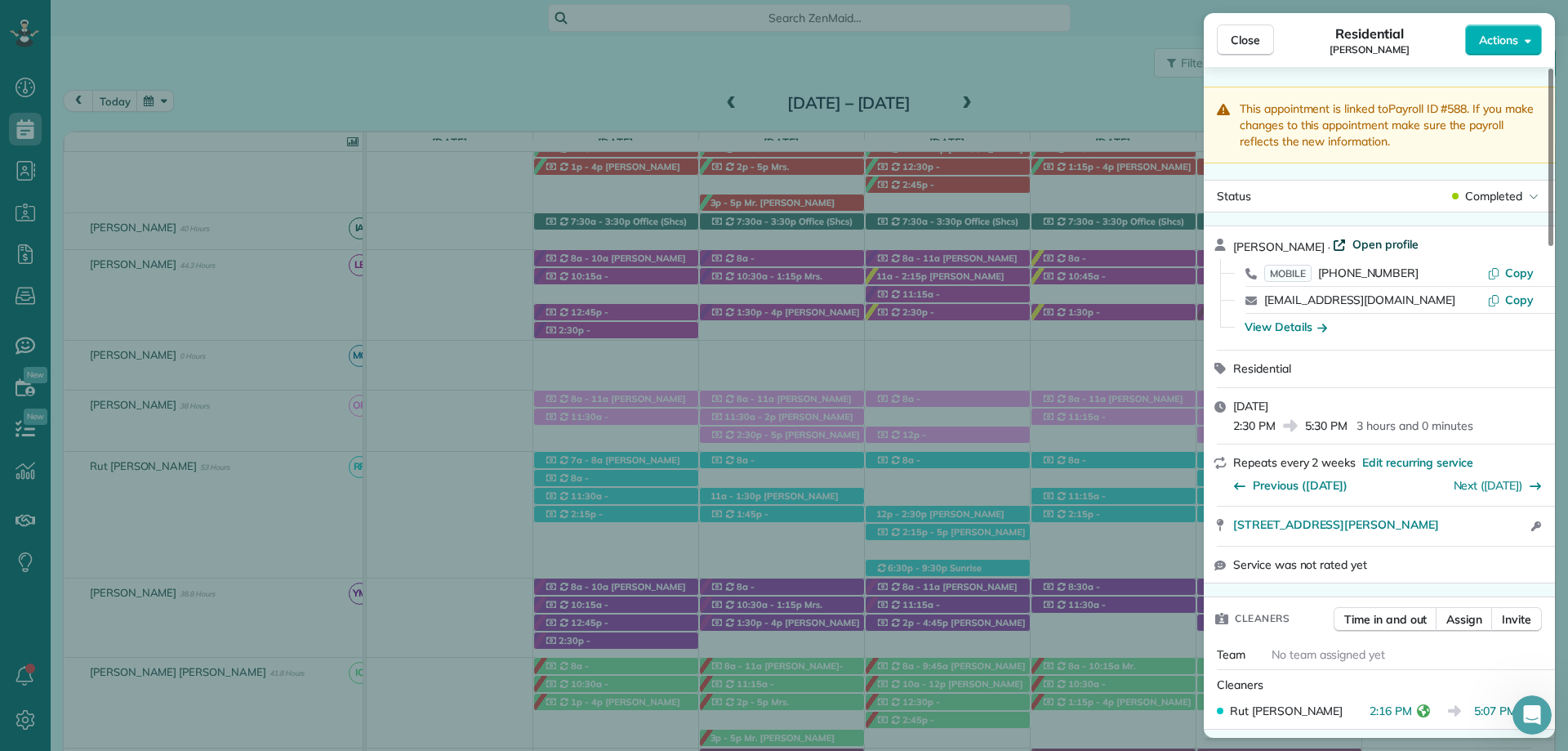
click at [1357, 249] on span "Open profile" at bounding box center [1385, 244] width 66 height 16
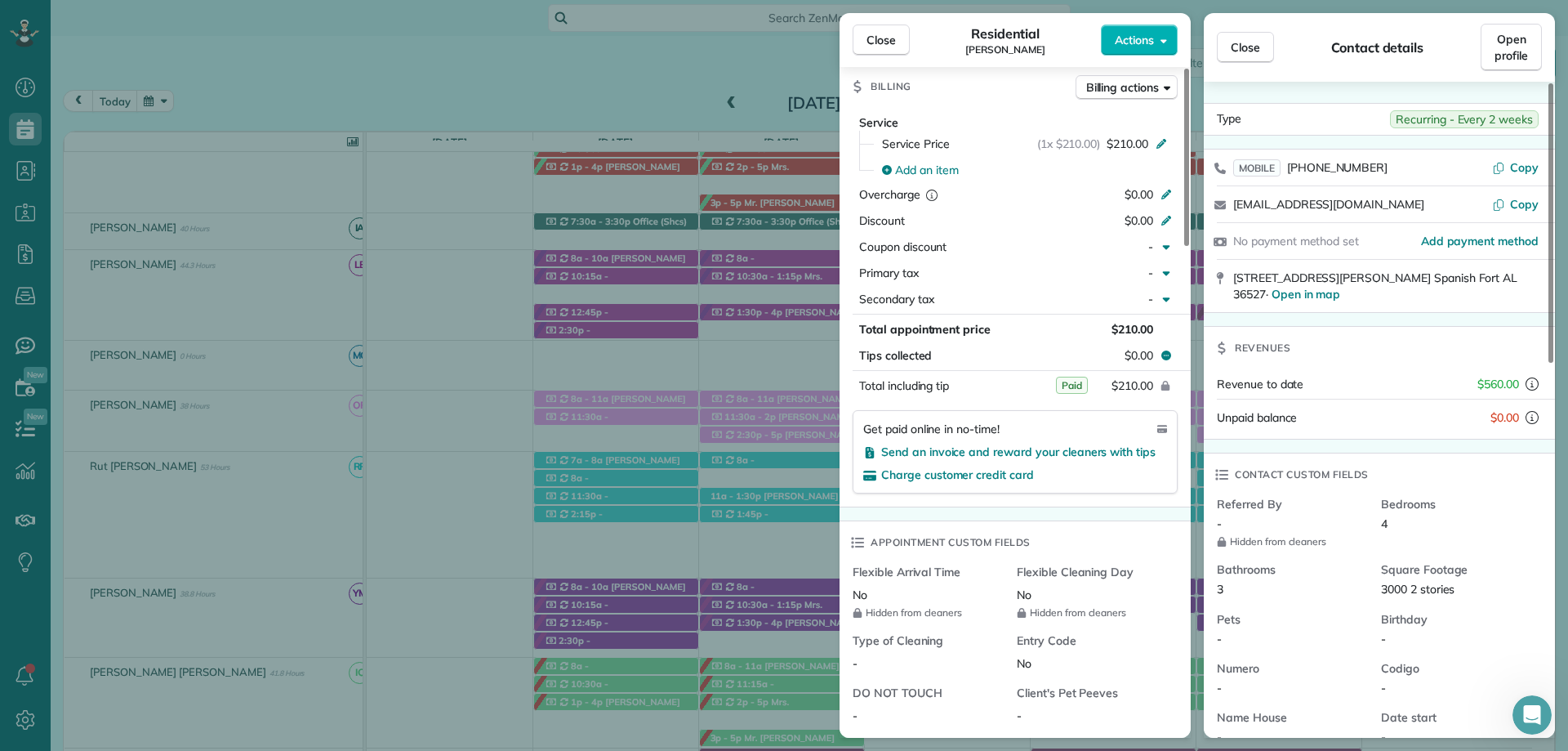
scroll to position [817, 0]
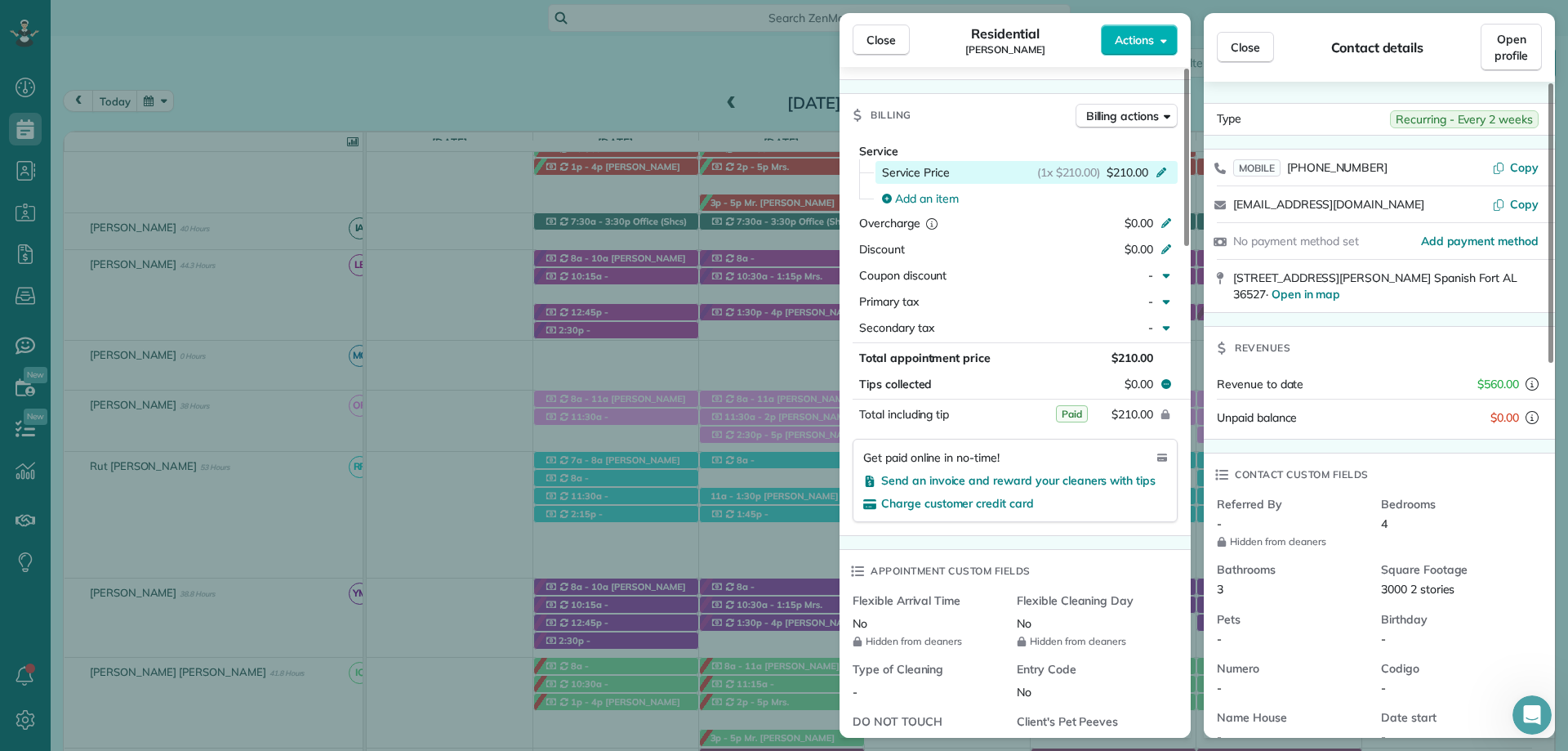
click at [1170, 170] on div "(1x $210.00) $210.00" at bounding box center [1104, 172] width 136 height 16
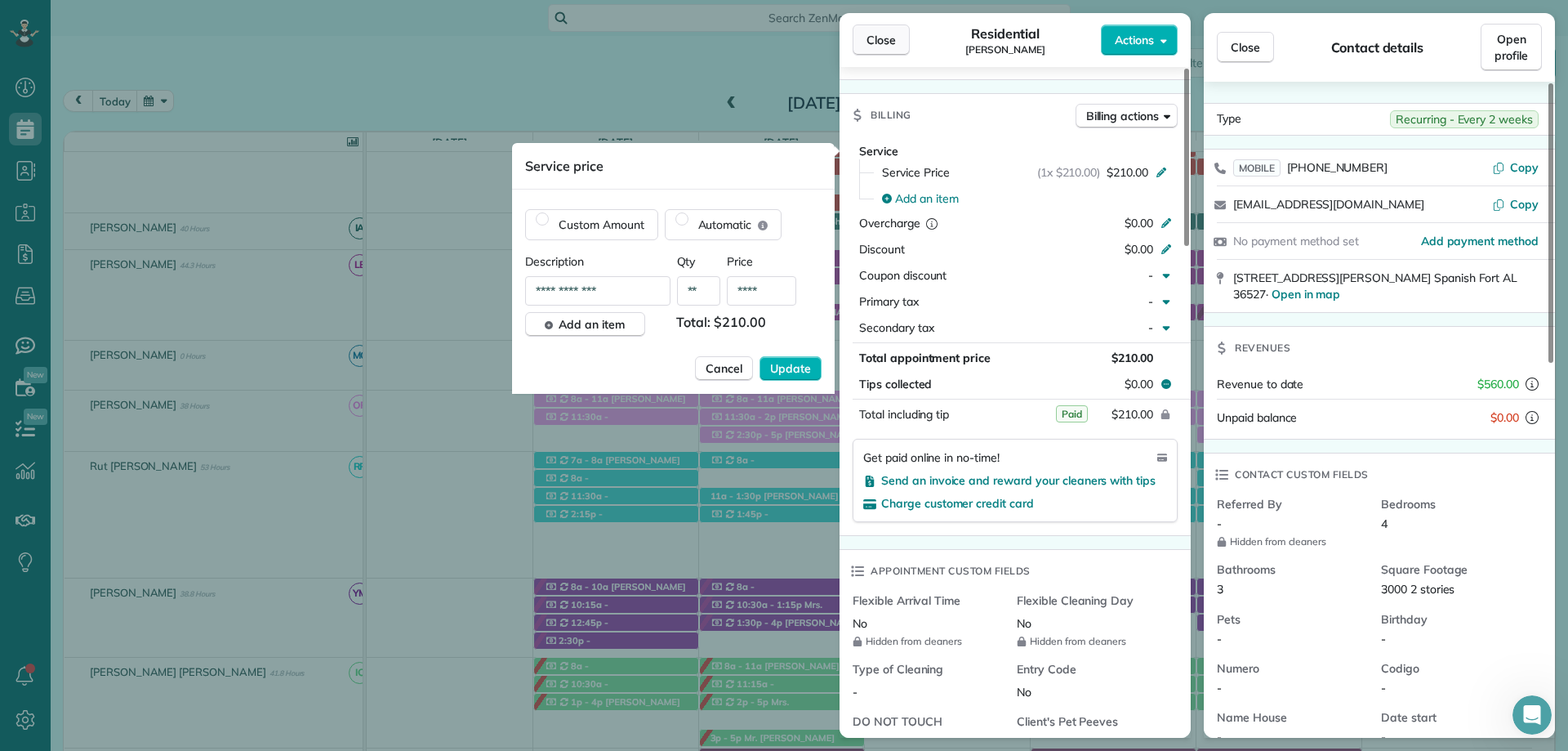
click at [880, 45] on span "Close" at bounding box center [881, 40] width 30 height 16
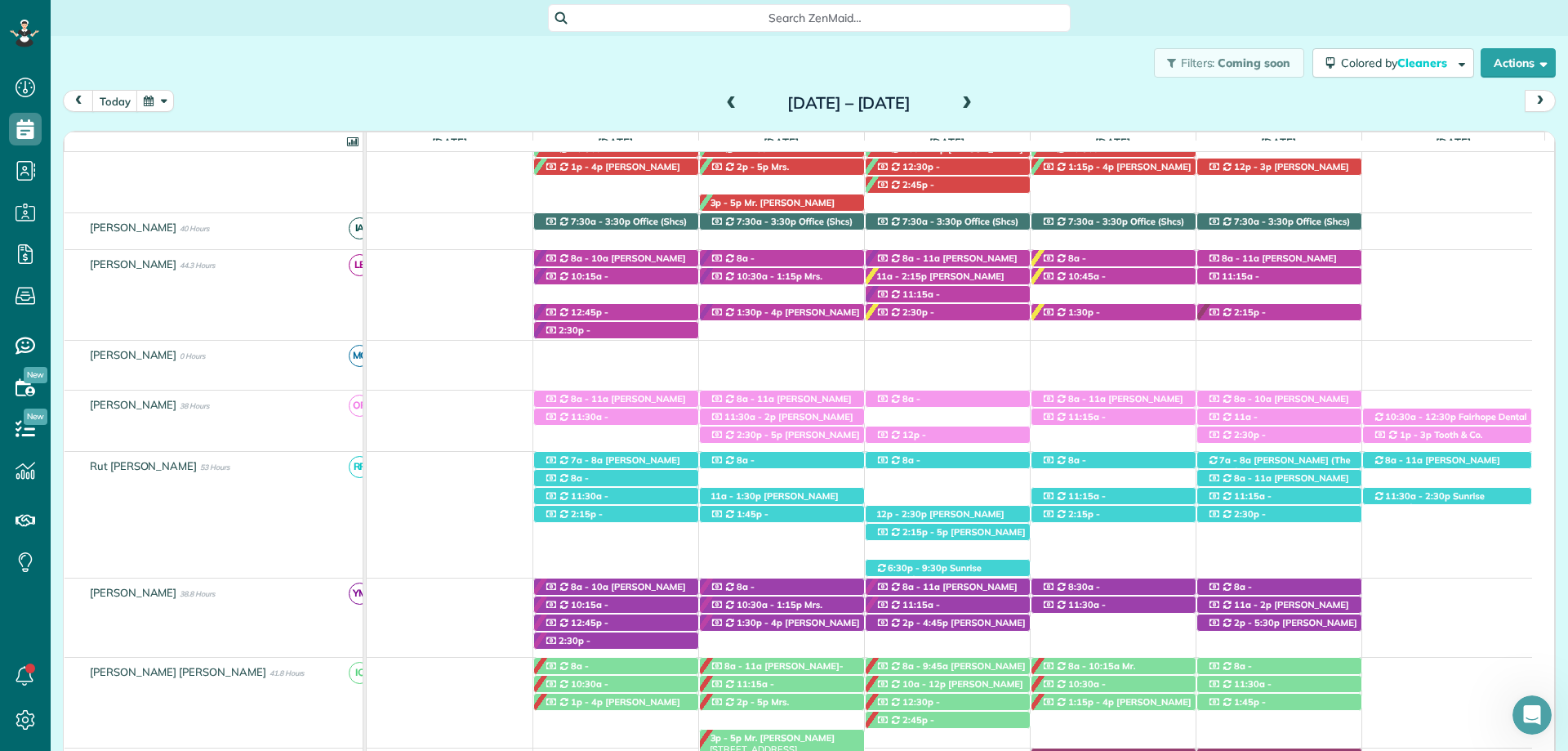
click at [712, 743] on span "3p - 5p" at bounding box center [726, 738] width 34 height 12
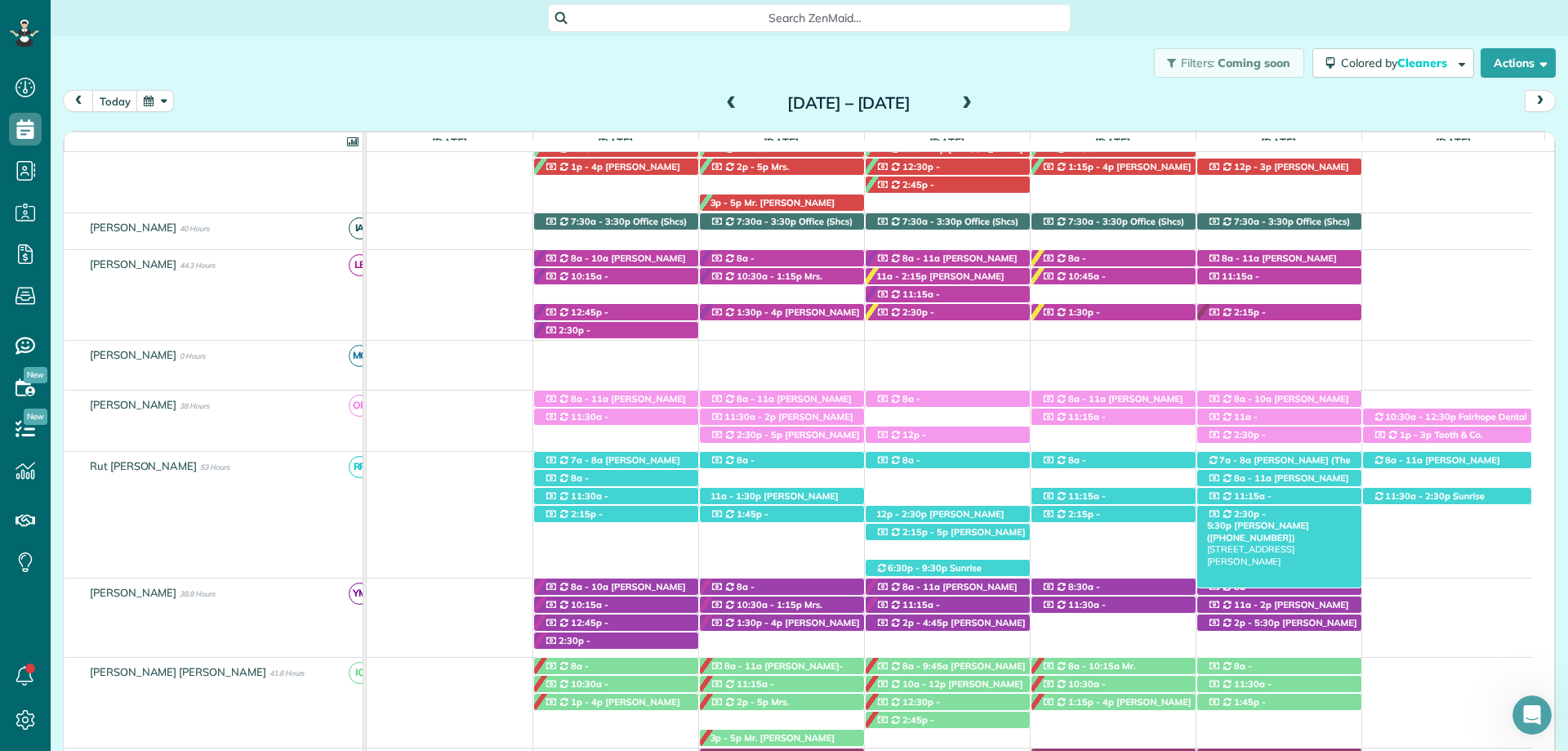
click at [1266, 518] on span "2:30p - 5:30p" at bounding box center [1237, 520] width 60 height 23
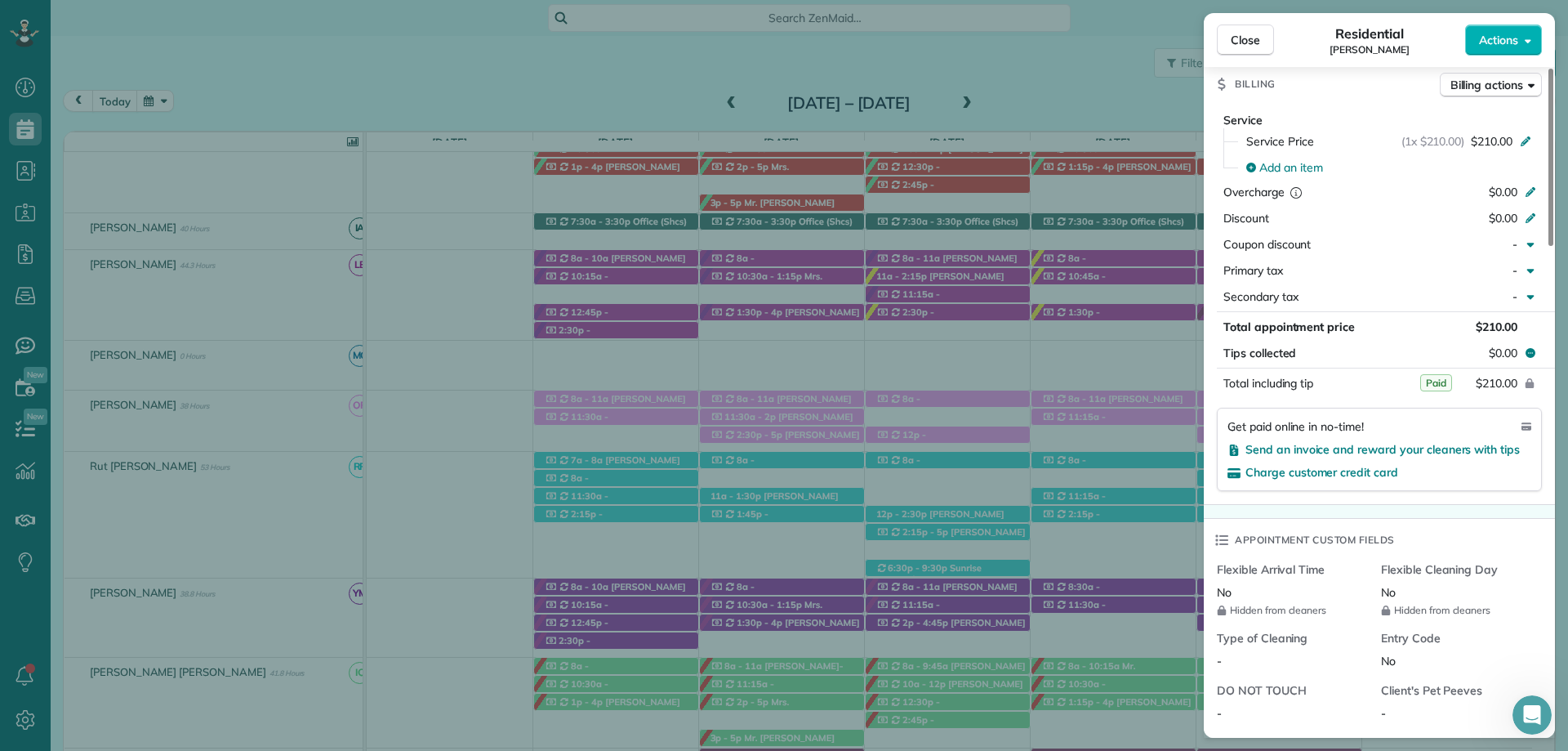
scroll to position [817, 0]
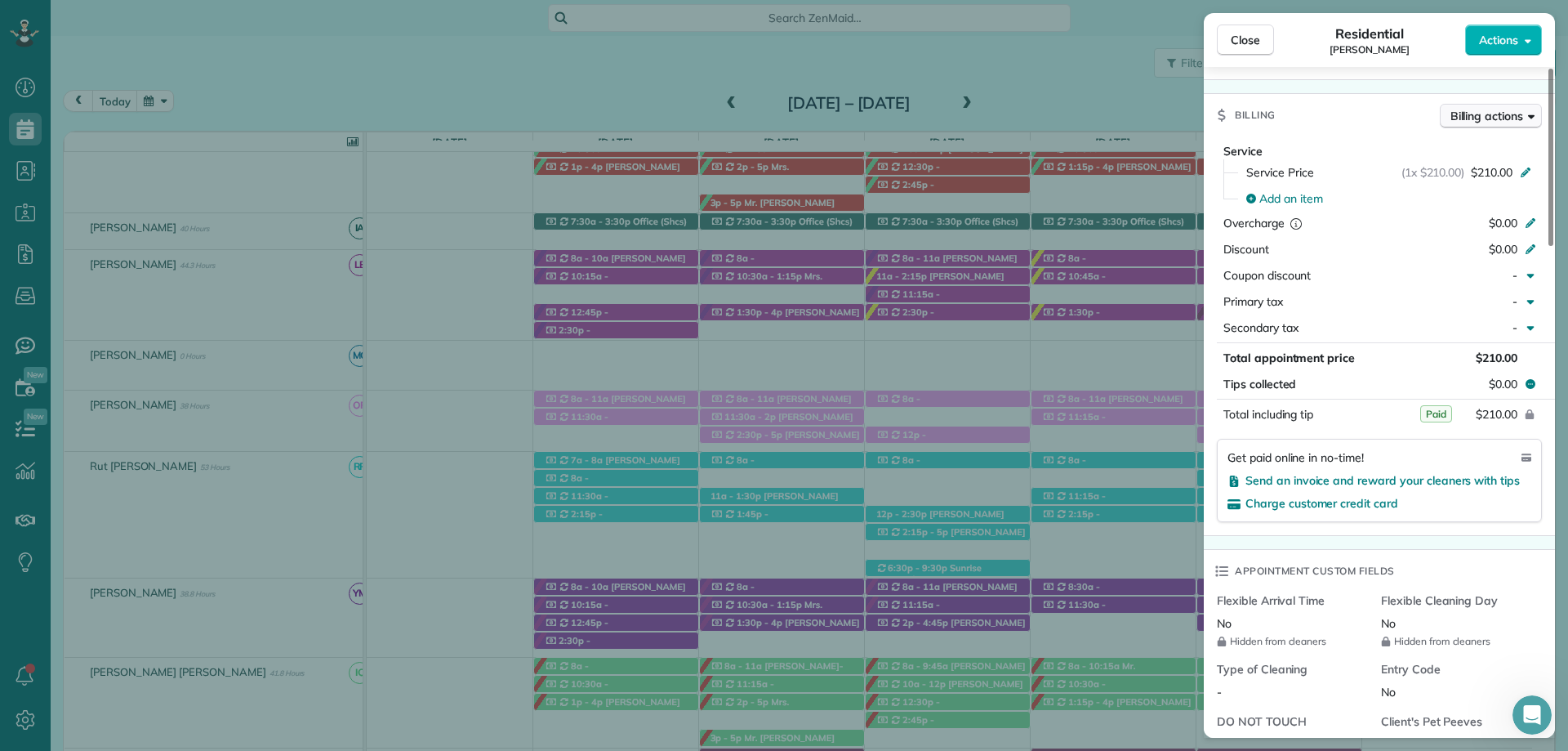
click at [1487, 121] on span "Billing actions" at bounding box center [1486, 116] width 72 height 16
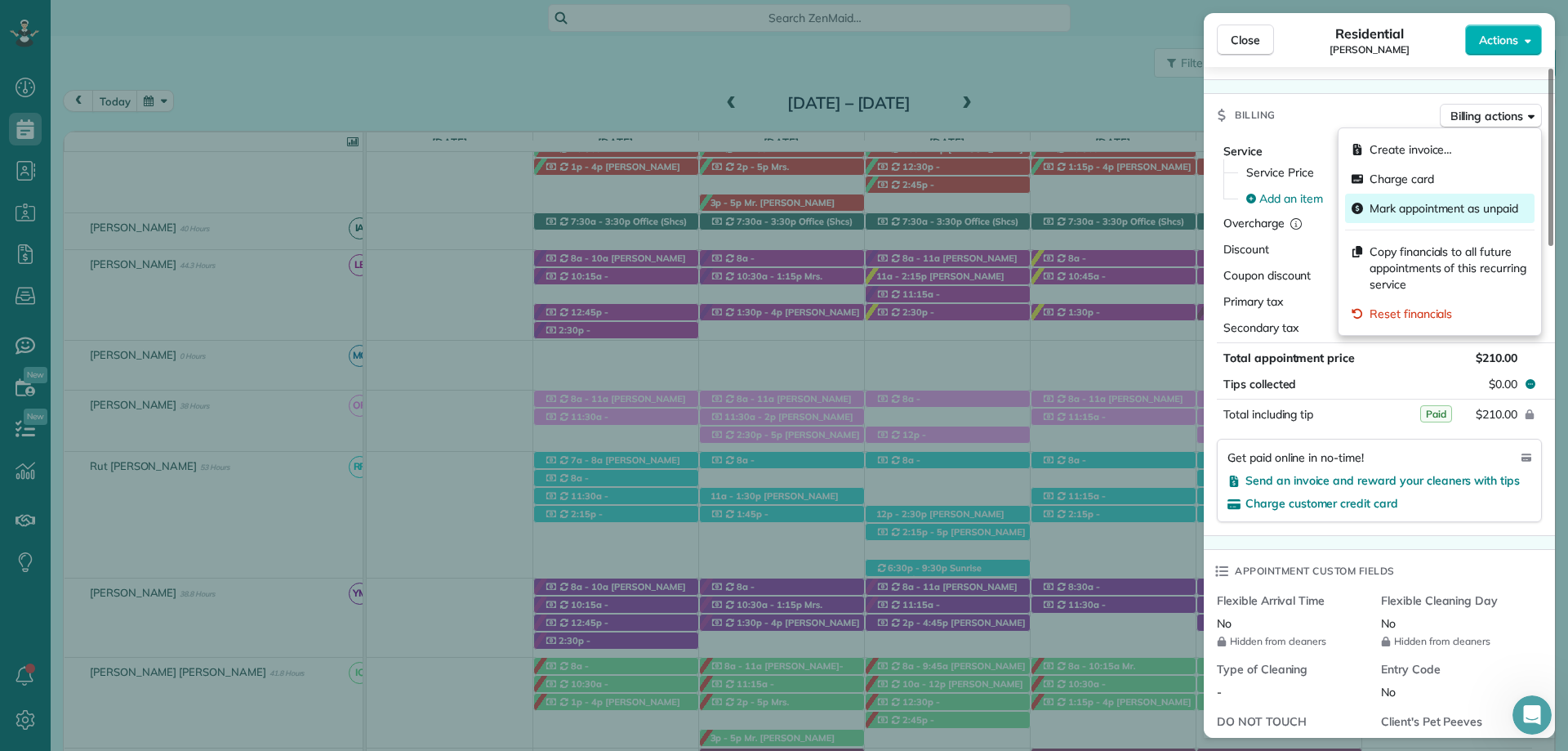
click at [1467, 212] on span "Mark appointment as unpaid" at bounding box center [1444, 208] width 148 height 16
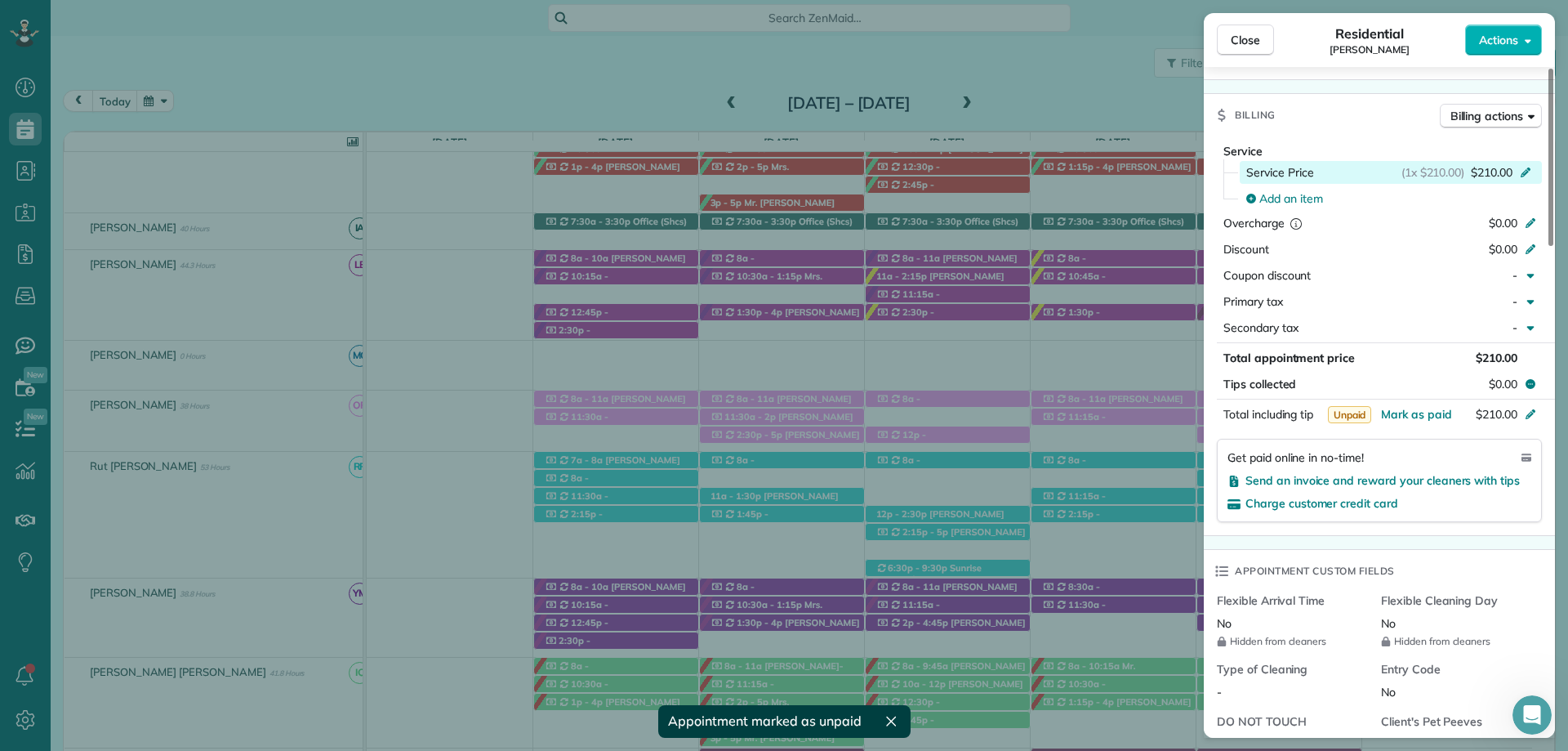
click at [1523, 170] on icon at bounding box center [1526, 171] width 13 height 13
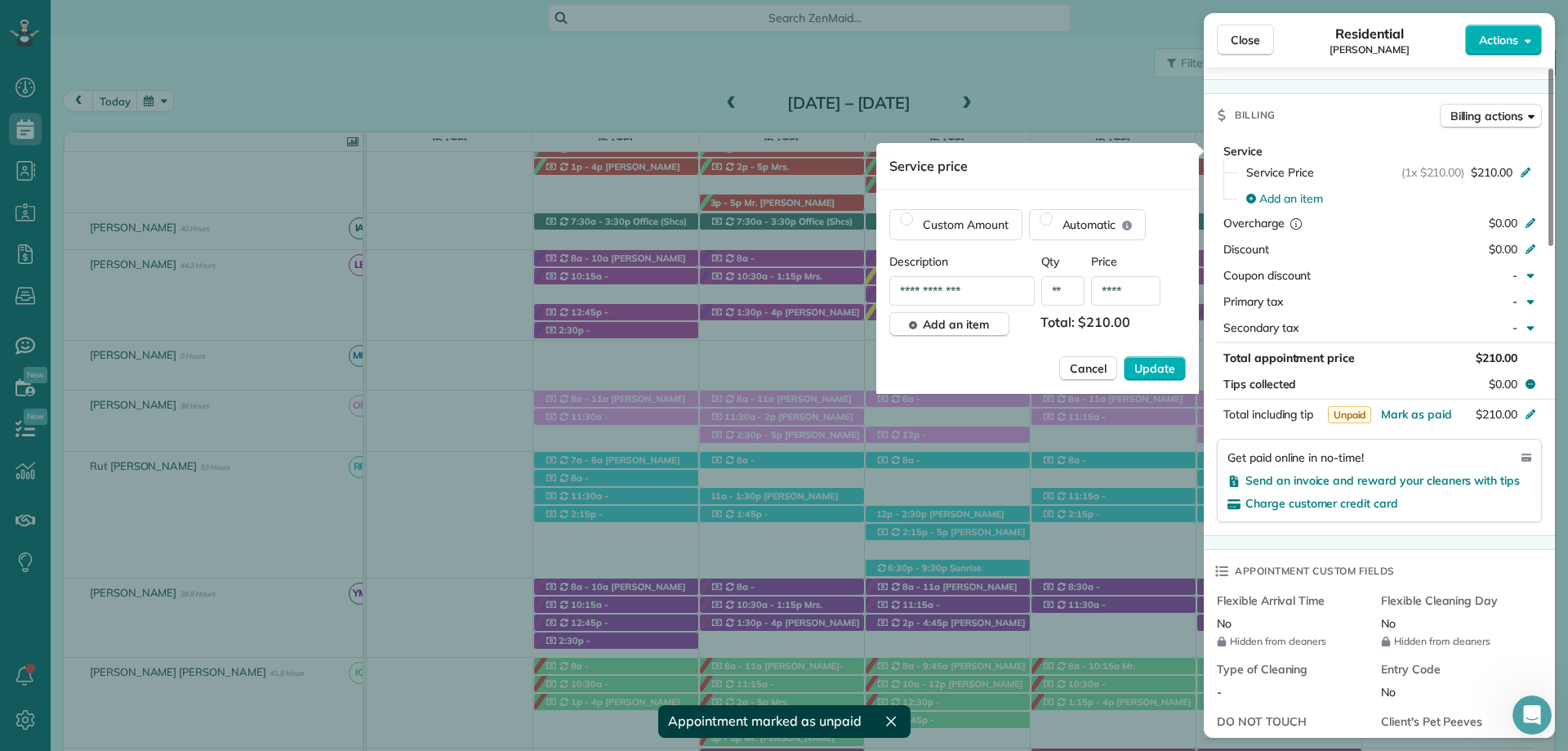
click at [1122, 289] on input "****" at bounding box center [1126, 290] width 69 height 30
type input "****"
click at [1156, 372] on span "Update" at bounding box center [1155, 368] width 40 height 16
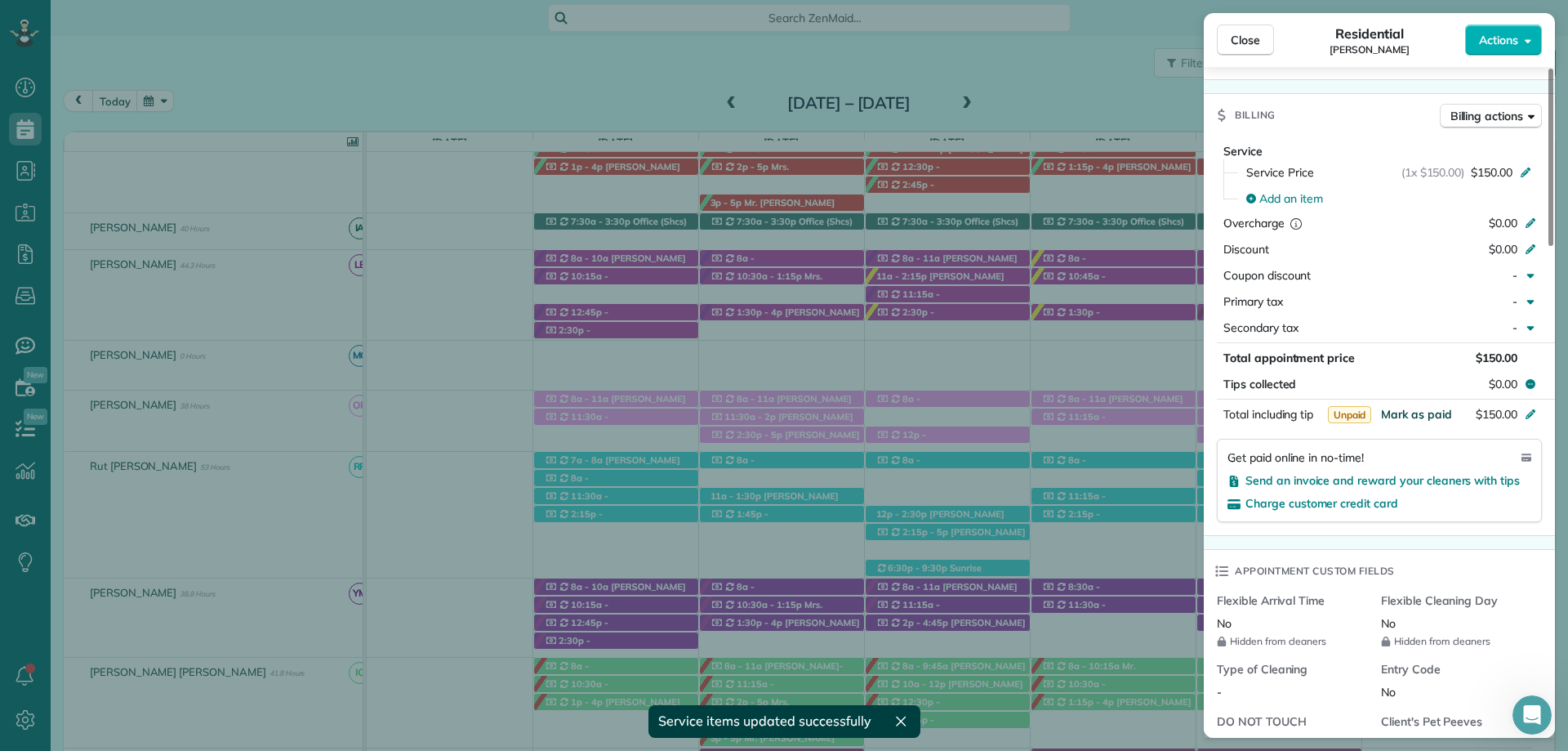
click at [1433, 416] on span "Mark as paid" at bounding box center [1417, 414] width 71 height 14
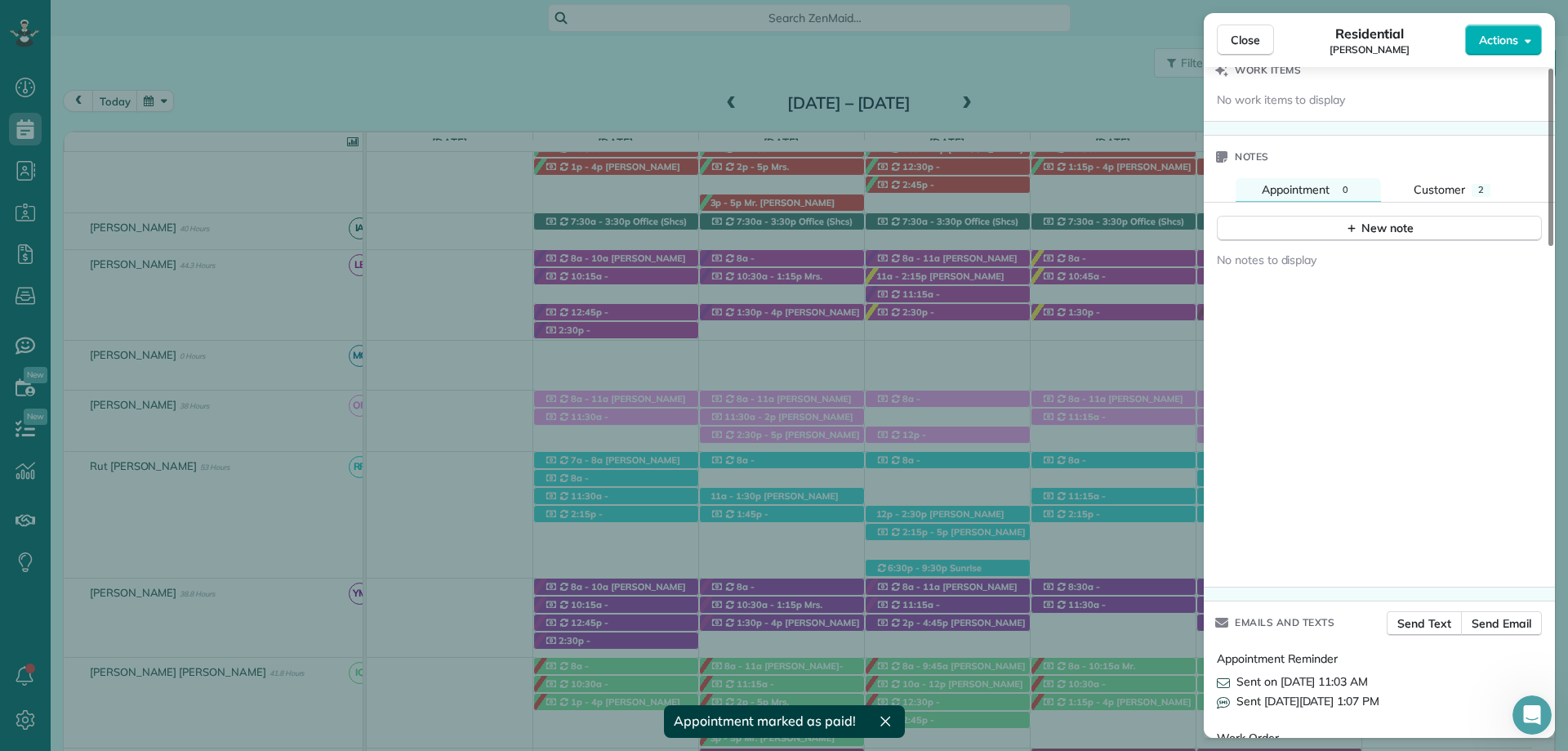
scroll to position [1634, 0]
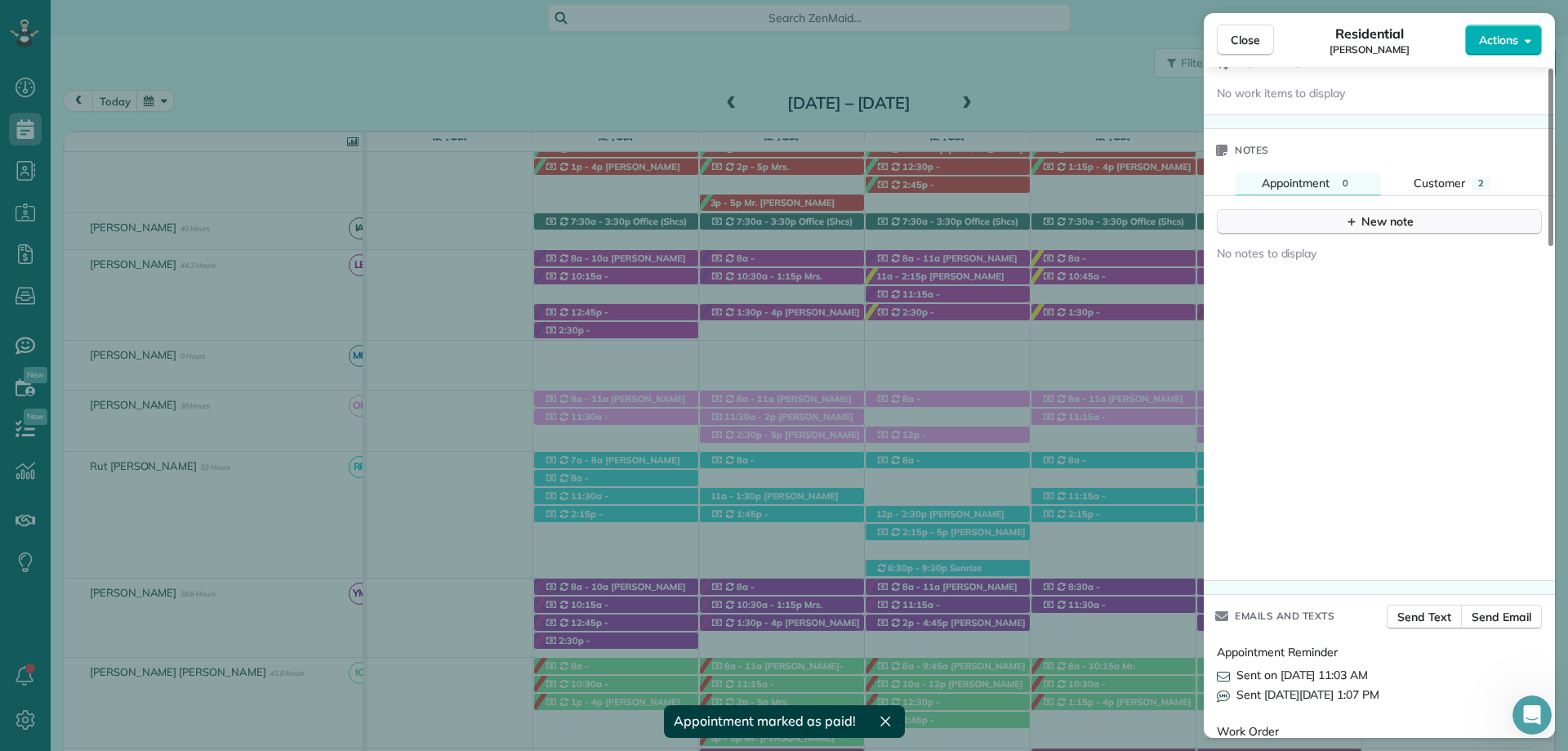
click at [1350, 227] on icon "button" at bounding box center [1352, 222] width 13 height 13
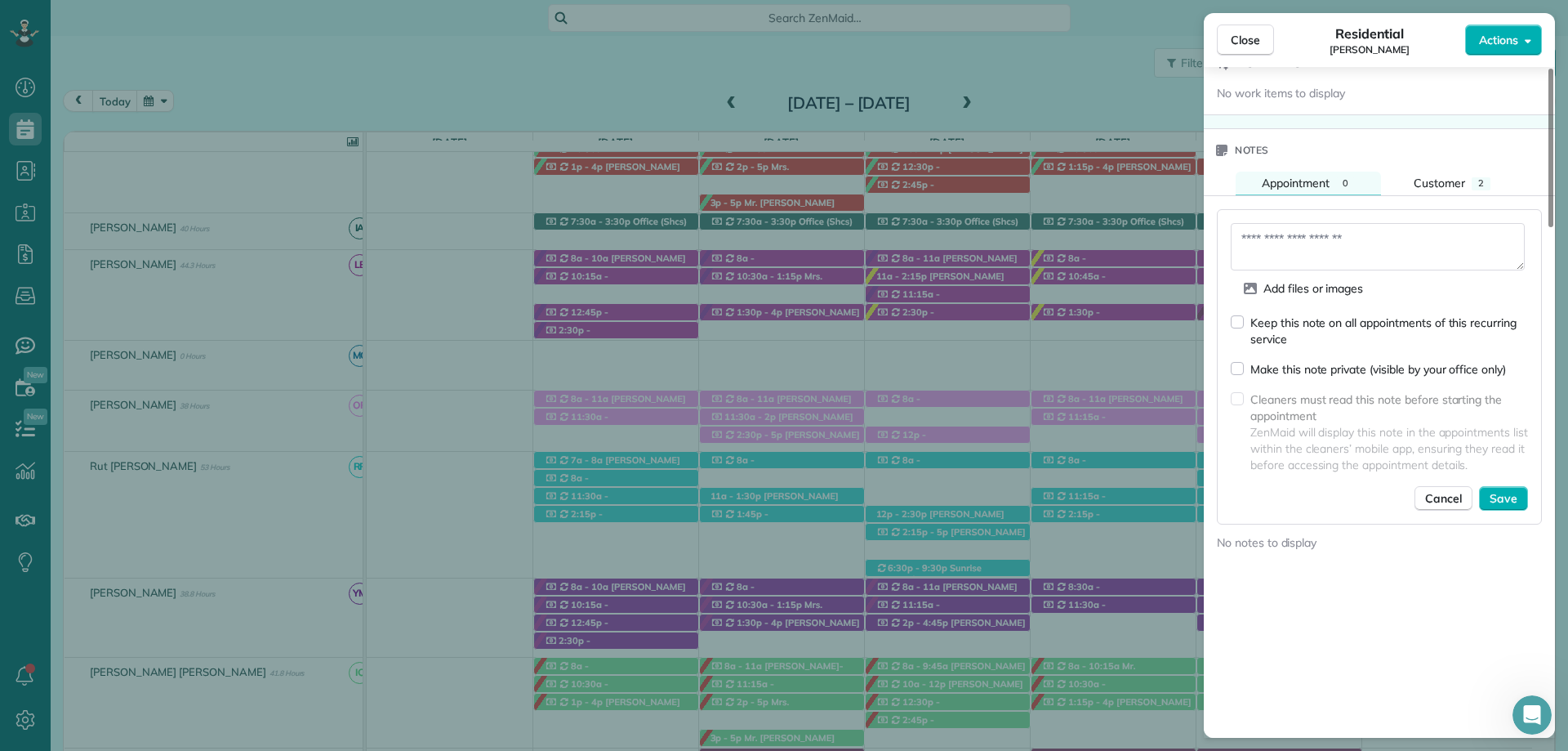
click at [1315, 266] on textarea at bounding box center [1377, 246] width 294 height 47
type textarea "**********"
click at [1515, 498] on span "Save" at bounding box center [1503, 497] width 28 height 16
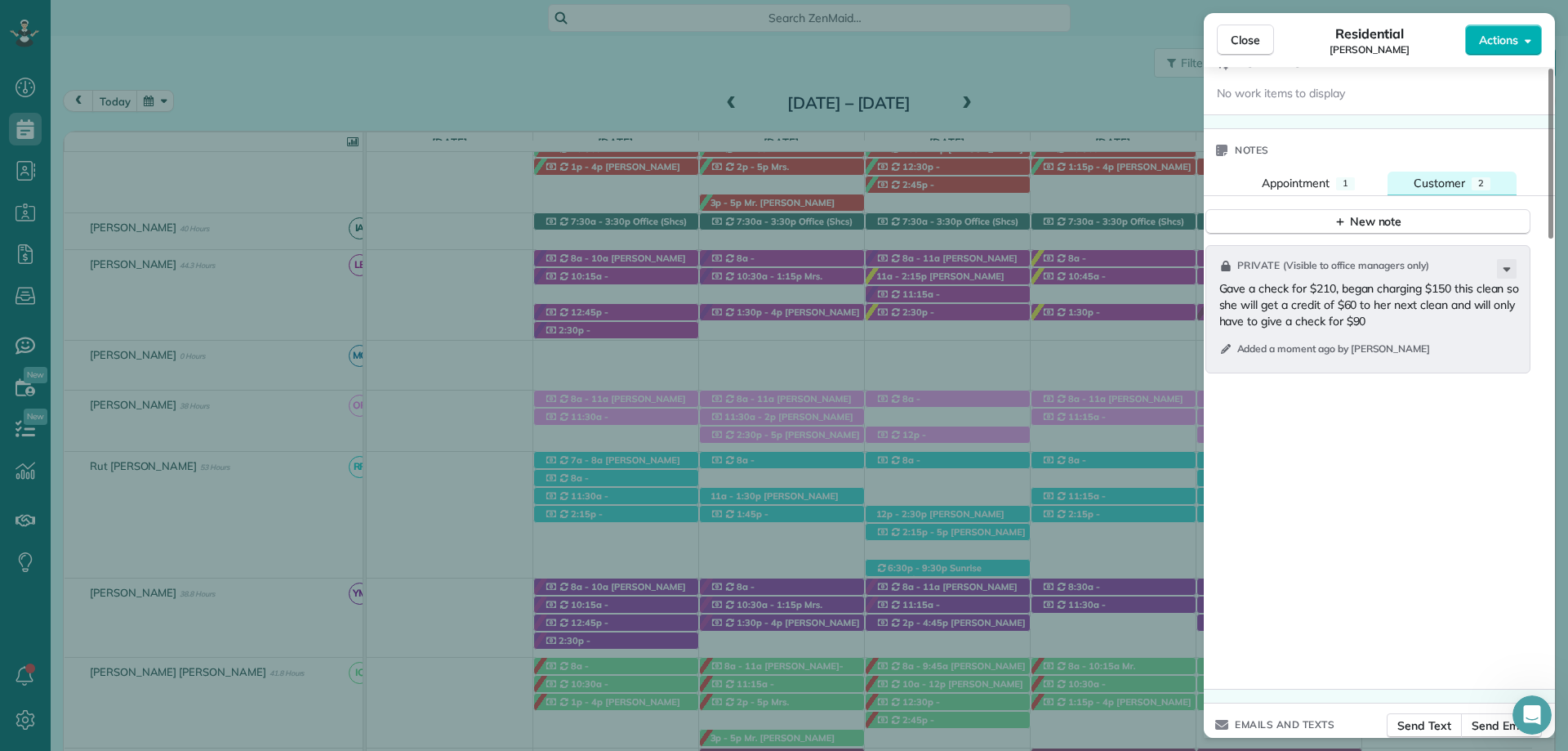
click at [1460, 174] on div "Customer" at bounding box center [1439, 182] width 51 height 16
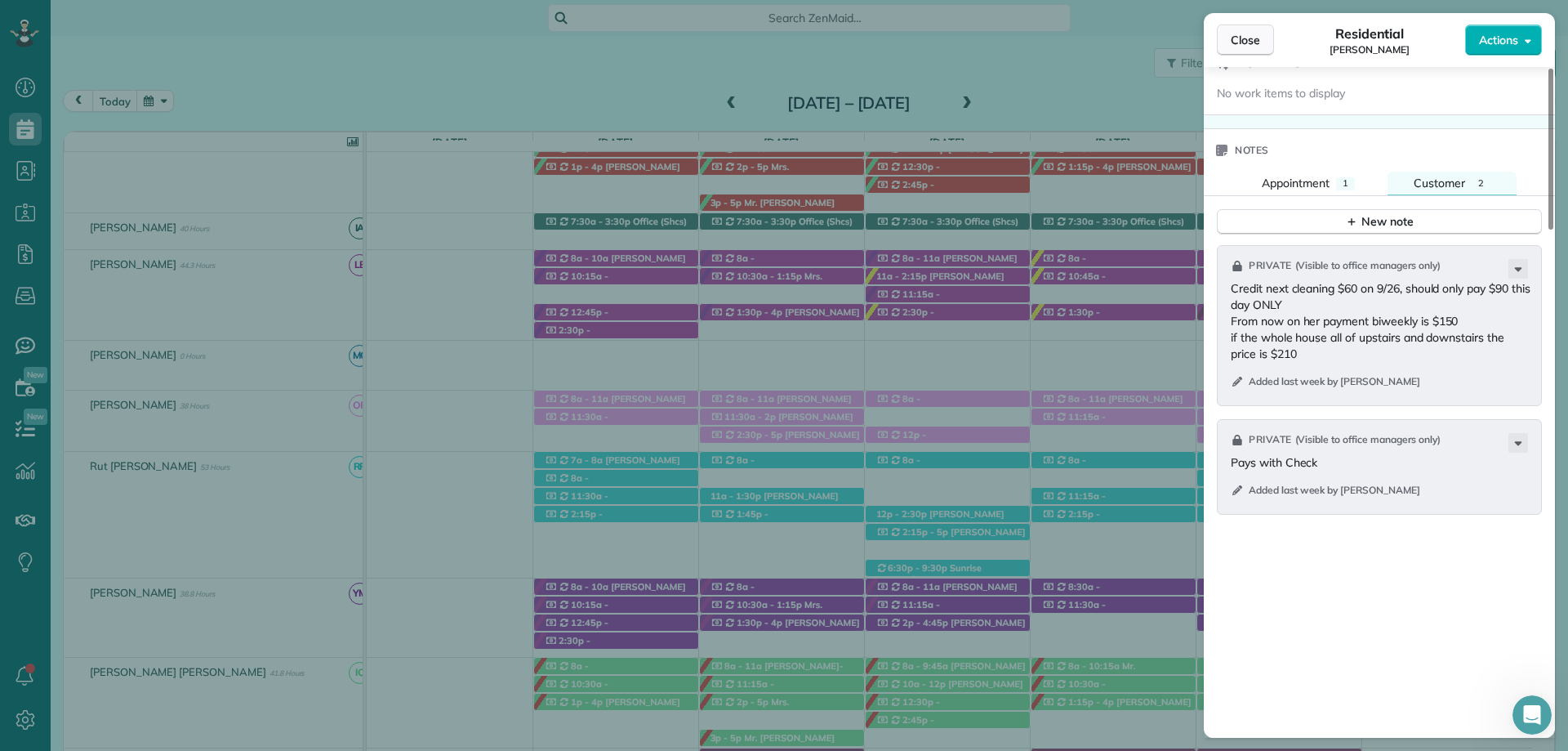
click at [1266, 44] on button "Close" at bounding box center [1245, 40] width 57 height 31
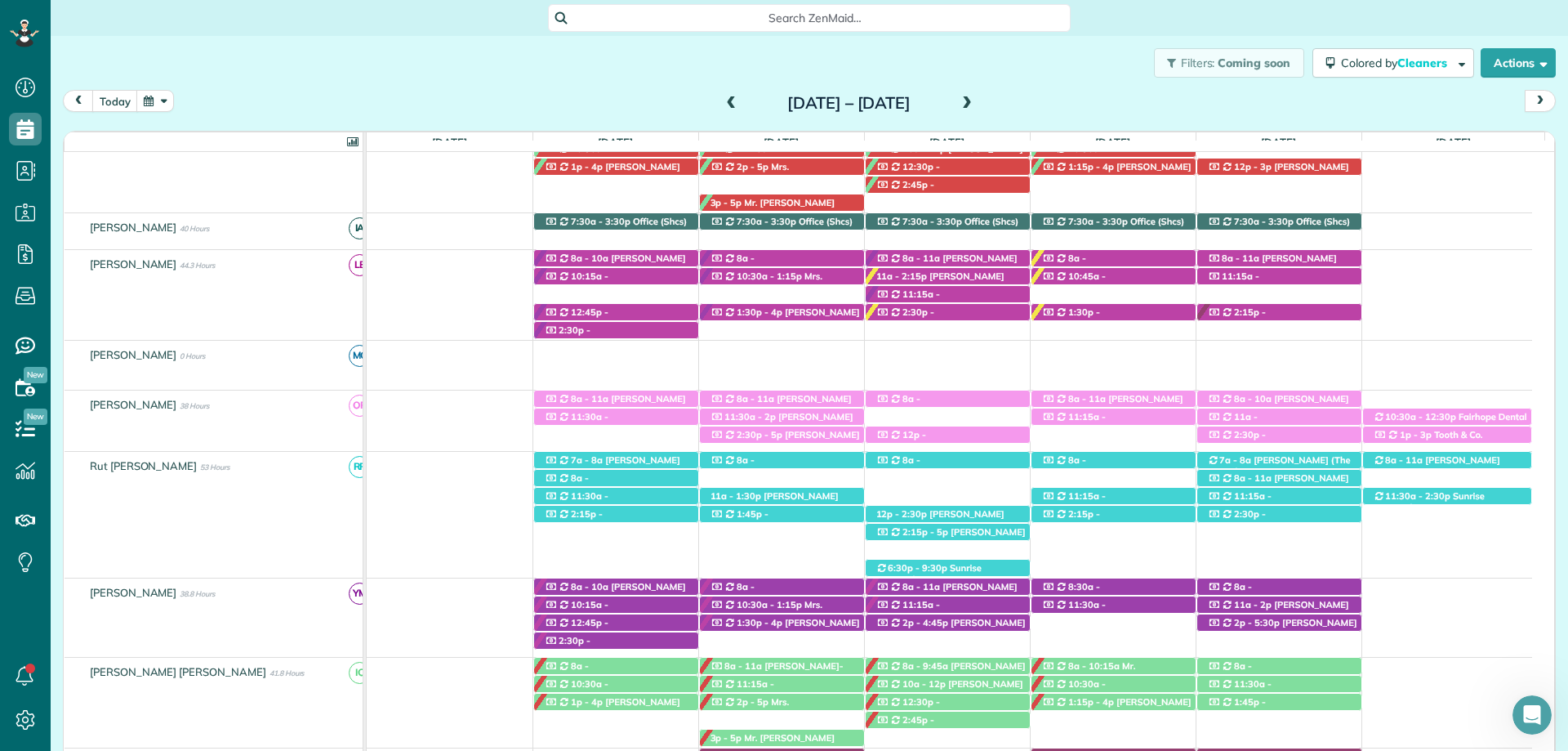
scroll to position [392, 0]
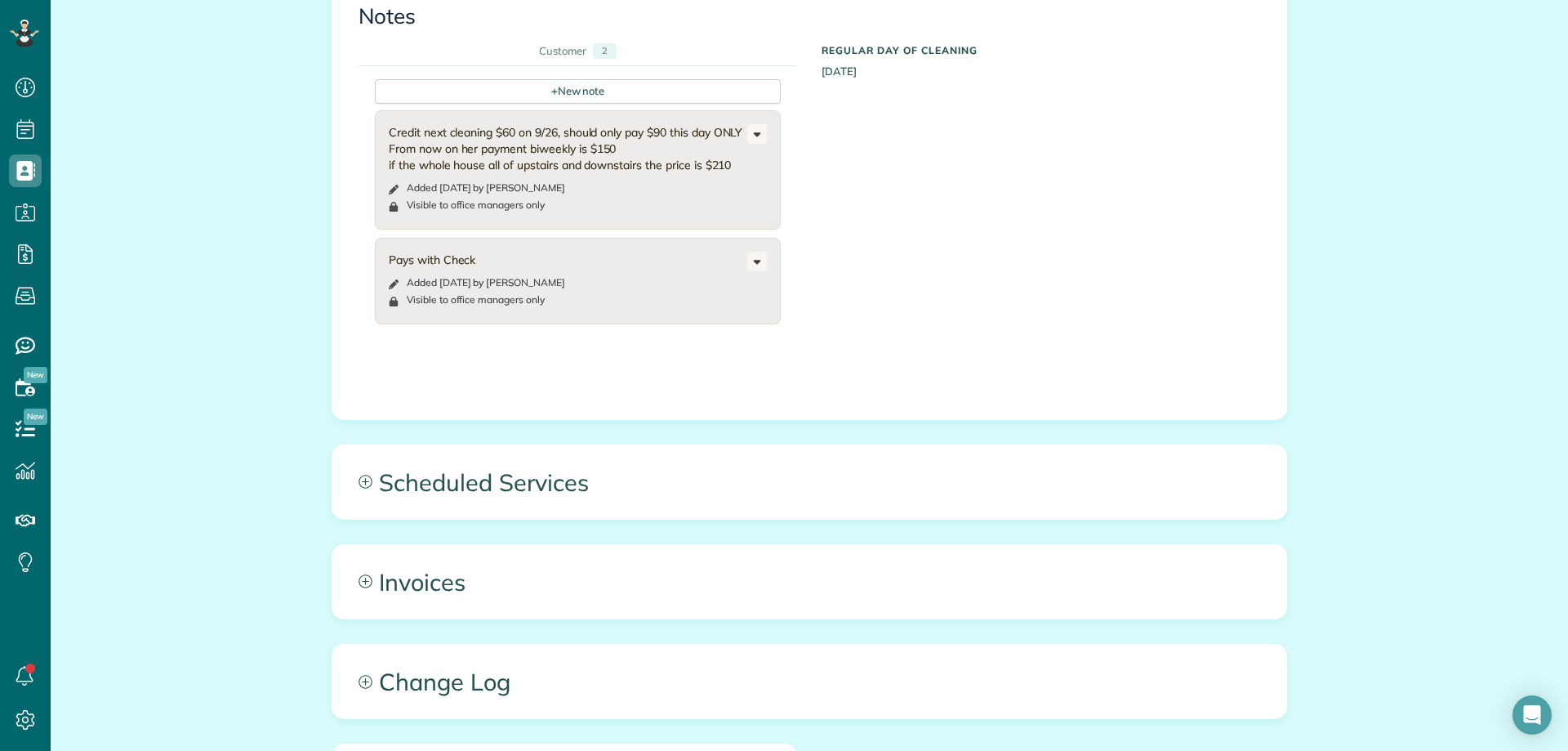
scroll to position [736, 0]
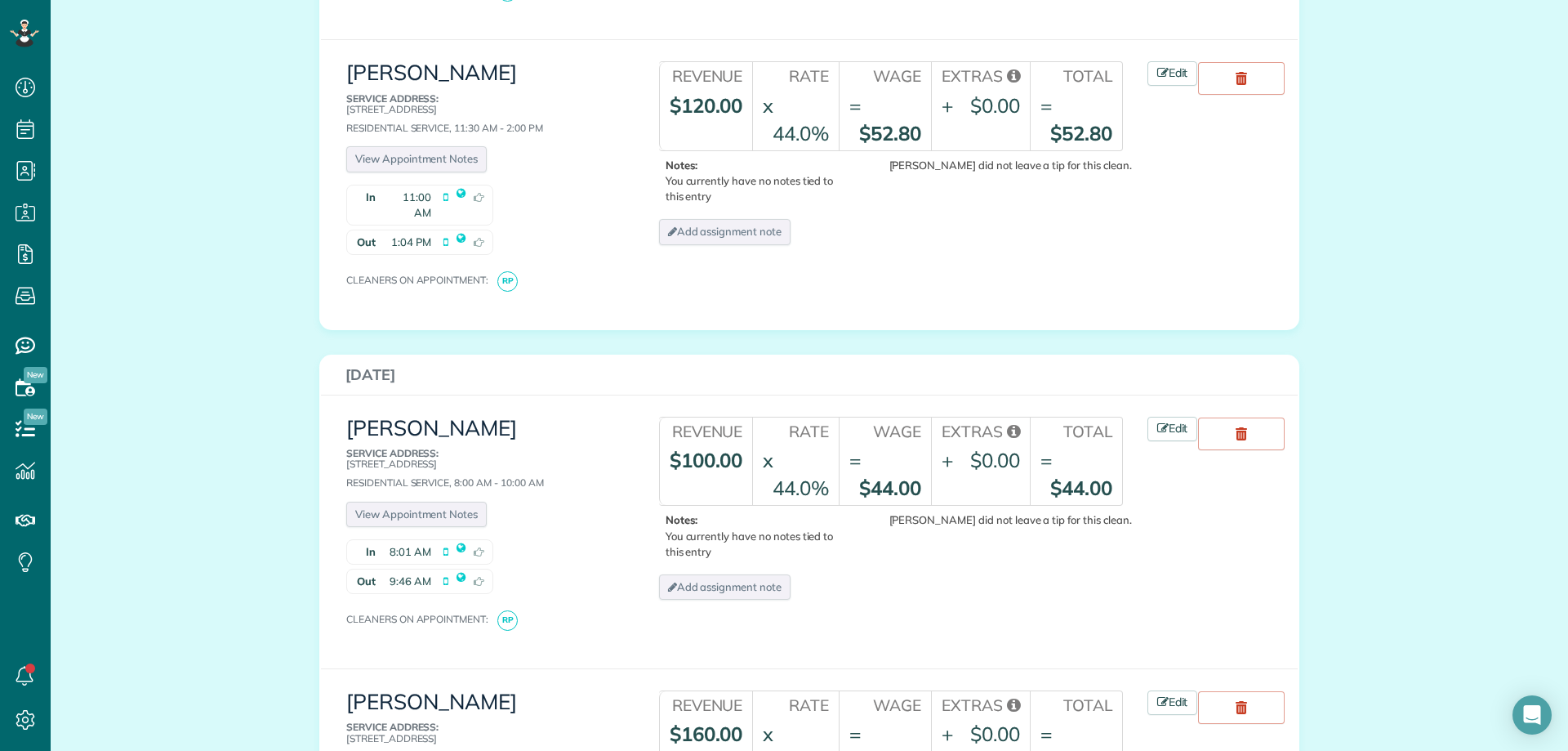
scroll to position [4331, 0]
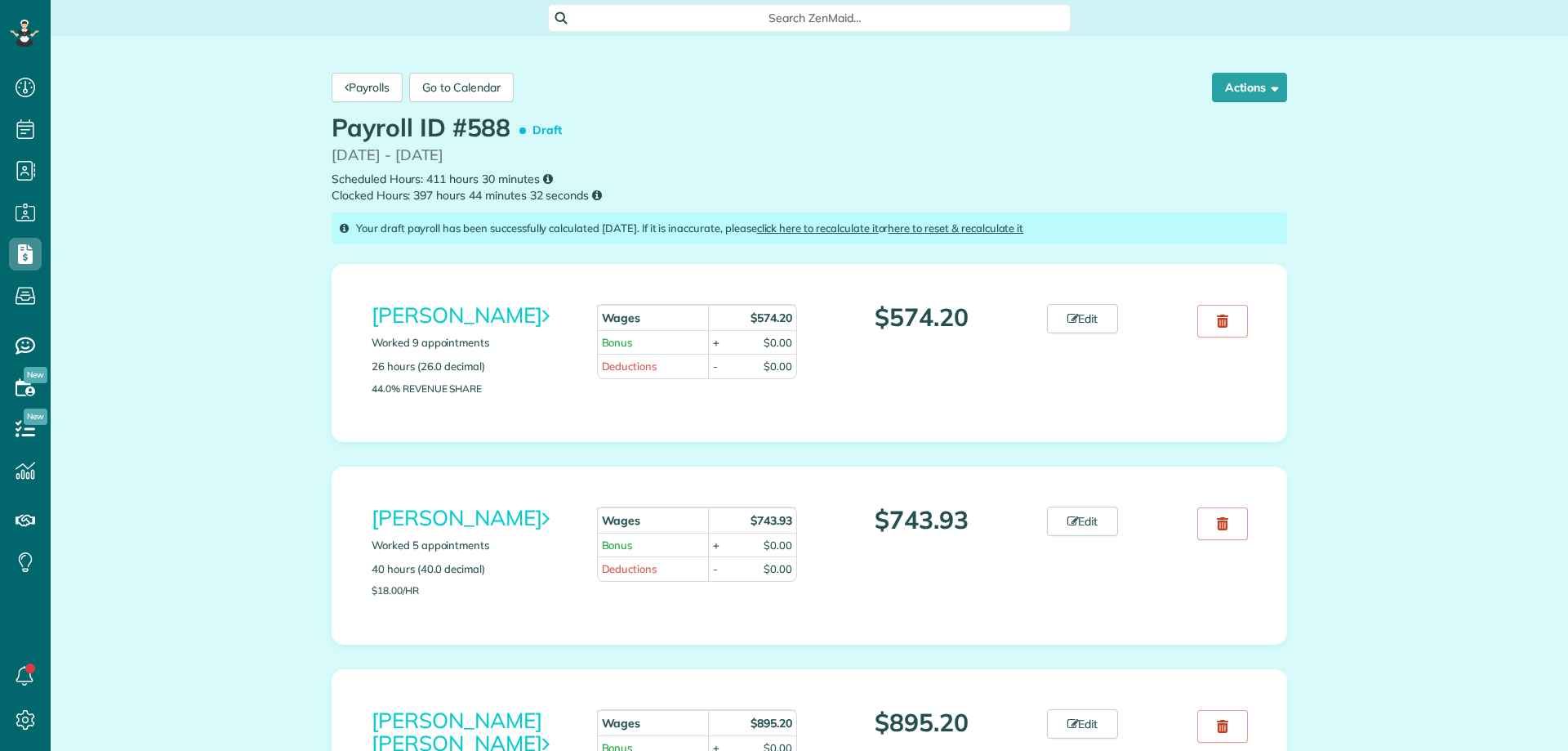
scroll to position [8, 8]
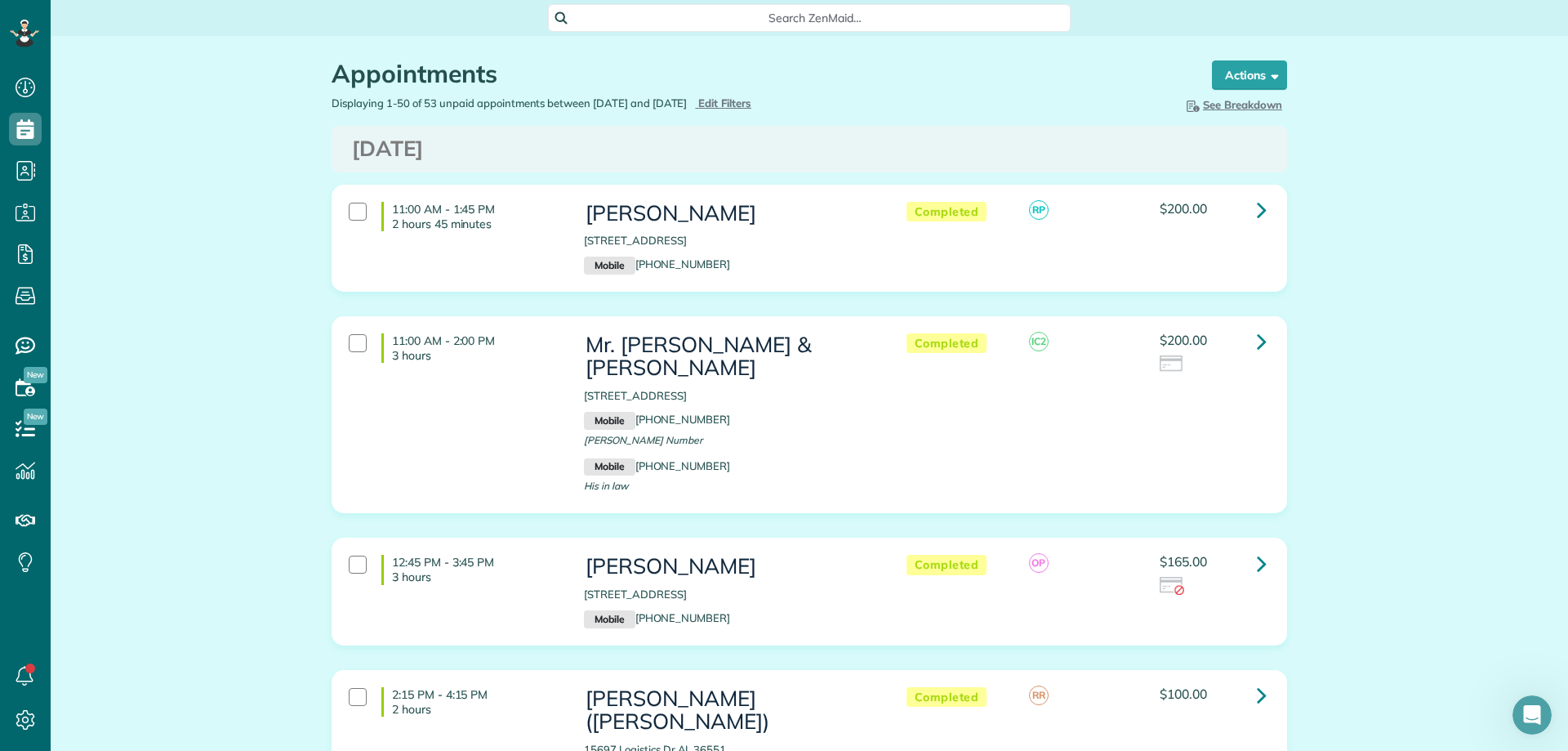
scroll to position [5311, 0]
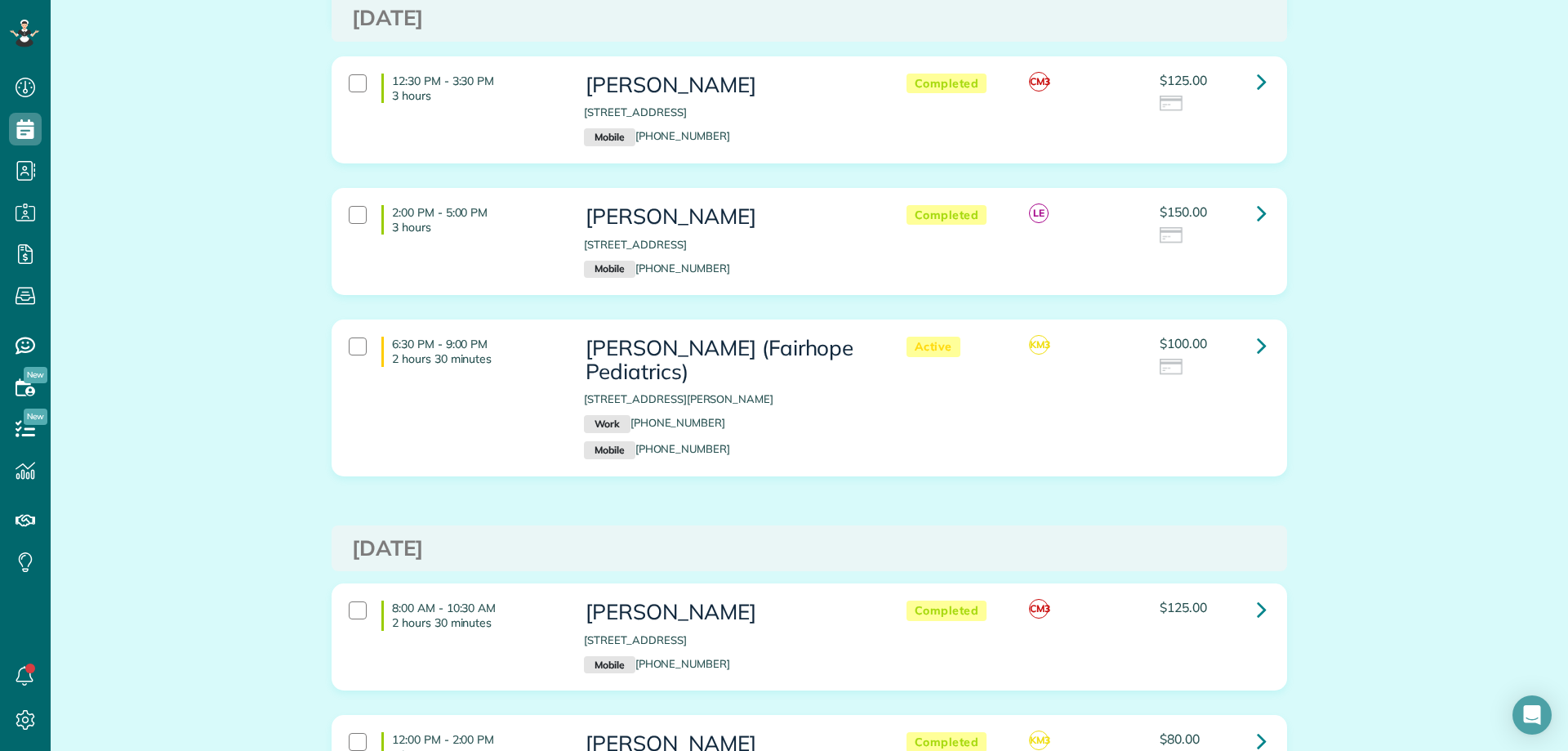
scroll to position [3513, 0]
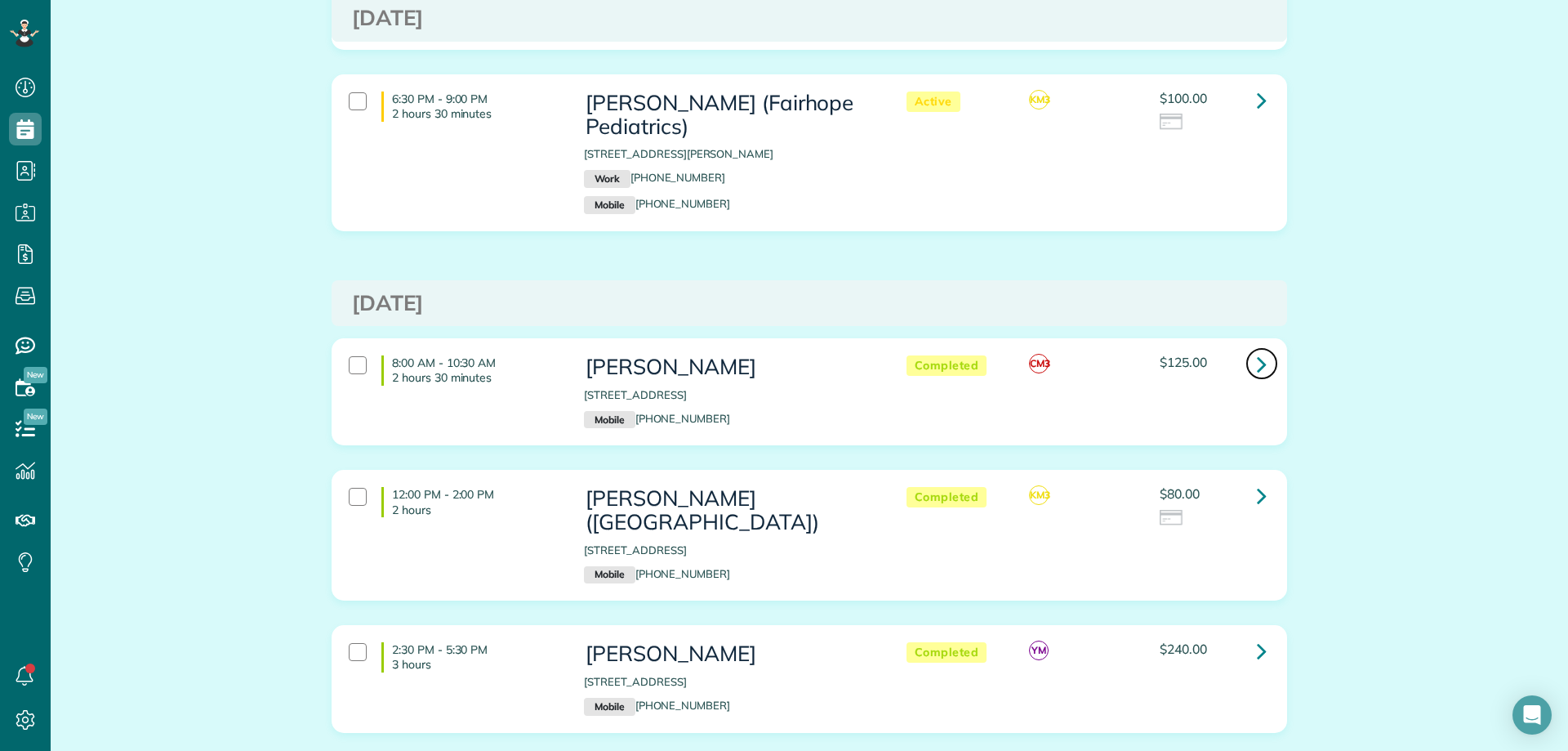
click at [1260, 350] on icon at bounding box center [1262, 364] width 10 height 29
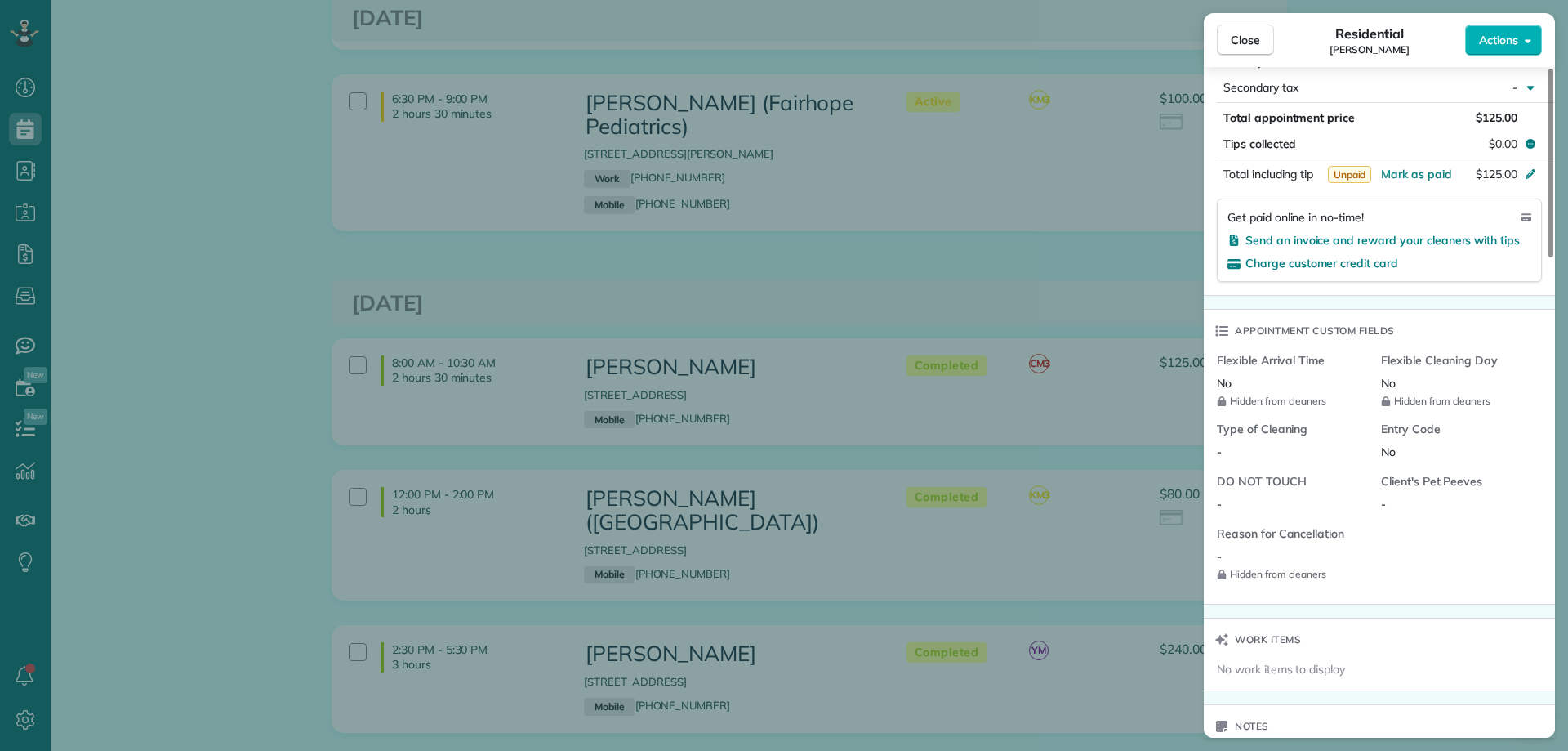
scroll to position [980, 0]
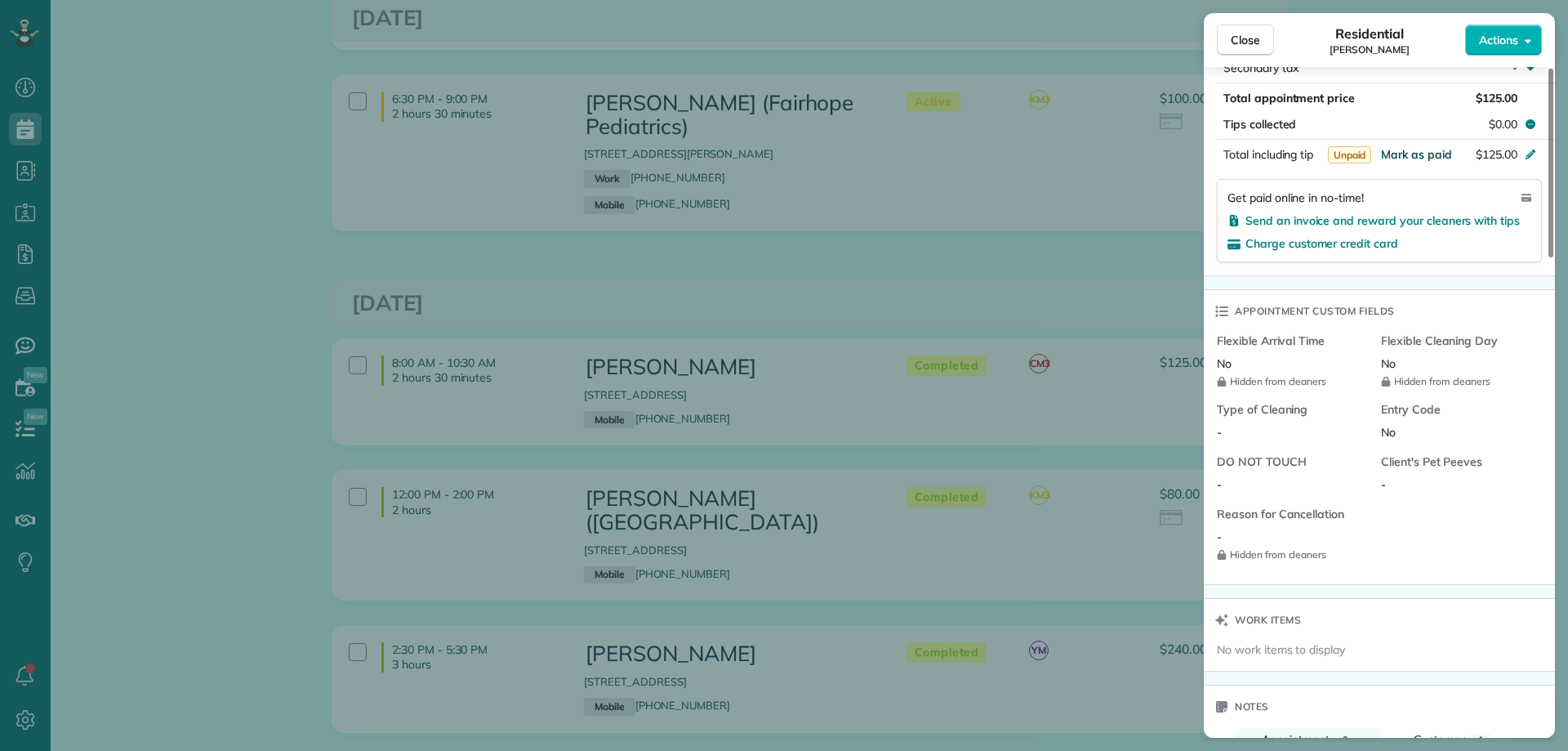
click at [1416, 151] on span "Mark as paid" at bounding box center [1417, 154] width 71 height 14
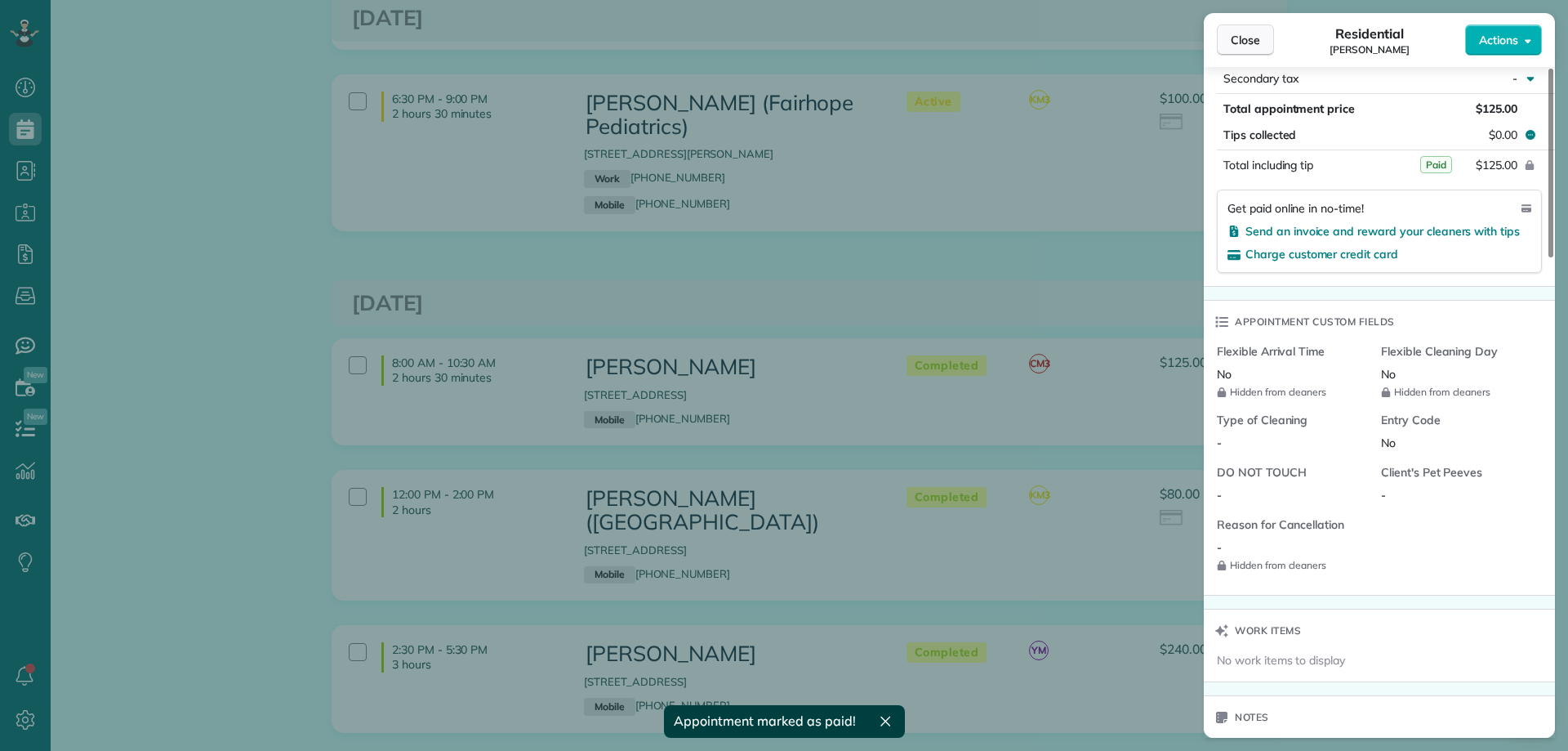
click at [1251, 33] on span "Close" at bounding box center [1245, 40] width 30 height 16
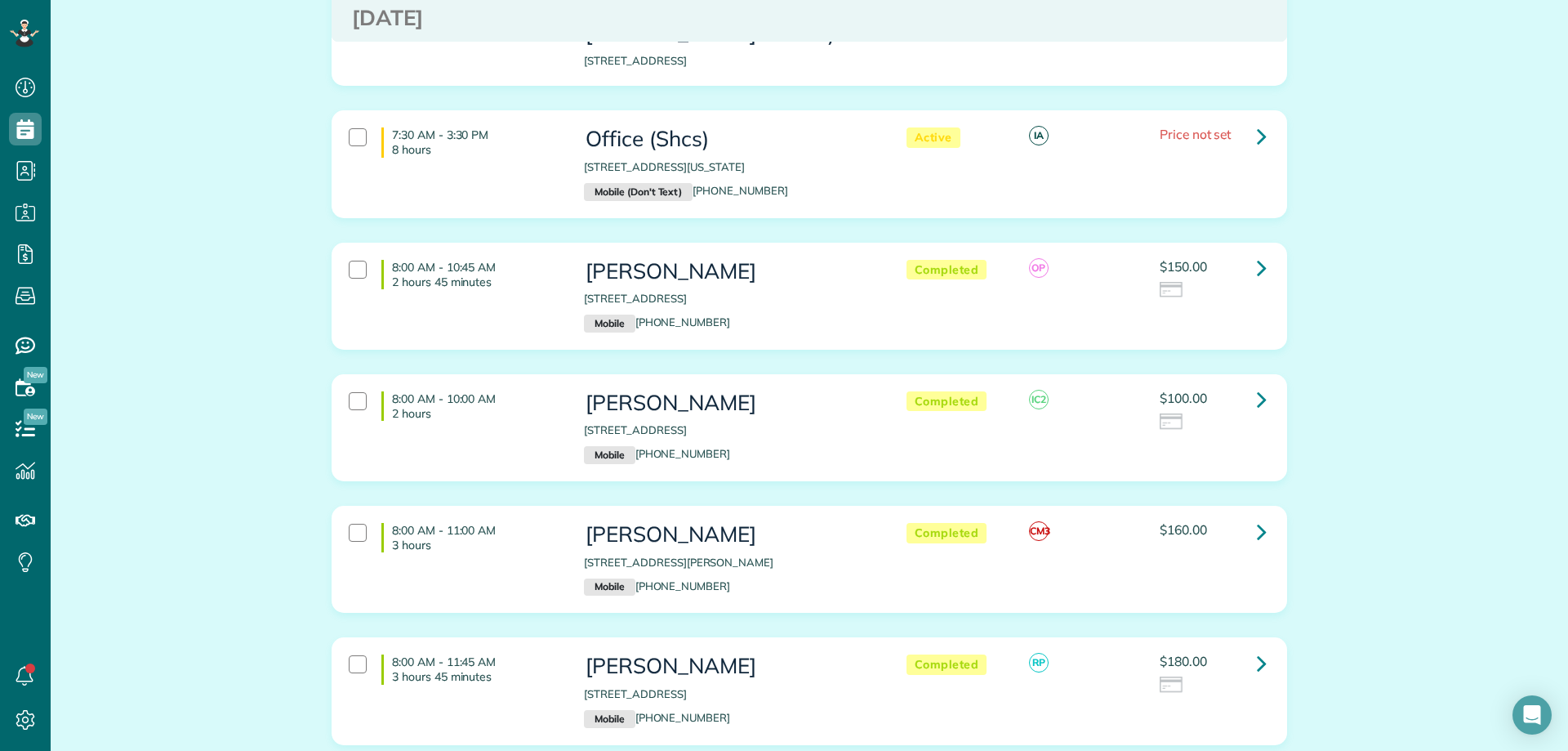
scroll to position [4738, 0]
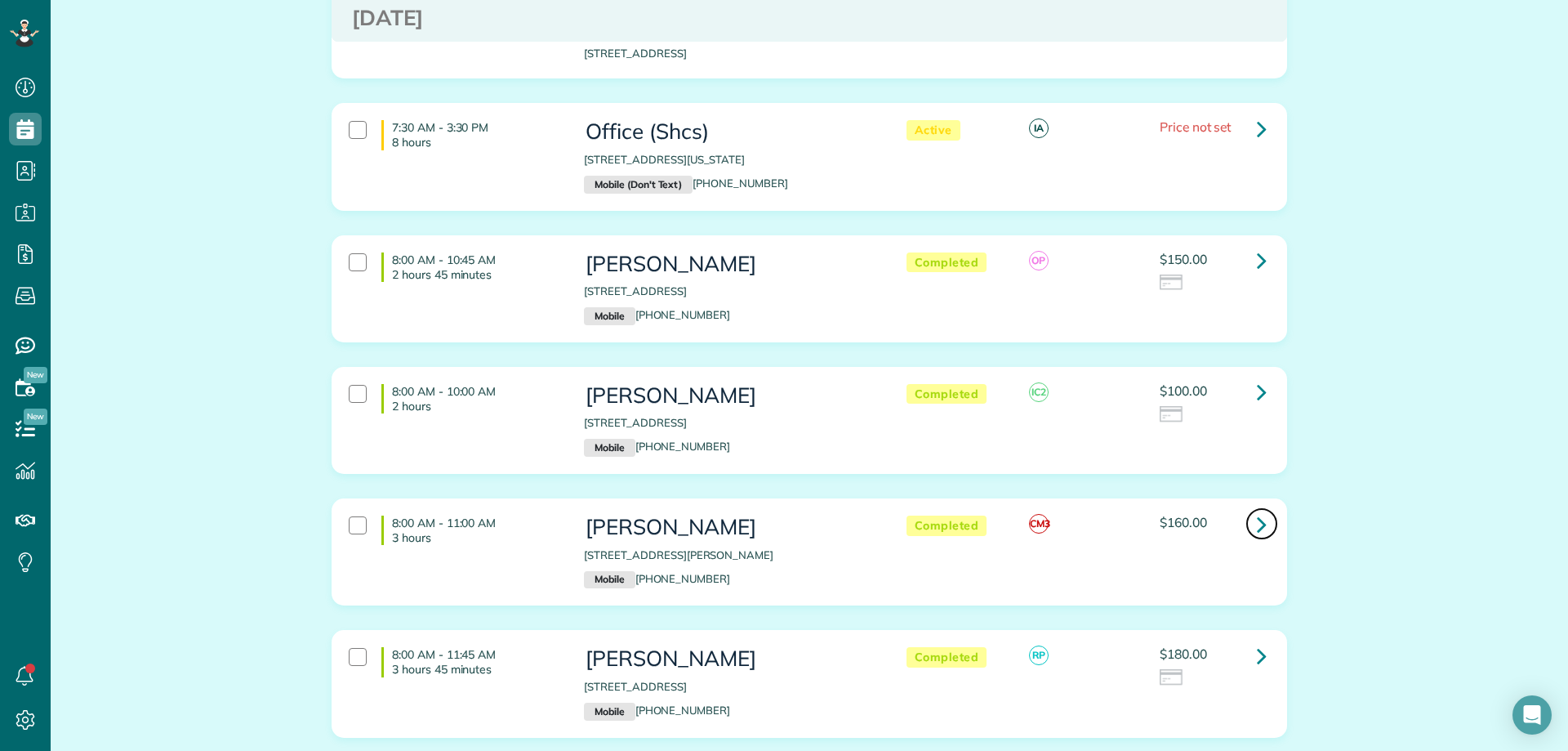
click at [1262, 507] on link at bounding box center [1262, 523] width 33 height 33
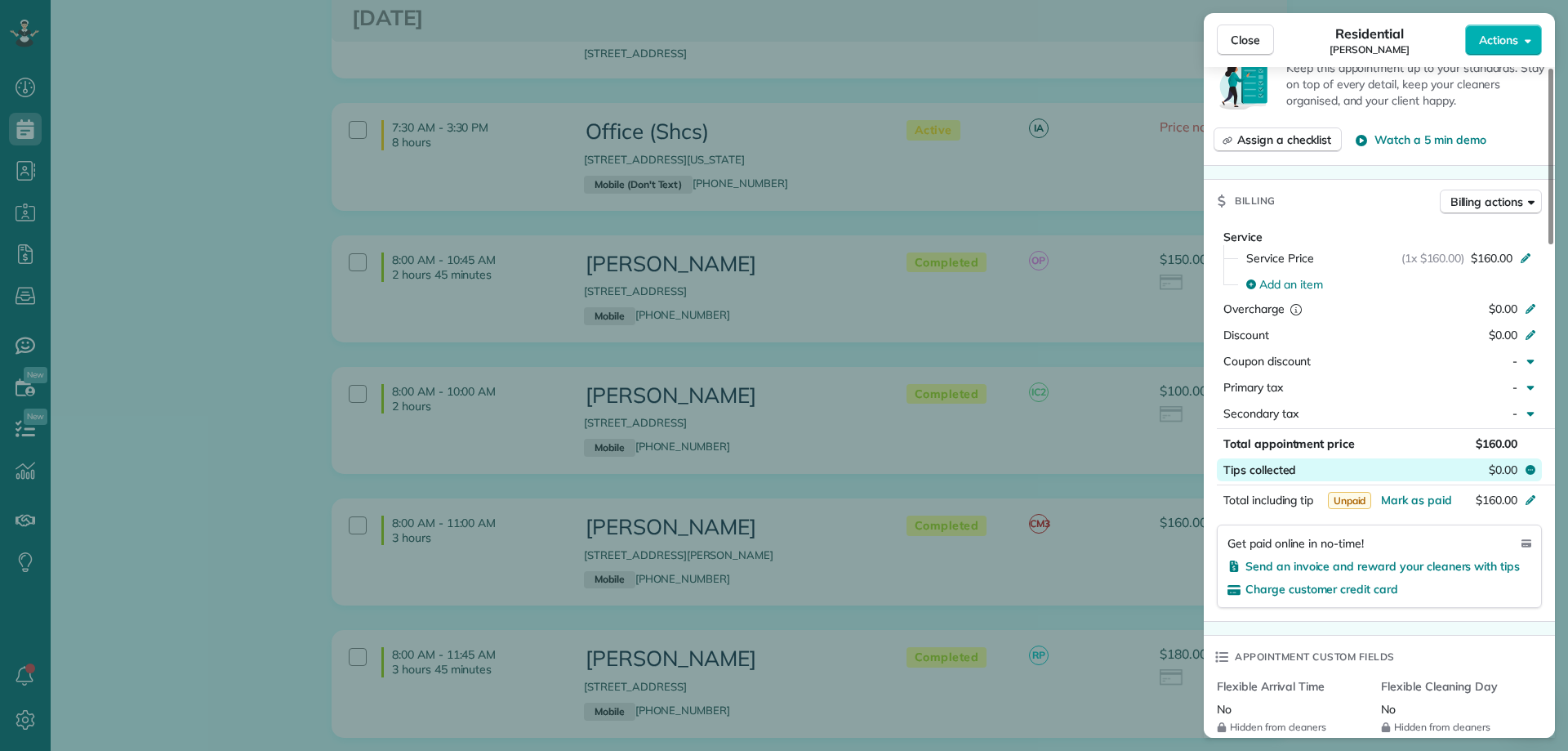
scroll to position [654, 0]
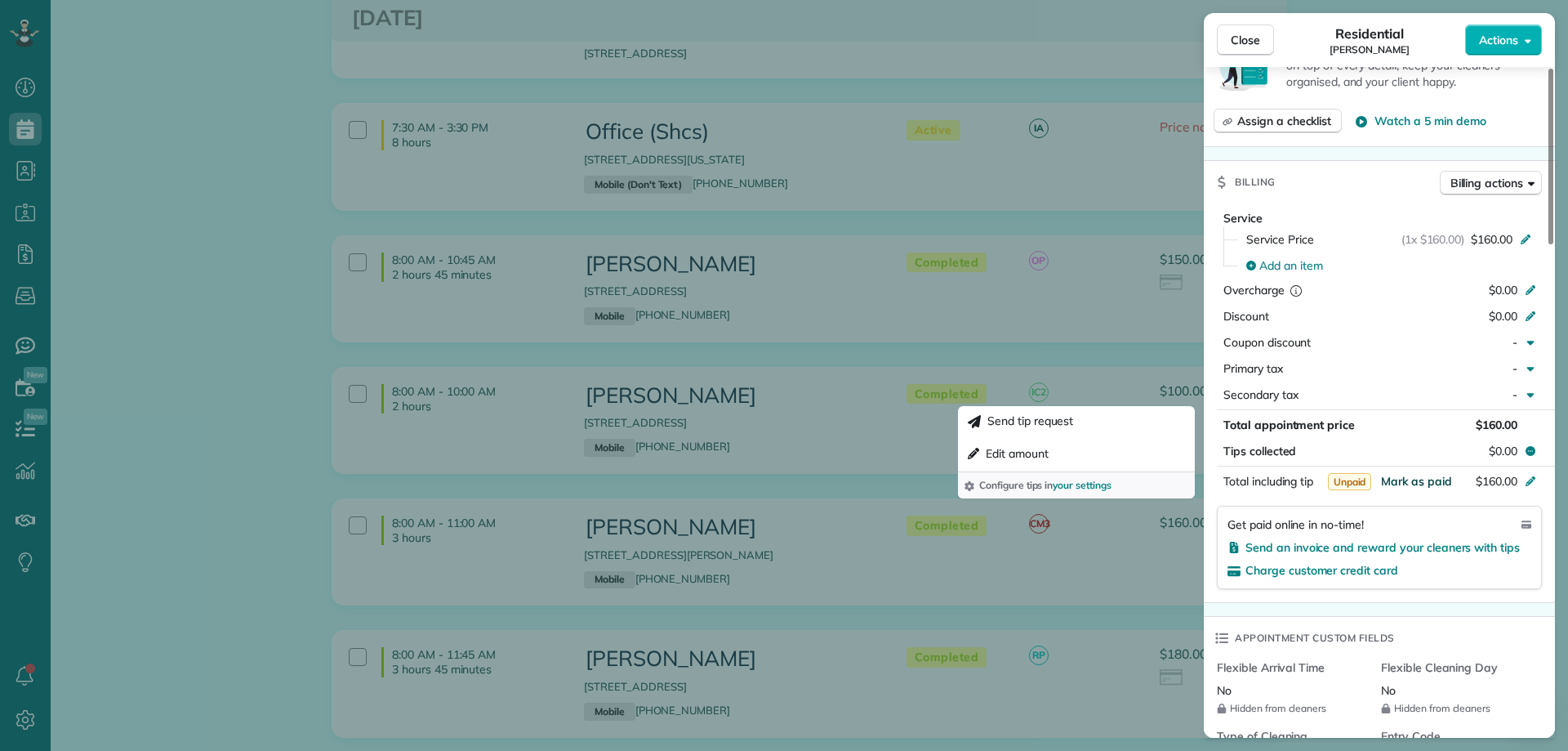
click at [1426, 484] on span "Mark as paid" at bounding box center [1417, 481] width 71 height 14
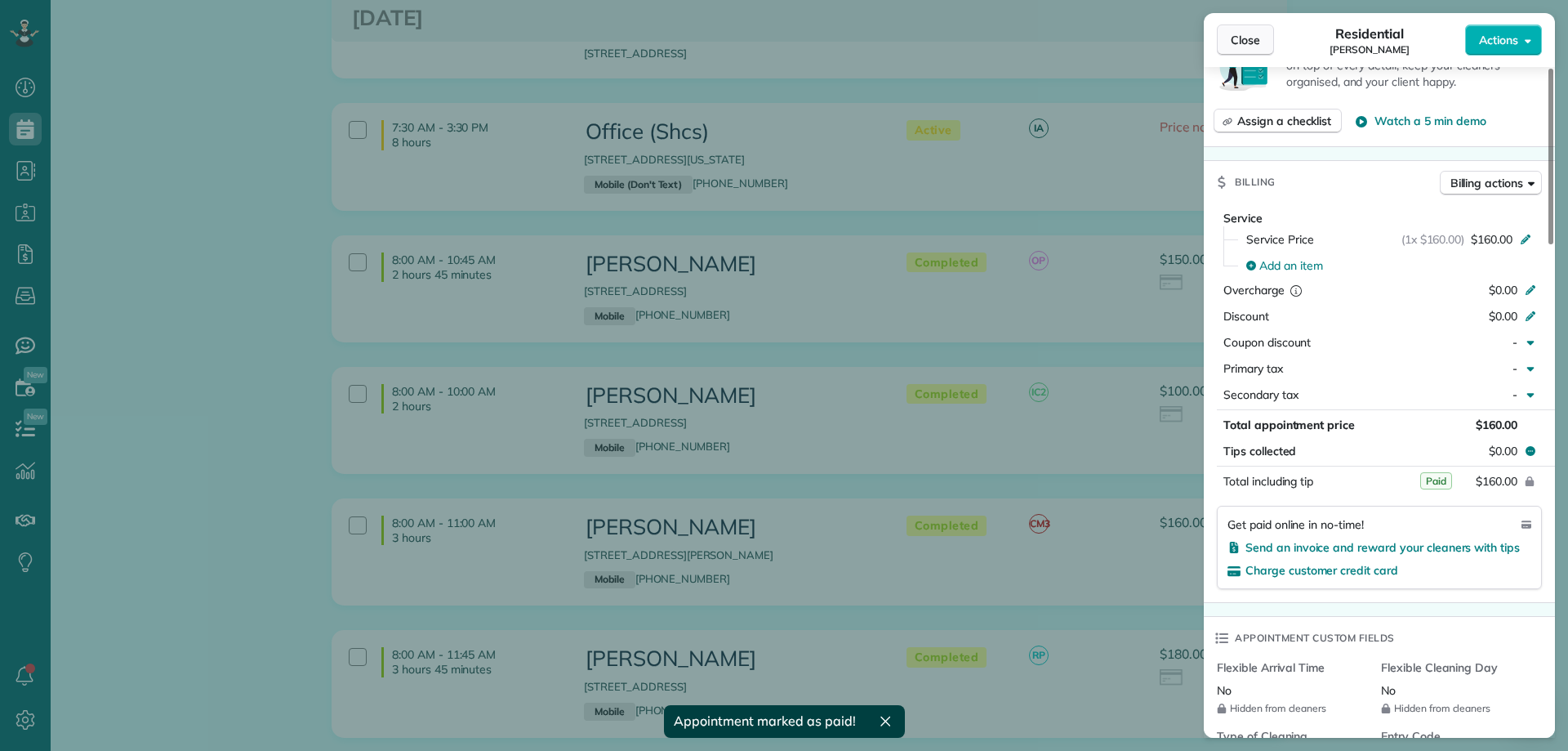
click at [1252, 32] on span "Close" at bounding box center [1245, 40] width 30 height 16
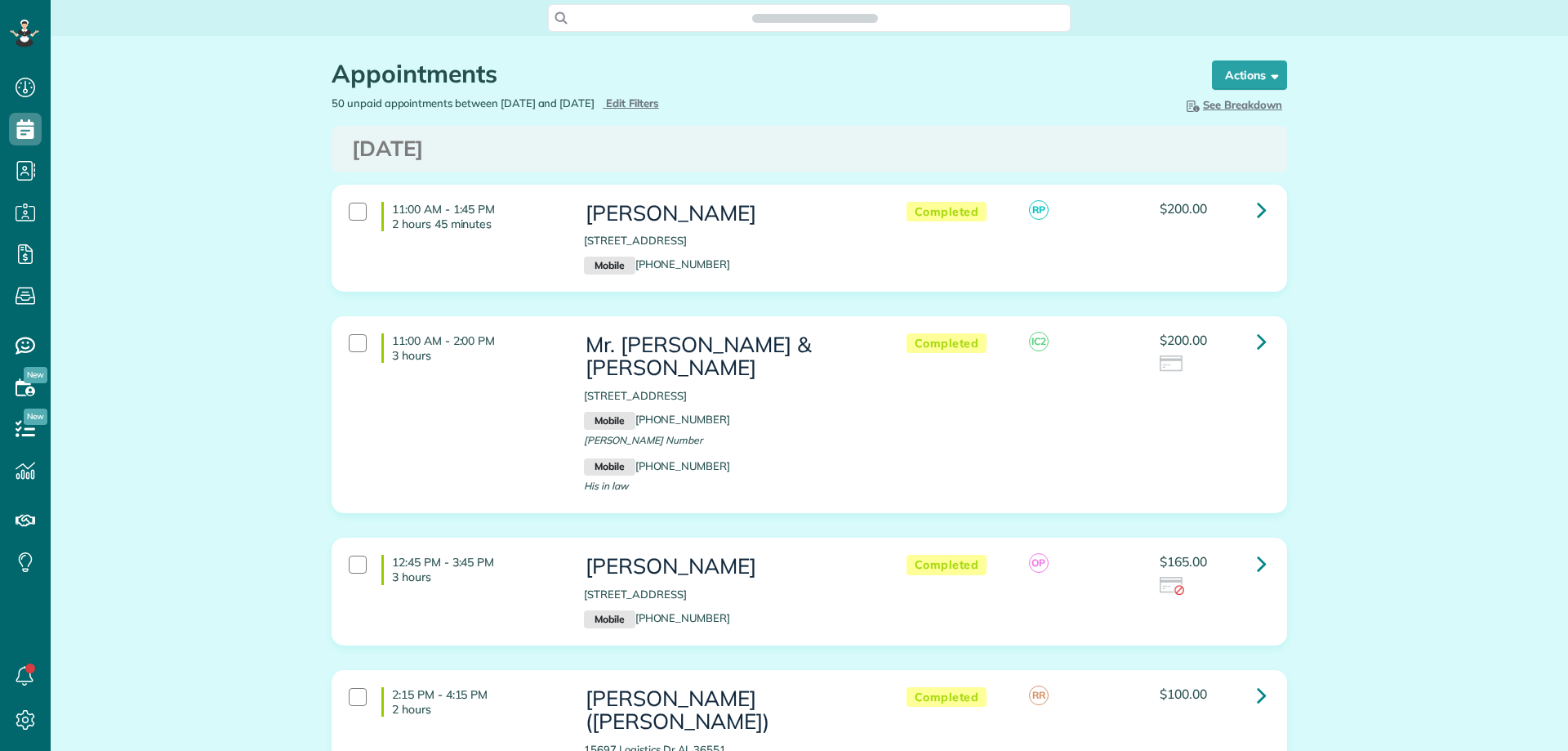
scroll to position [8, 8]
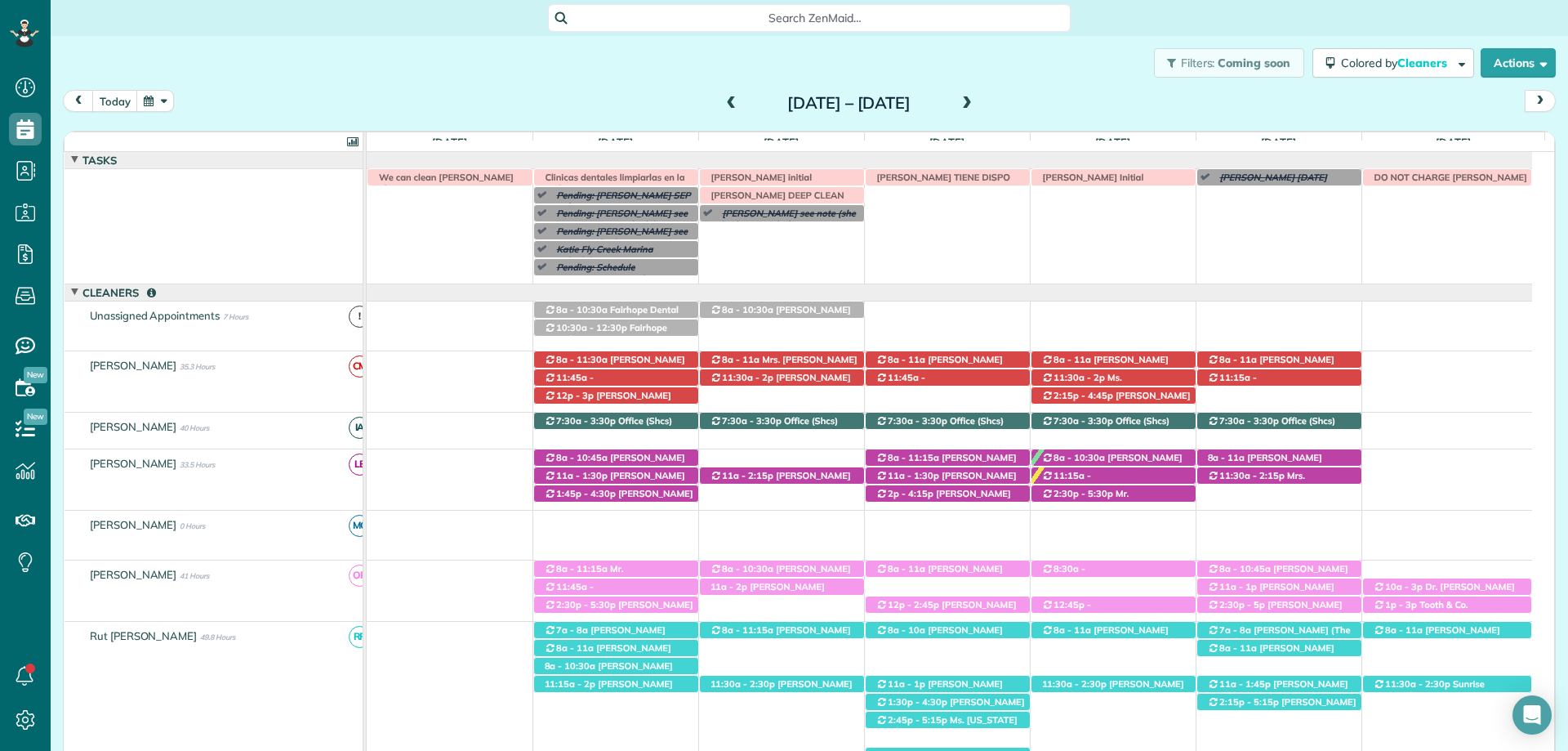
scroll to position [399, 0]
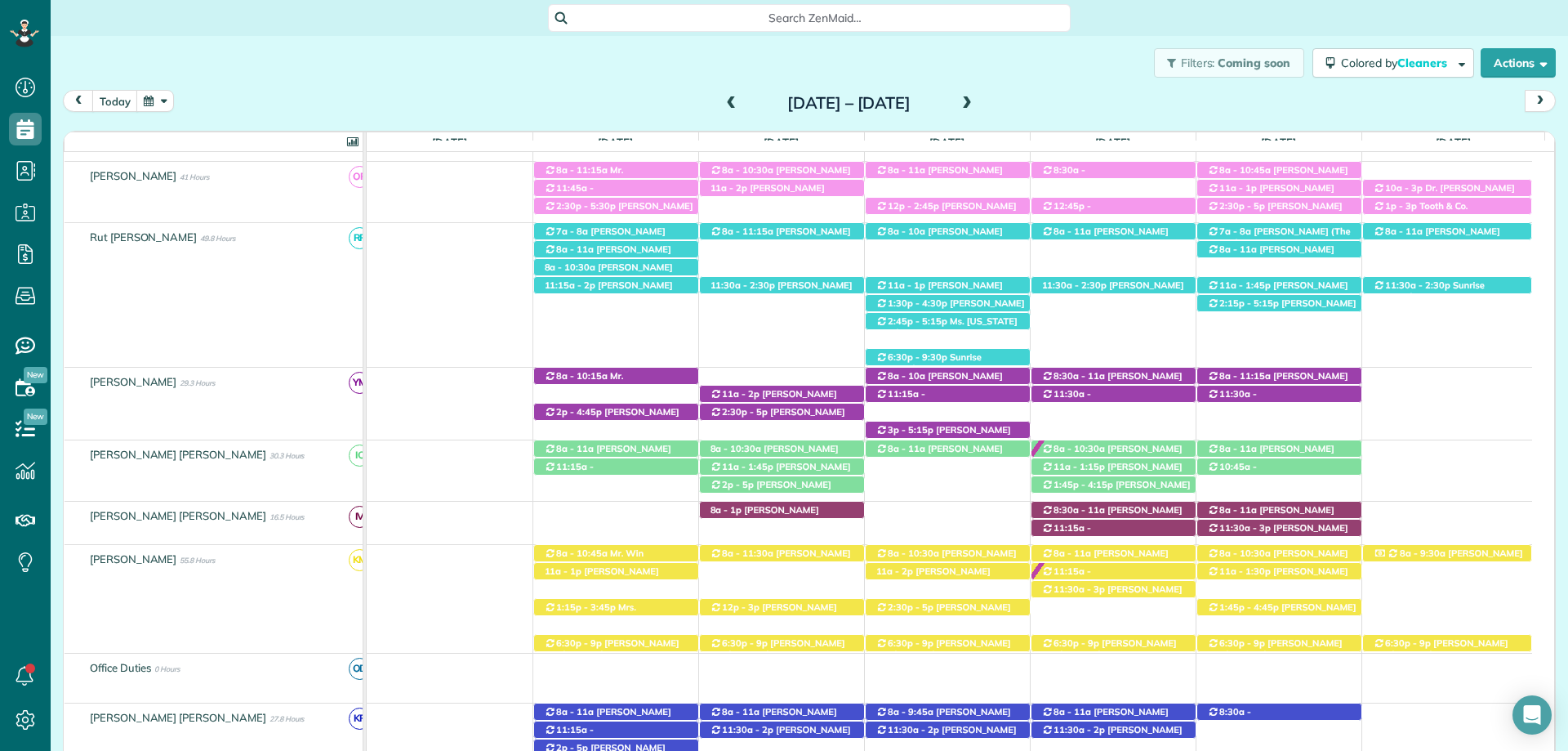
click at [723, 106] on span at bounding box center [731, 103] width 18 height 14
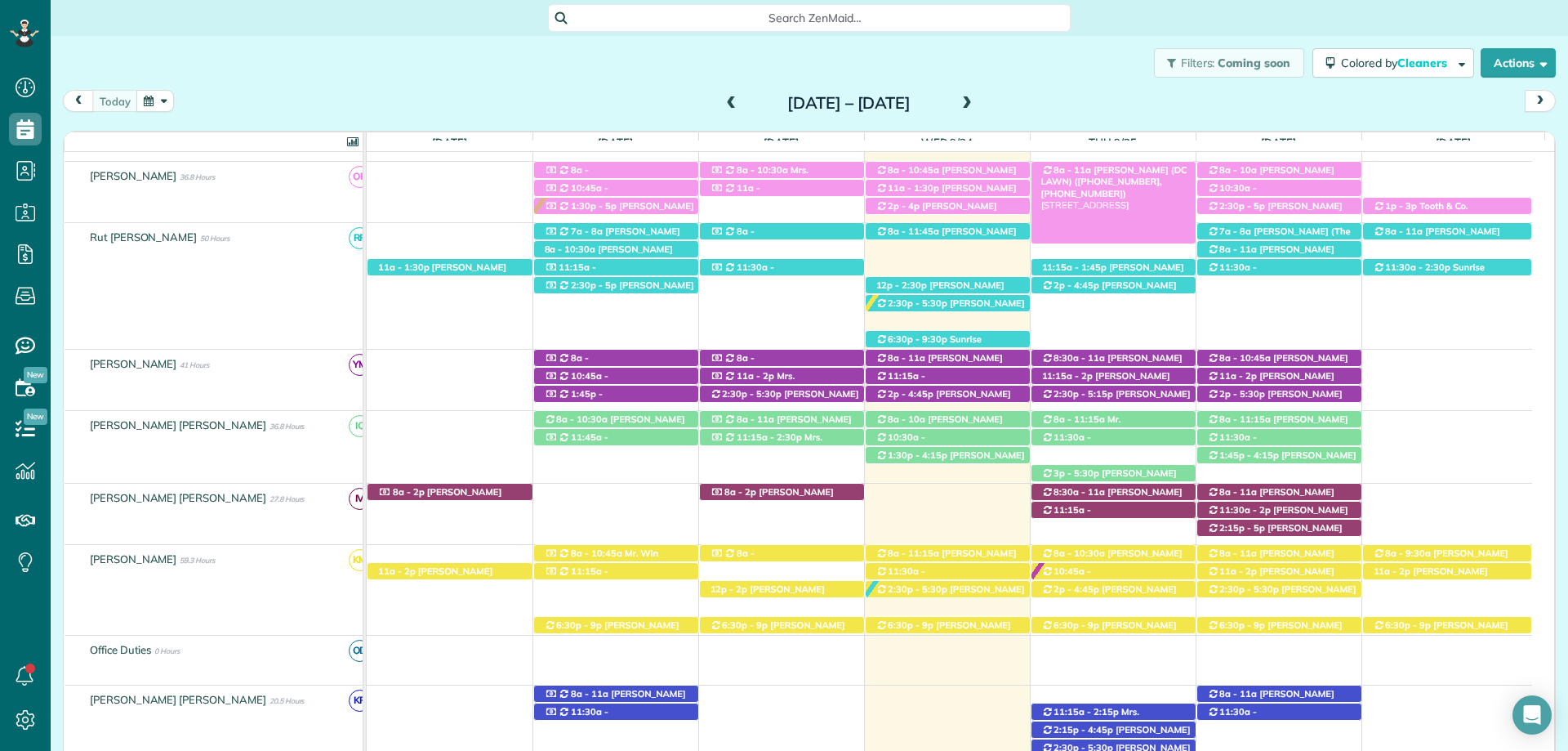
scroll to position [282, 0]
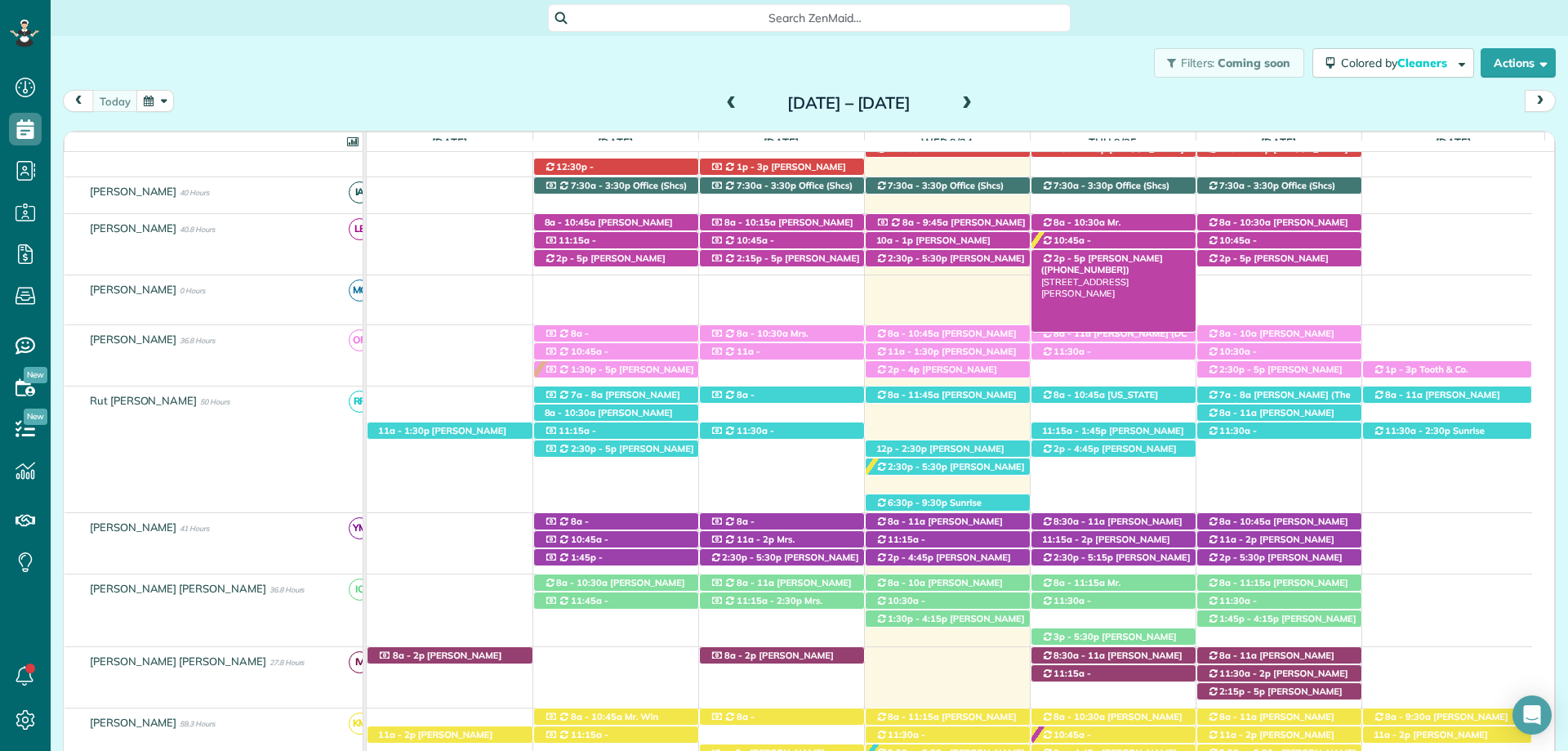
click at [1138, 259] on span "[PERSON_NAME] ([PHONE_NUMBER])" at bounding box center [1103, 264] width 121 height 23
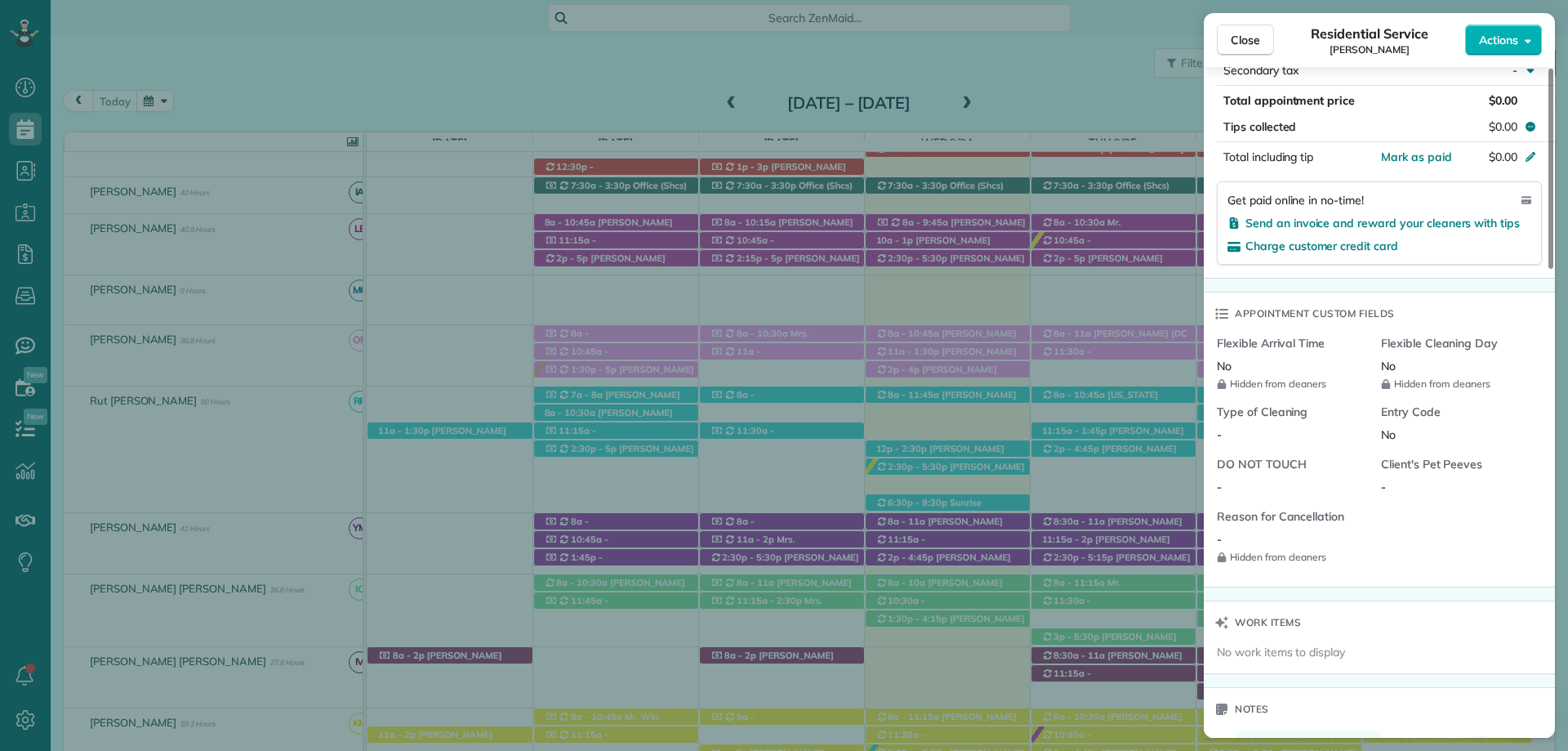
scroll to position [1143, 0]
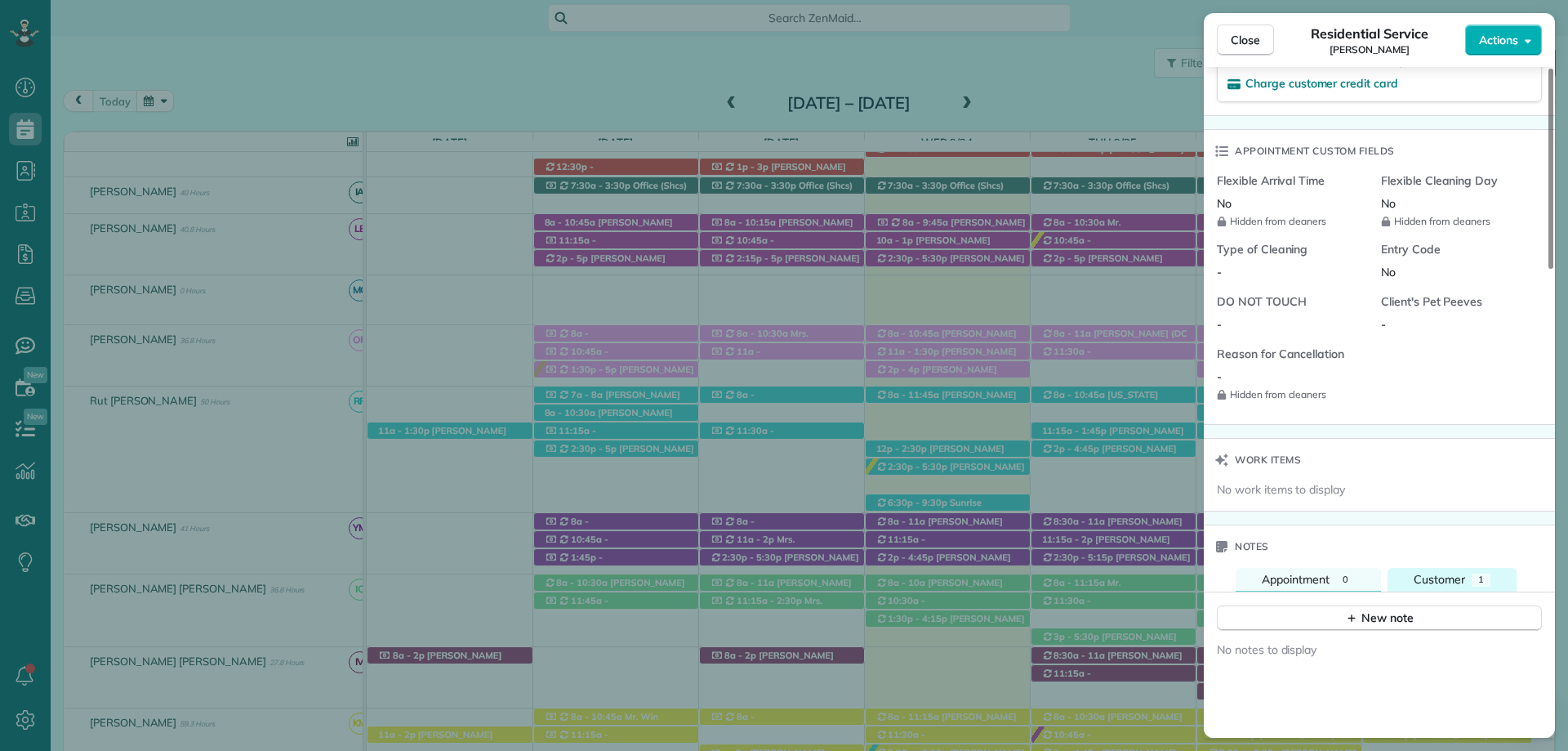
click at [1470, 569] on button "Customer 1" at bounding box center [1452, 579] width 129 height 24
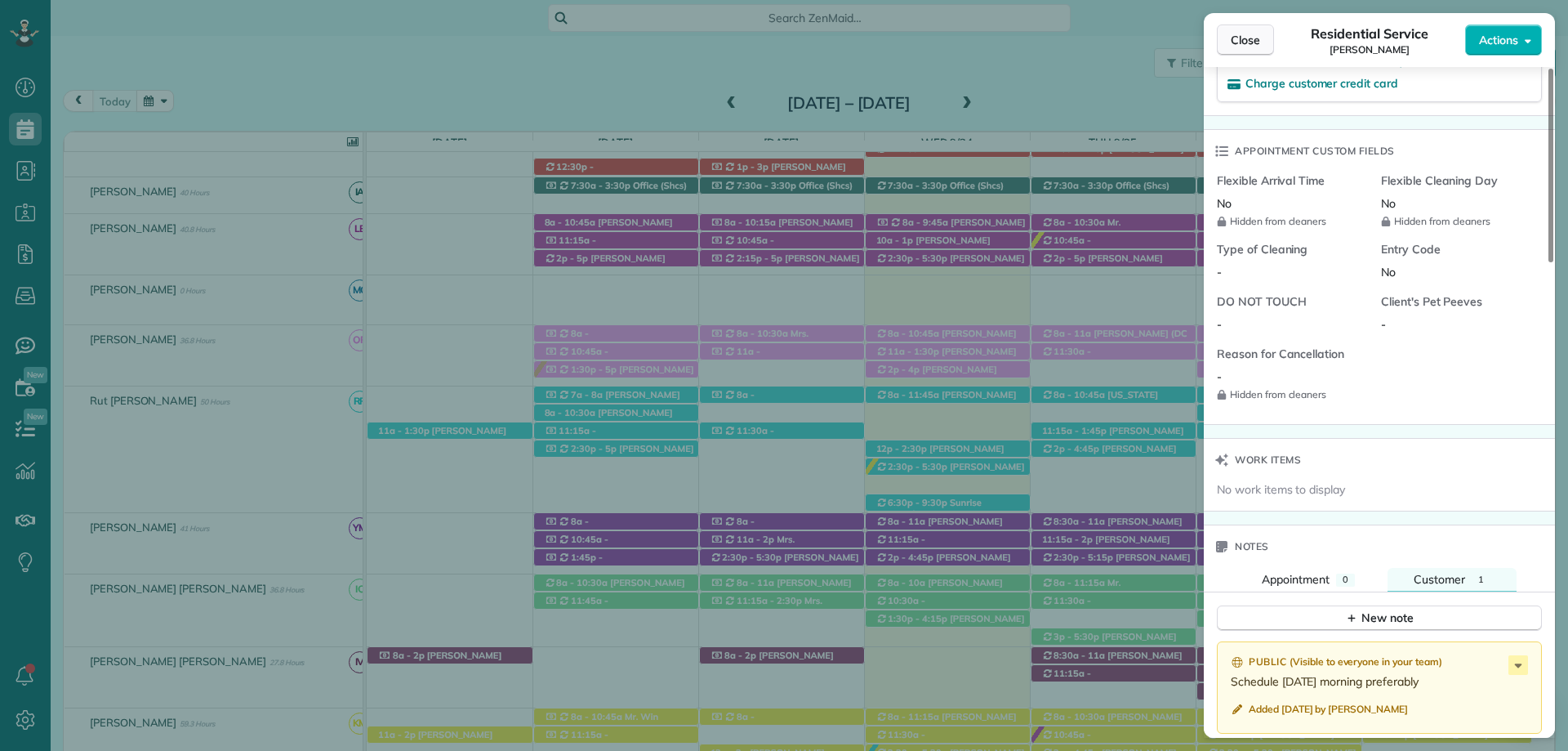
click at [1232, 32] on span "Close" at bounding box center [1245, 40] width 30 height 16
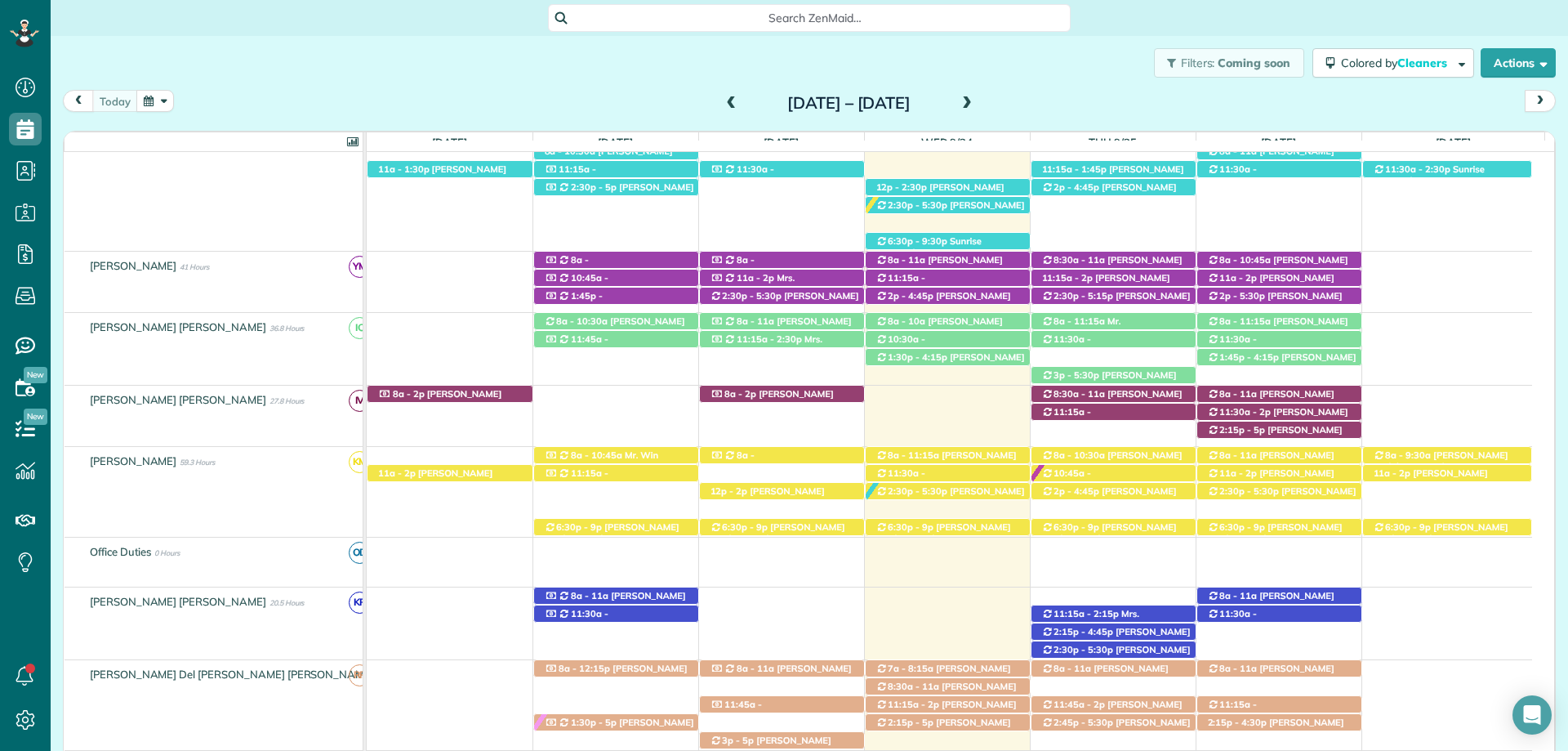
scroll to position [527, 0]
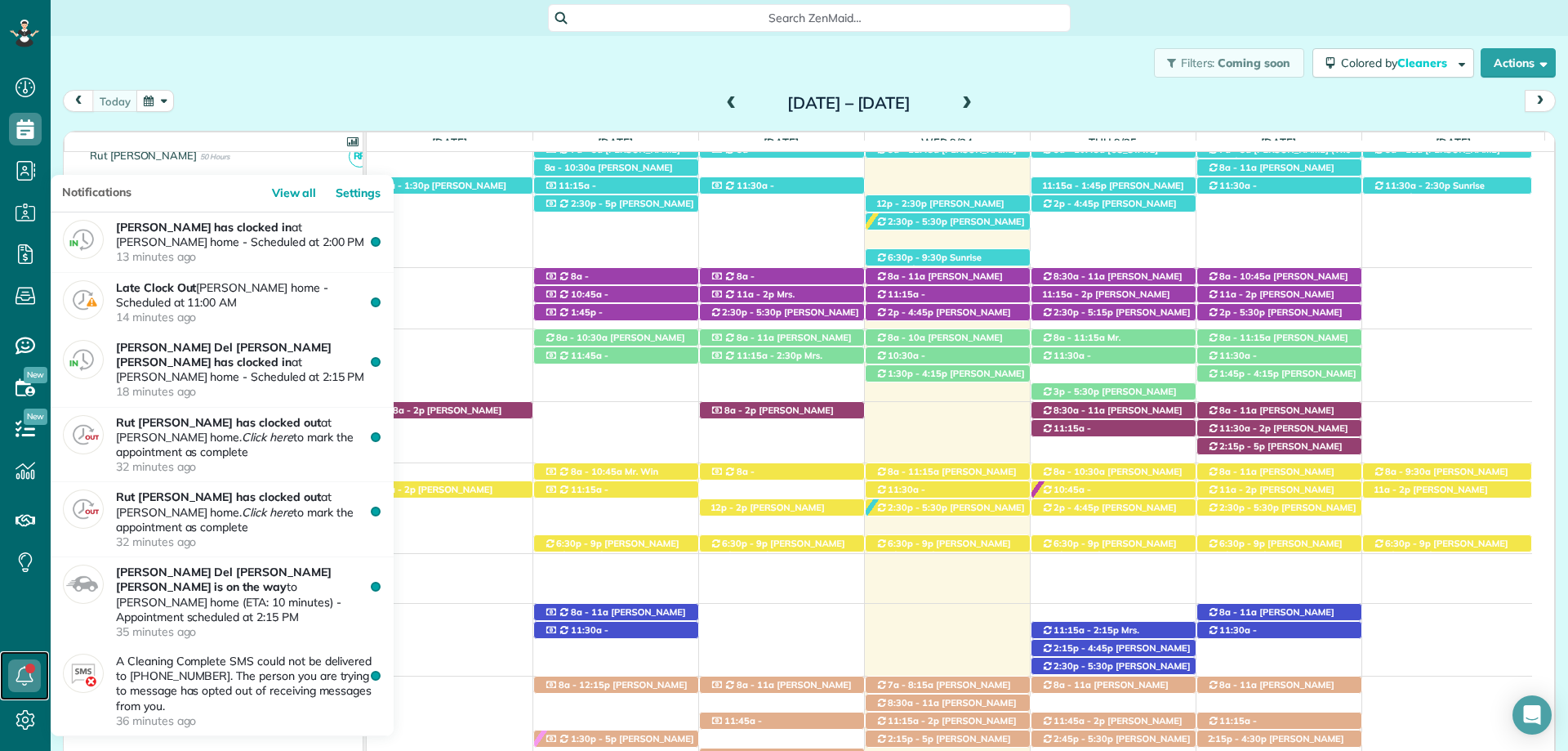
click at [32, 676] on icon at bounding box center [24, 676] width 33 height 33
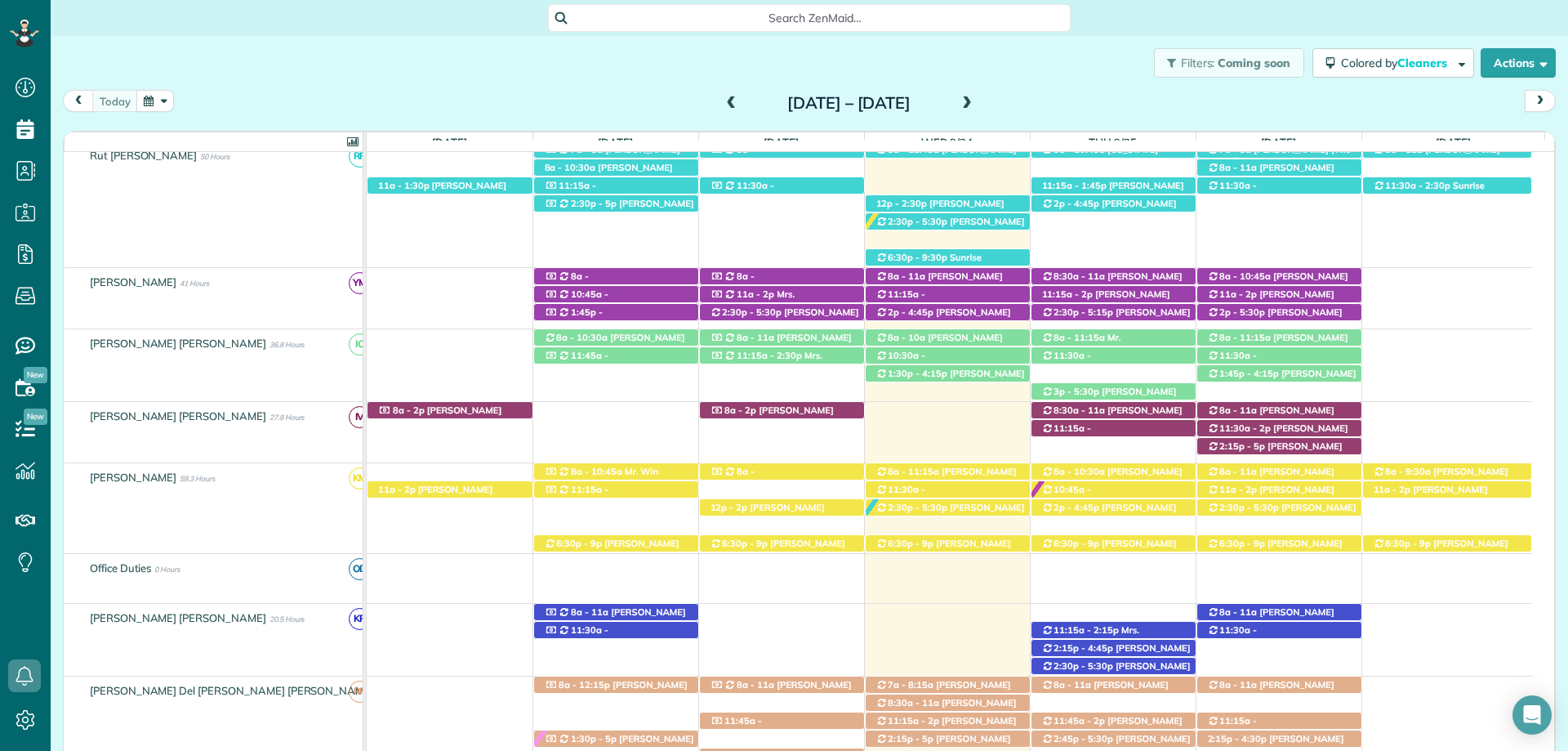
click at [241, 87] on div "Filters: Coming soon Colored by Cleaners Color by Cleaner Color by Team Color b…" at bounding box center [810, 63] width 1518 height 54
